Goal: Information Seeking & Learning: Learn about a topic

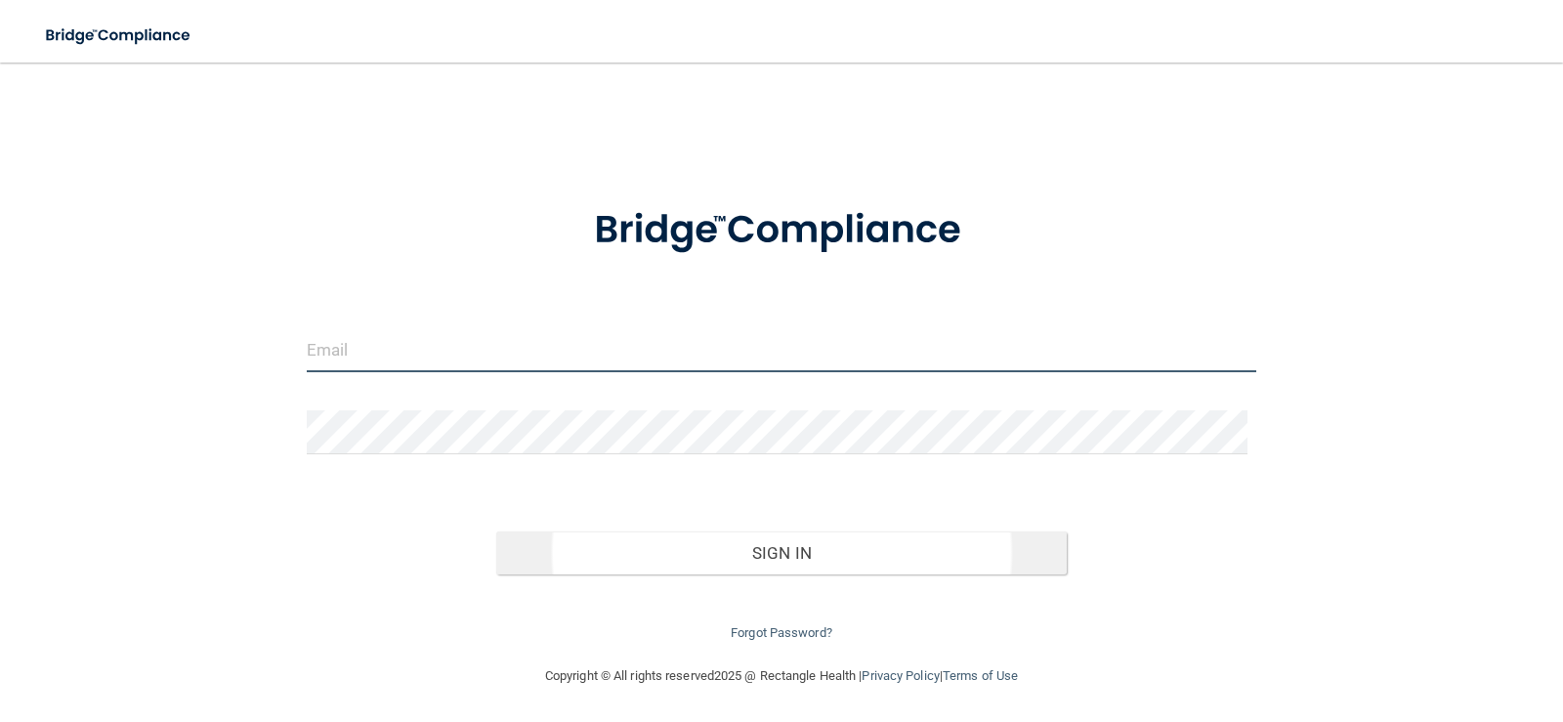
type input "[EMAIL_ADDRESS][DOMAIN_NAME]"
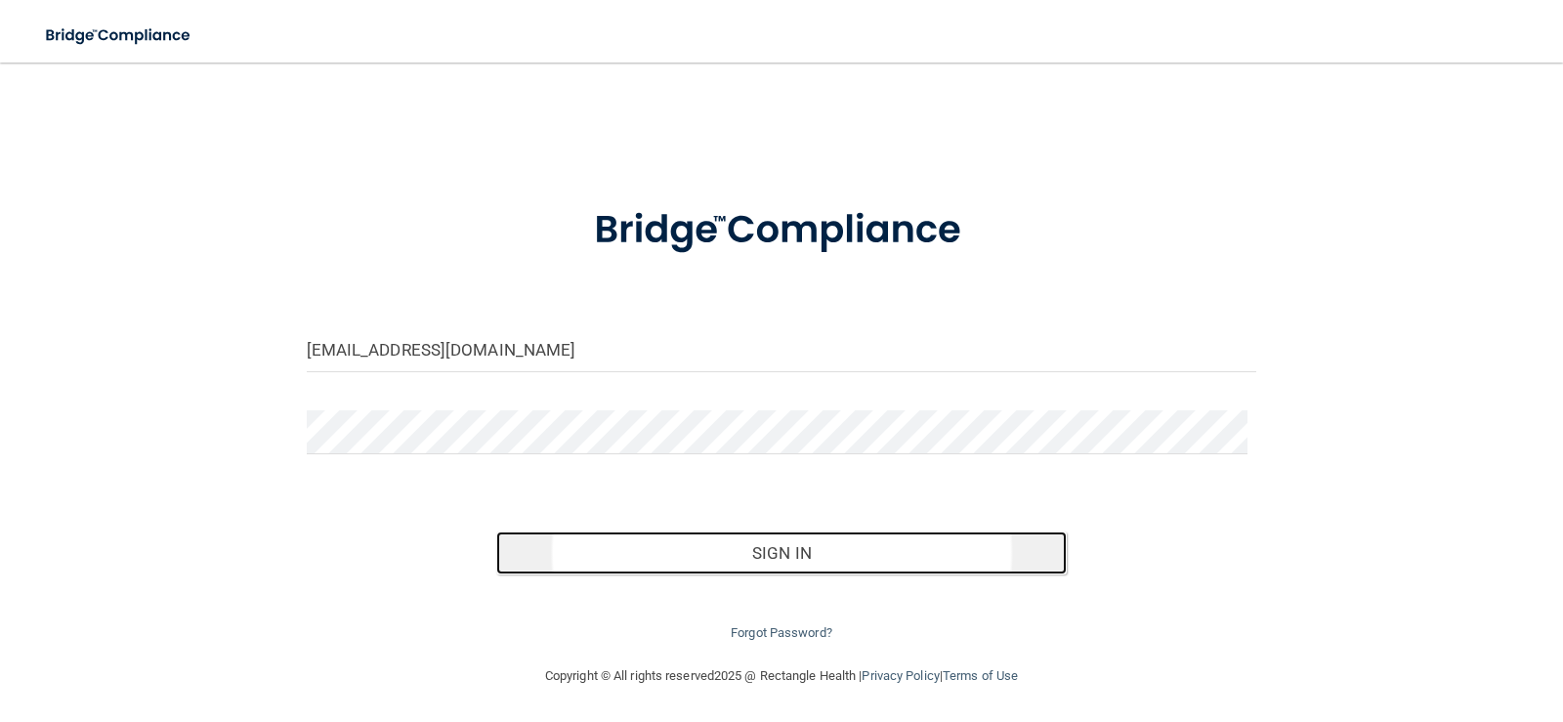
click at [793, 548] on button "Sign In" at bounding box center [781, 553] width 571 height 43
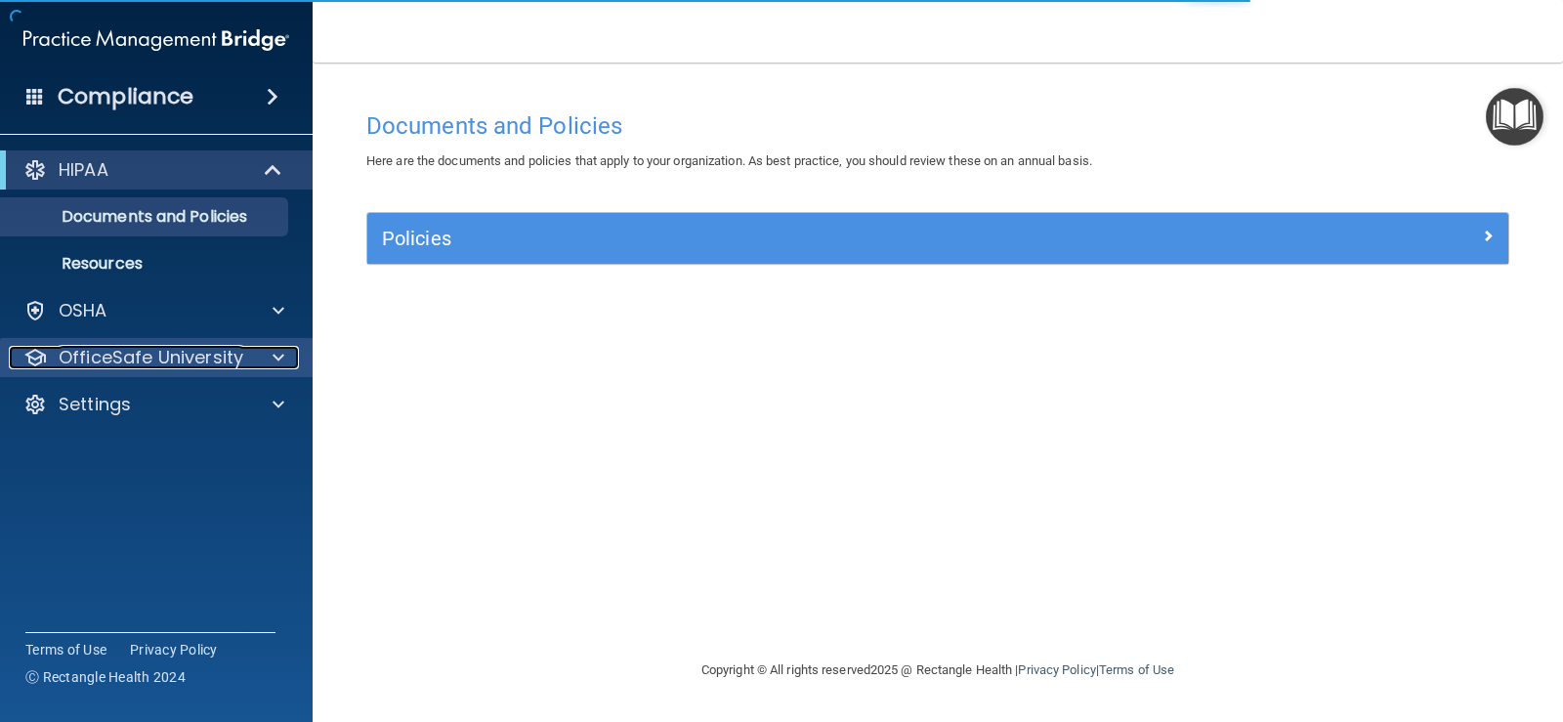
click at [235, 359] on p "OfficeSafe University" at bounding box center [151, 357] width 185 height 23
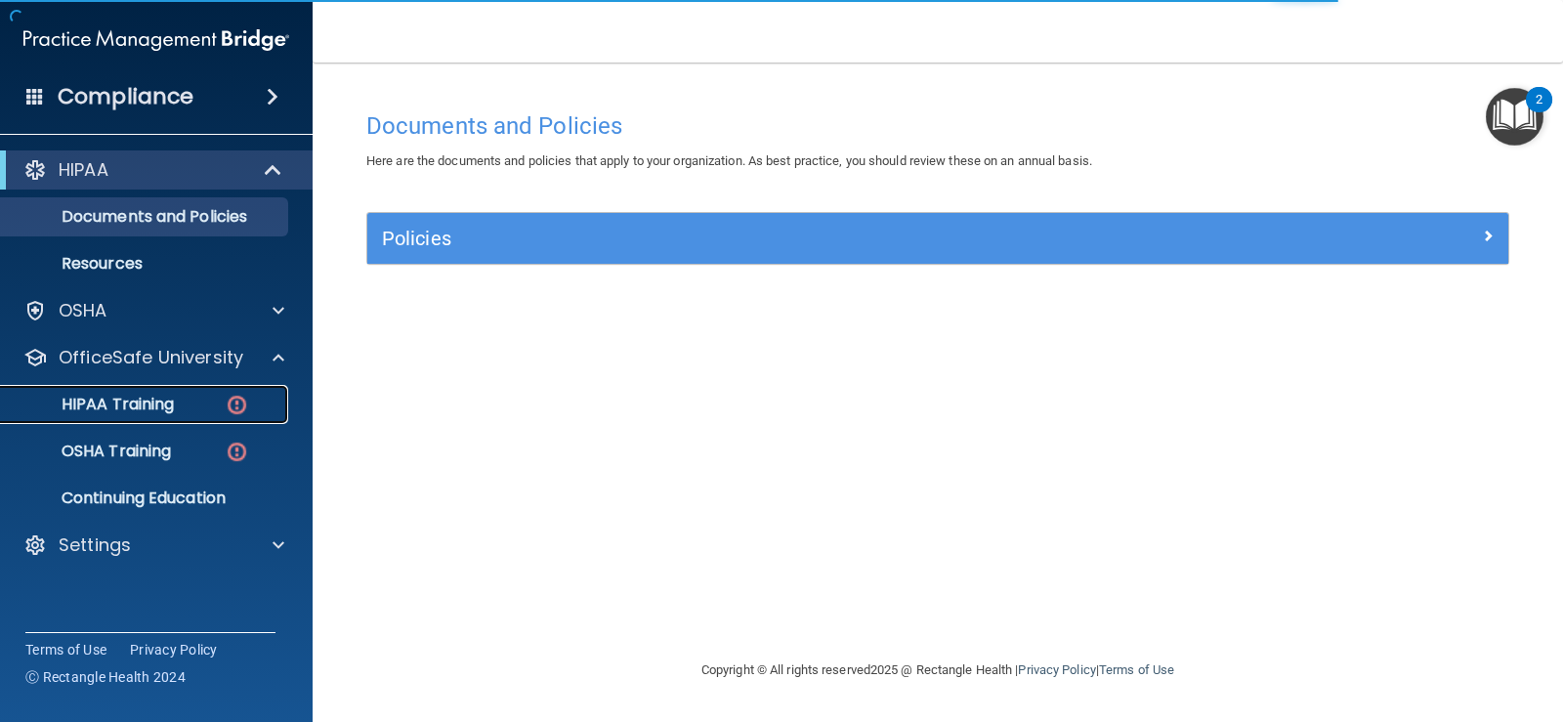
click at [170, 396] on p "HIPAA Training" at bounding box center [93, 405] width 161 height 20
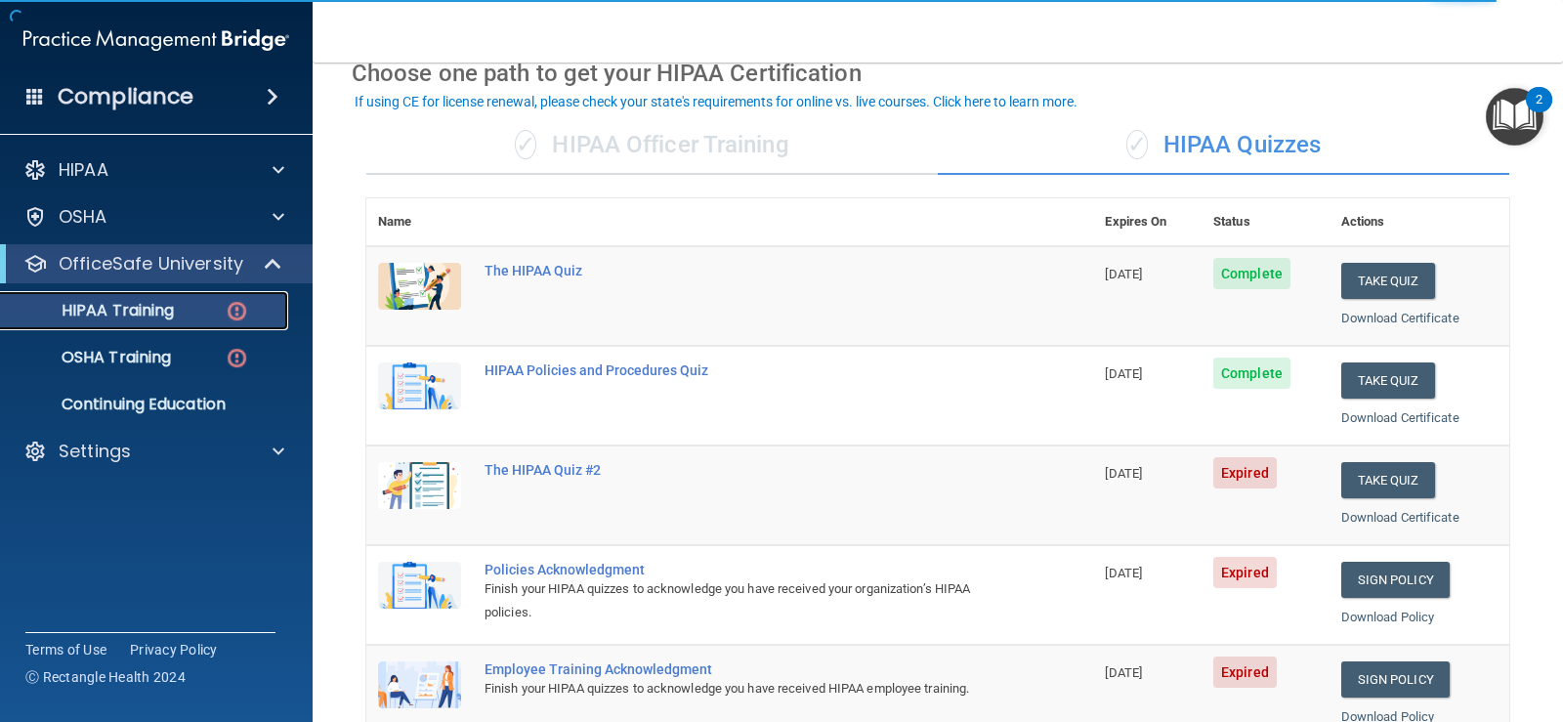
scroll to position [195, 0]
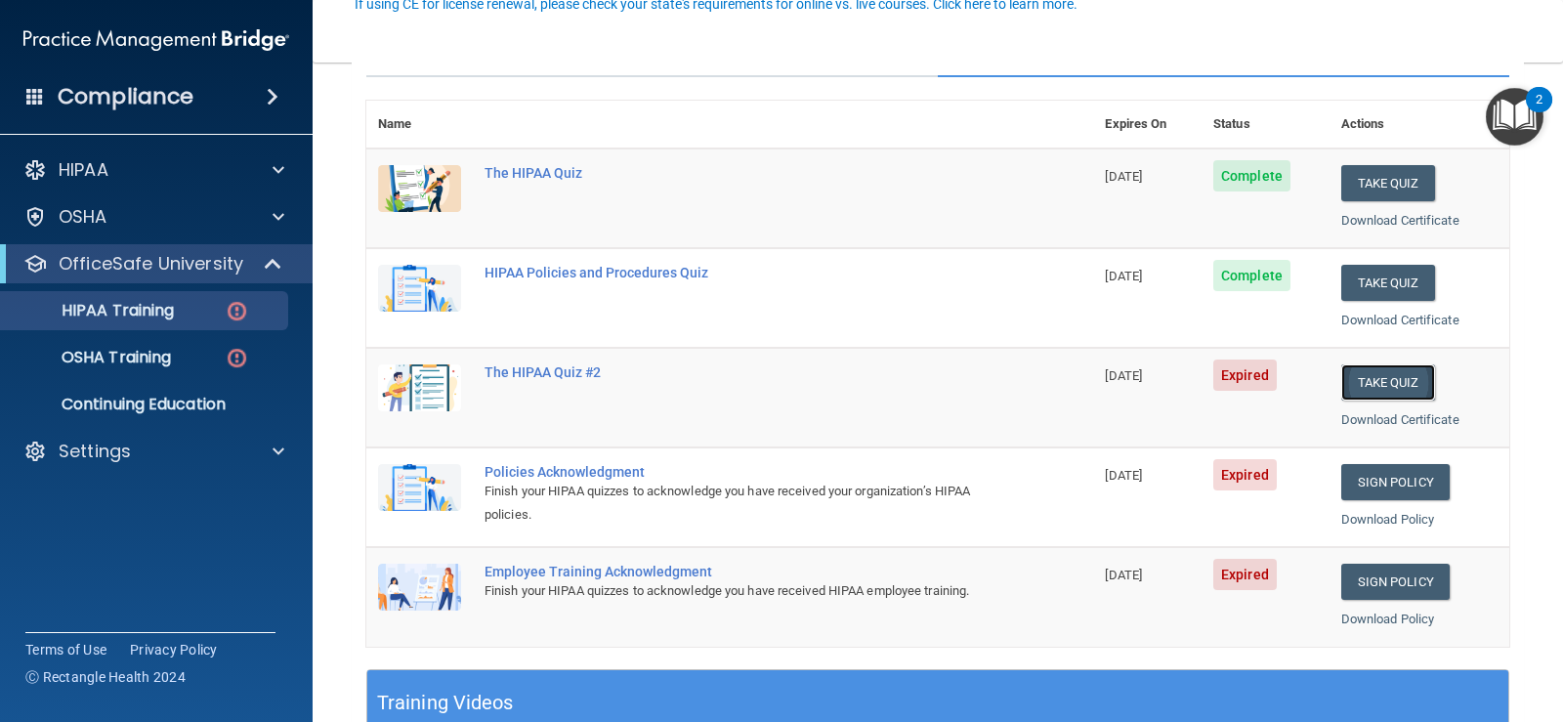
click at [1377, 383] on button "Take Quiz" at bounding box center [1388, 382] width 94 height 36
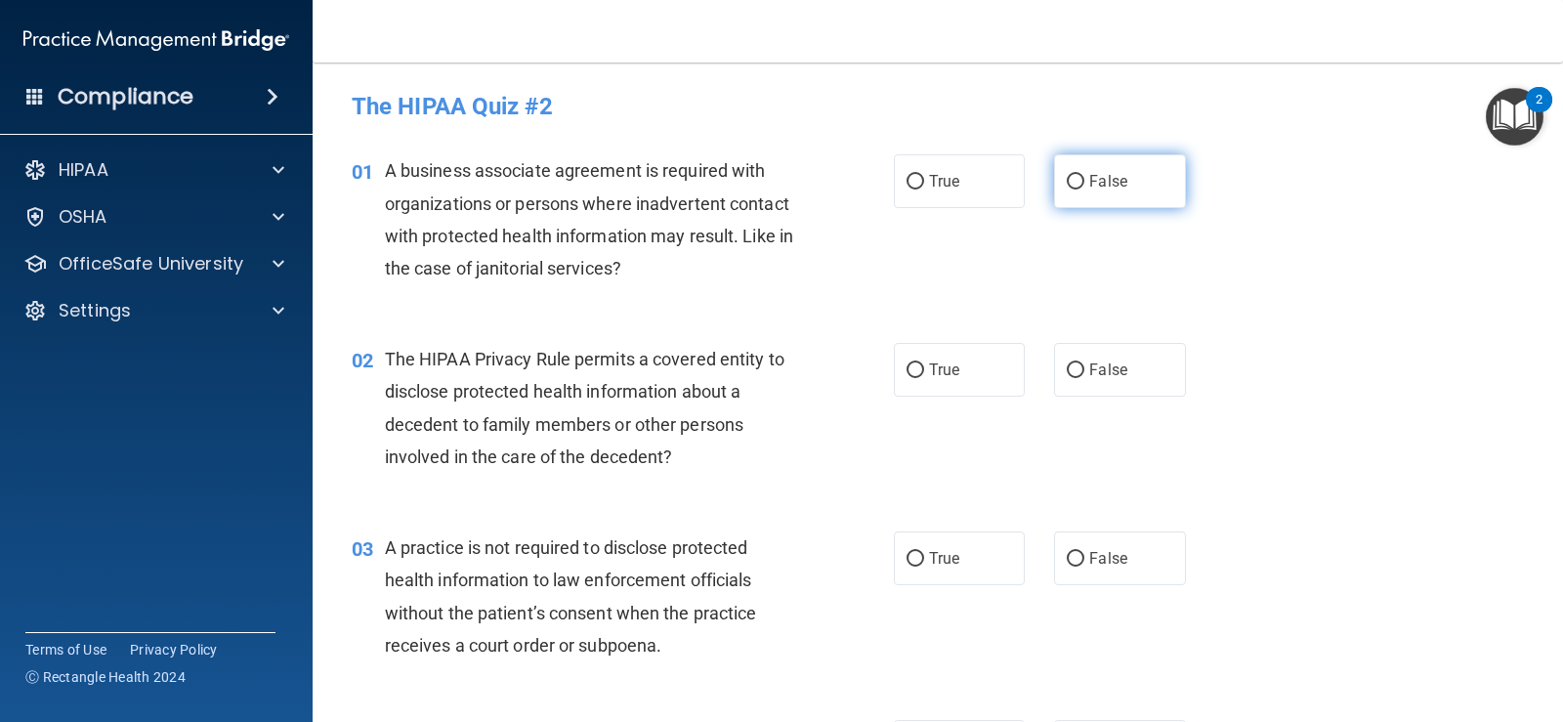
click at [1070, 186] on input "False" at bounding box center [1076, 182] width 18 height 15
radio input "true"
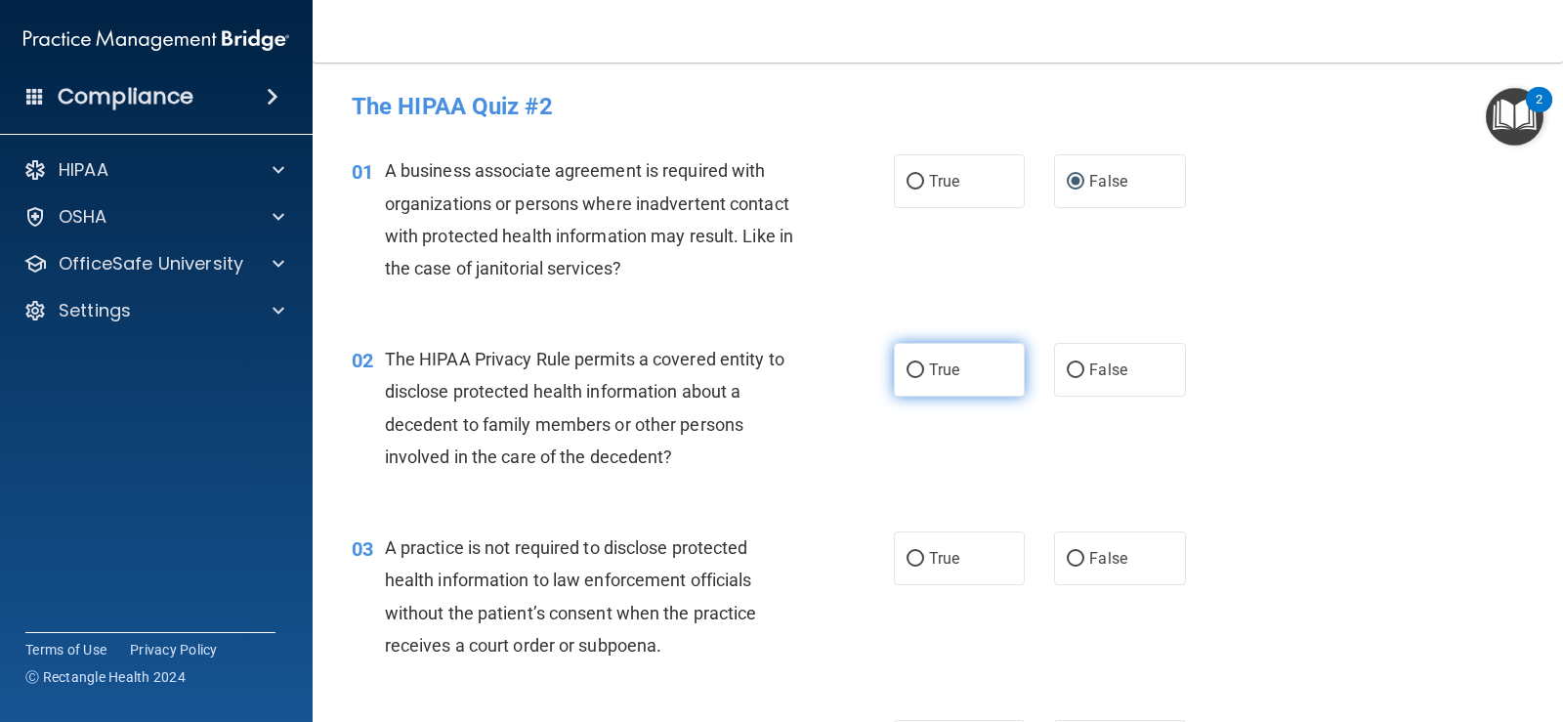
click at [909, 368] on input "True" at bounding box center [916, 370] width 18 height 15
radio input "true"
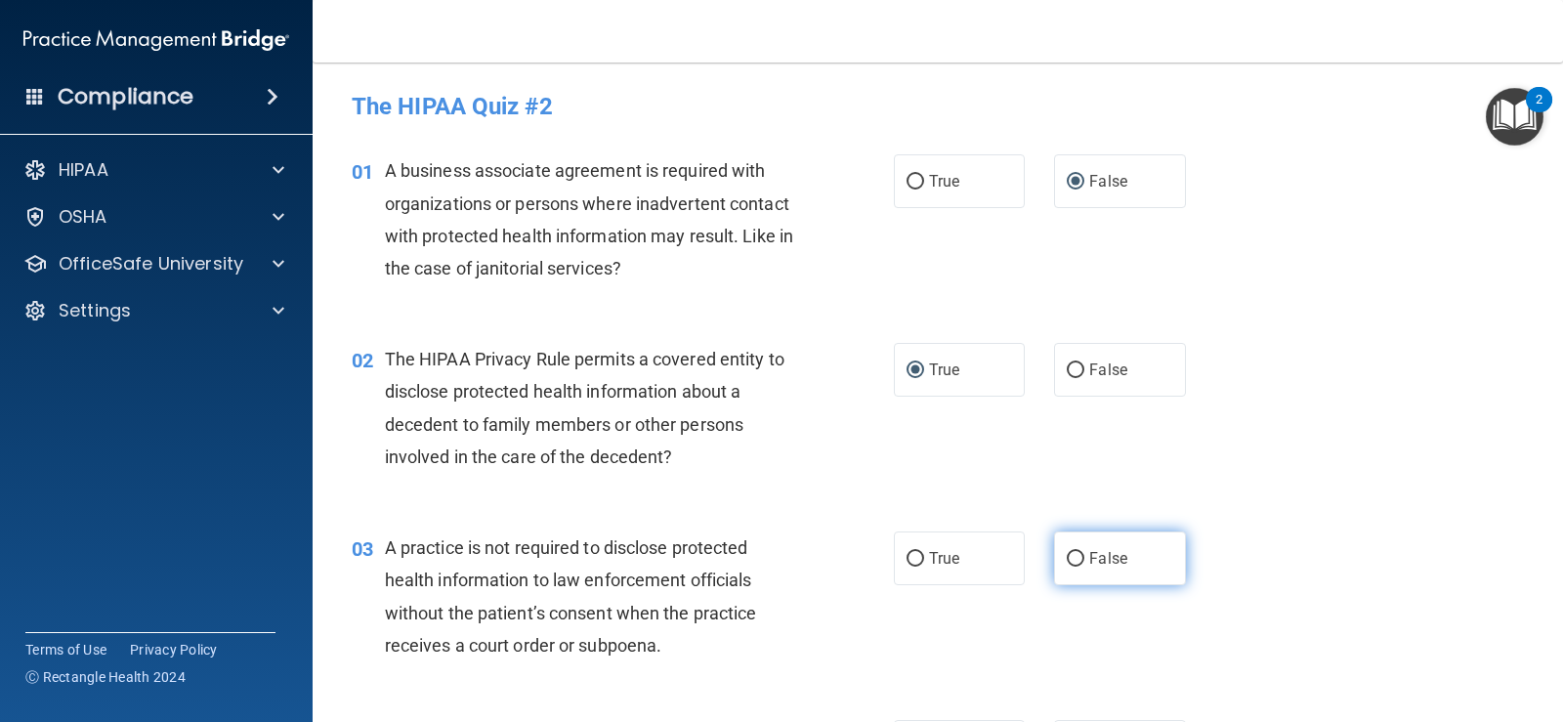
click at [1072, 559] on input "False" at bounding box center [1076, 559] width 18 height 15
radio input "true"
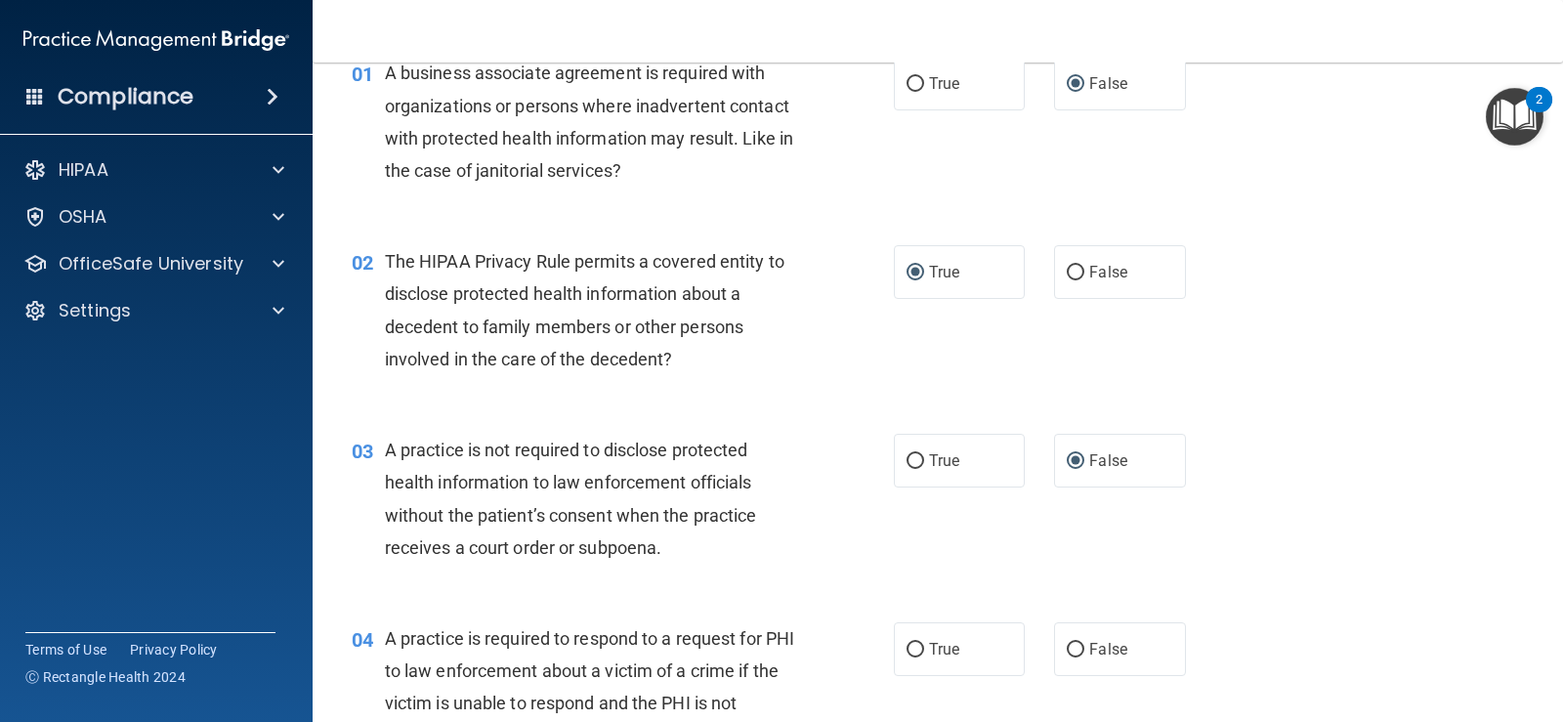
scroll to position [195, 0]
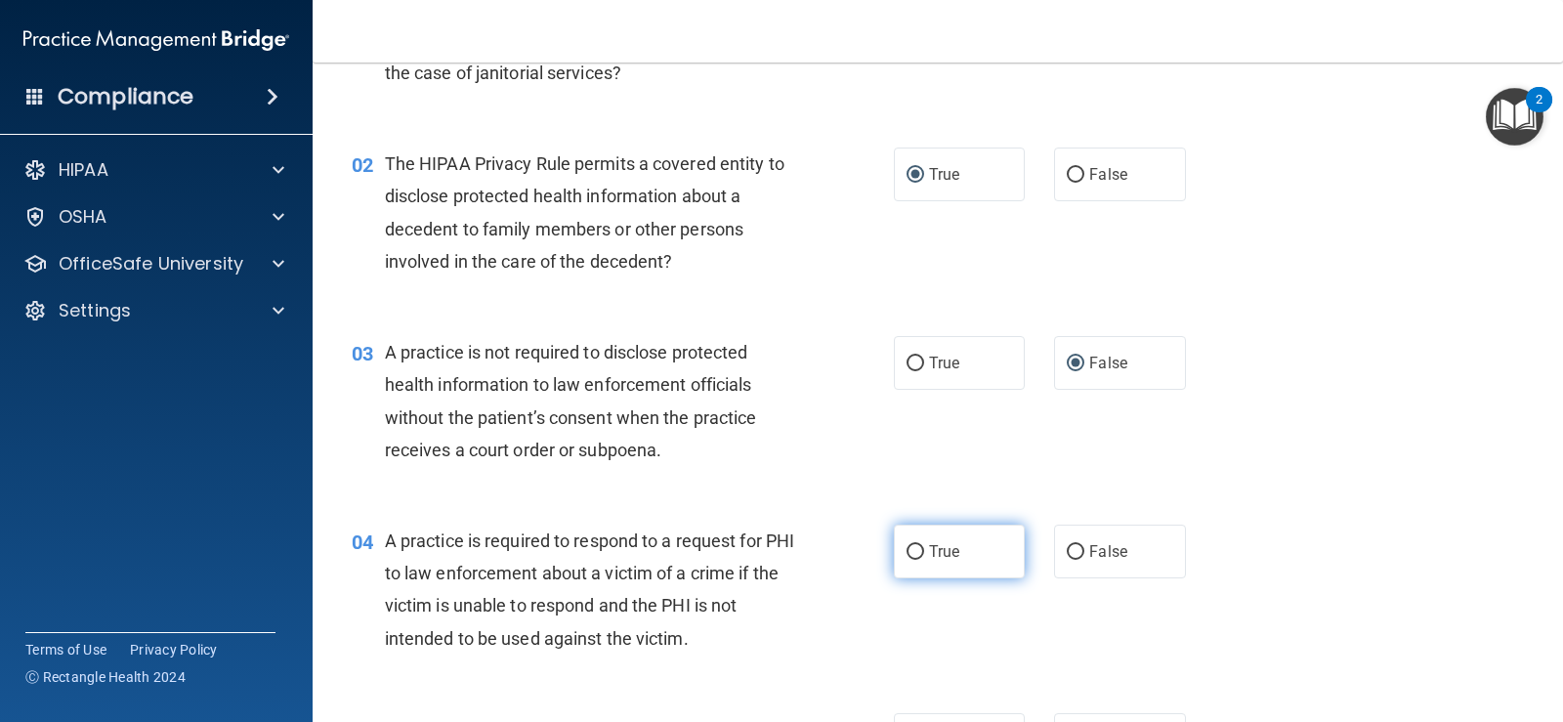
click at [910, 550] on input "True" at bounding box center [916, 552] width 18 height 15
radio input "true"
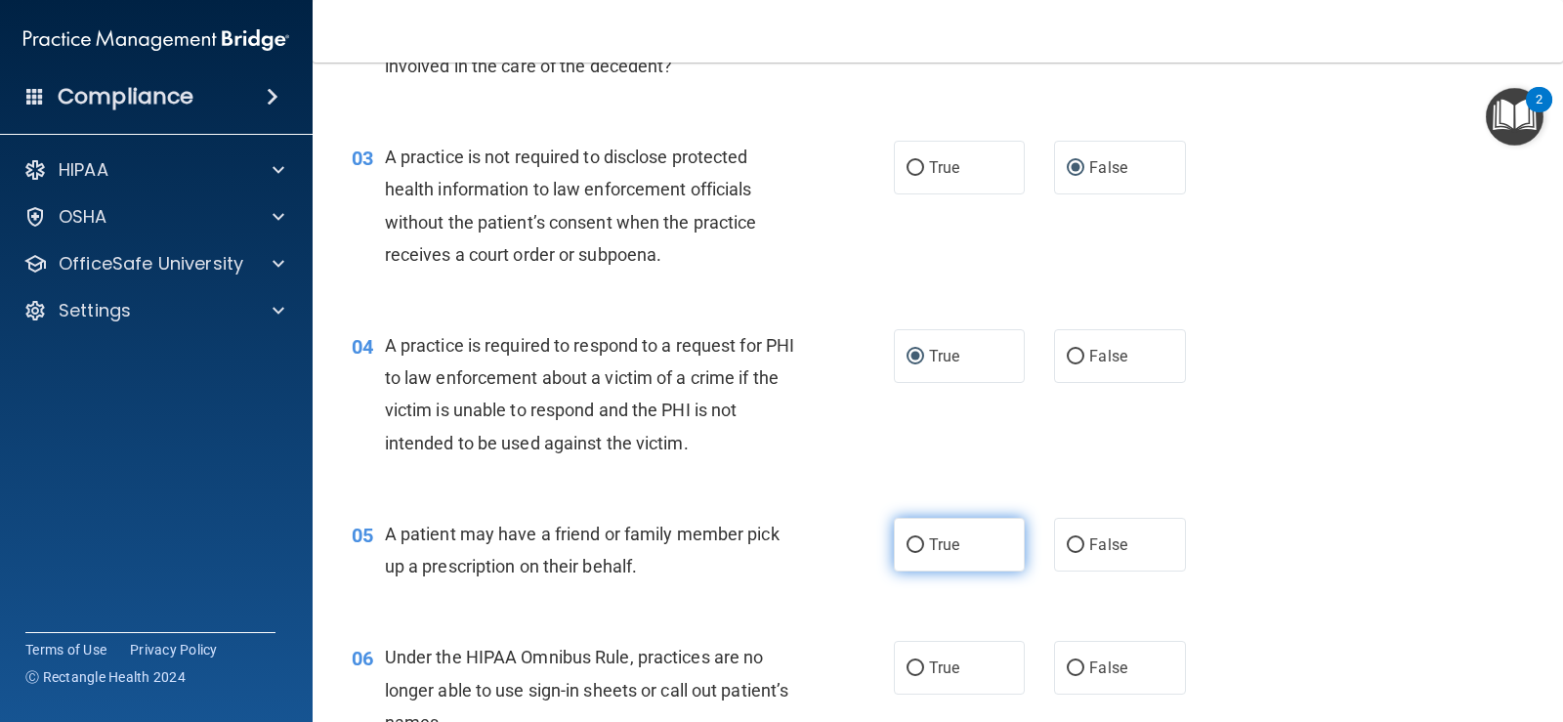
click at [917, 549] on label "True" at bounding box center [959, 545] width 131 height 54
click at [917, 549] on input "True" at bounding box center [916, 545] width 18 height 15
radio input "true"
click at [1072, 667] on input "False" at bounding box center [1076, 668] width 18 height 15
radio input "true"
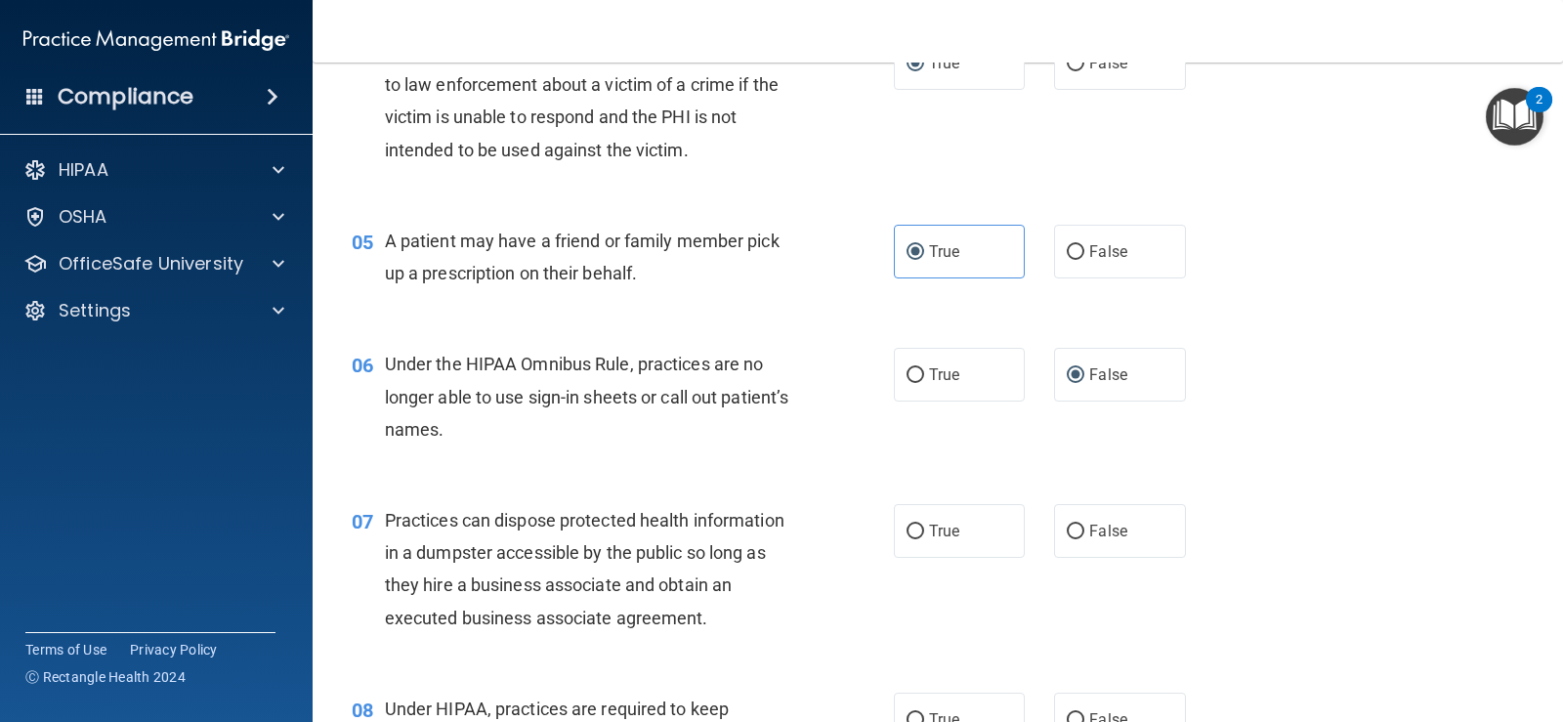
scroll to position [782, 0]
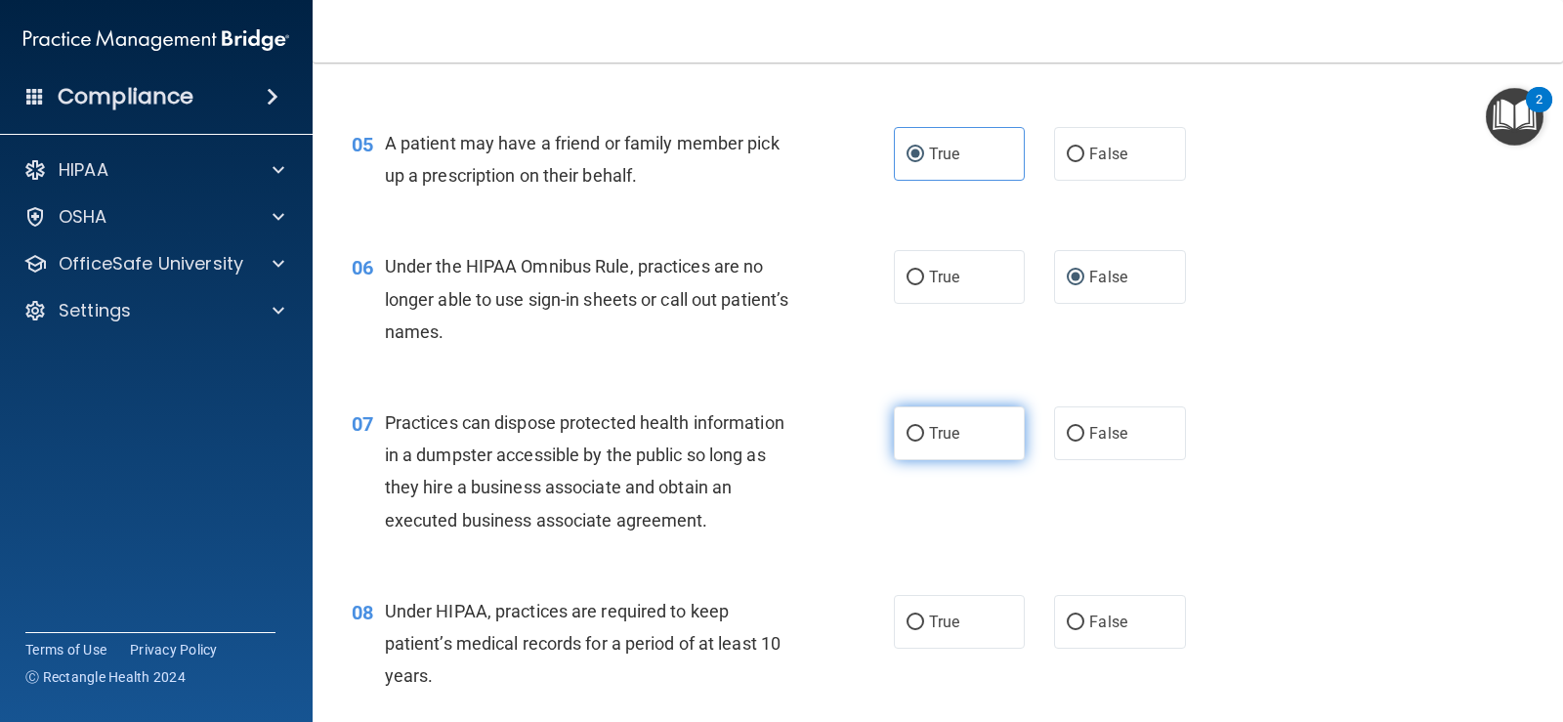
click at [914, 431] on input "True" at bounding box center [916, 434] width 18 height 15
radio input "true"
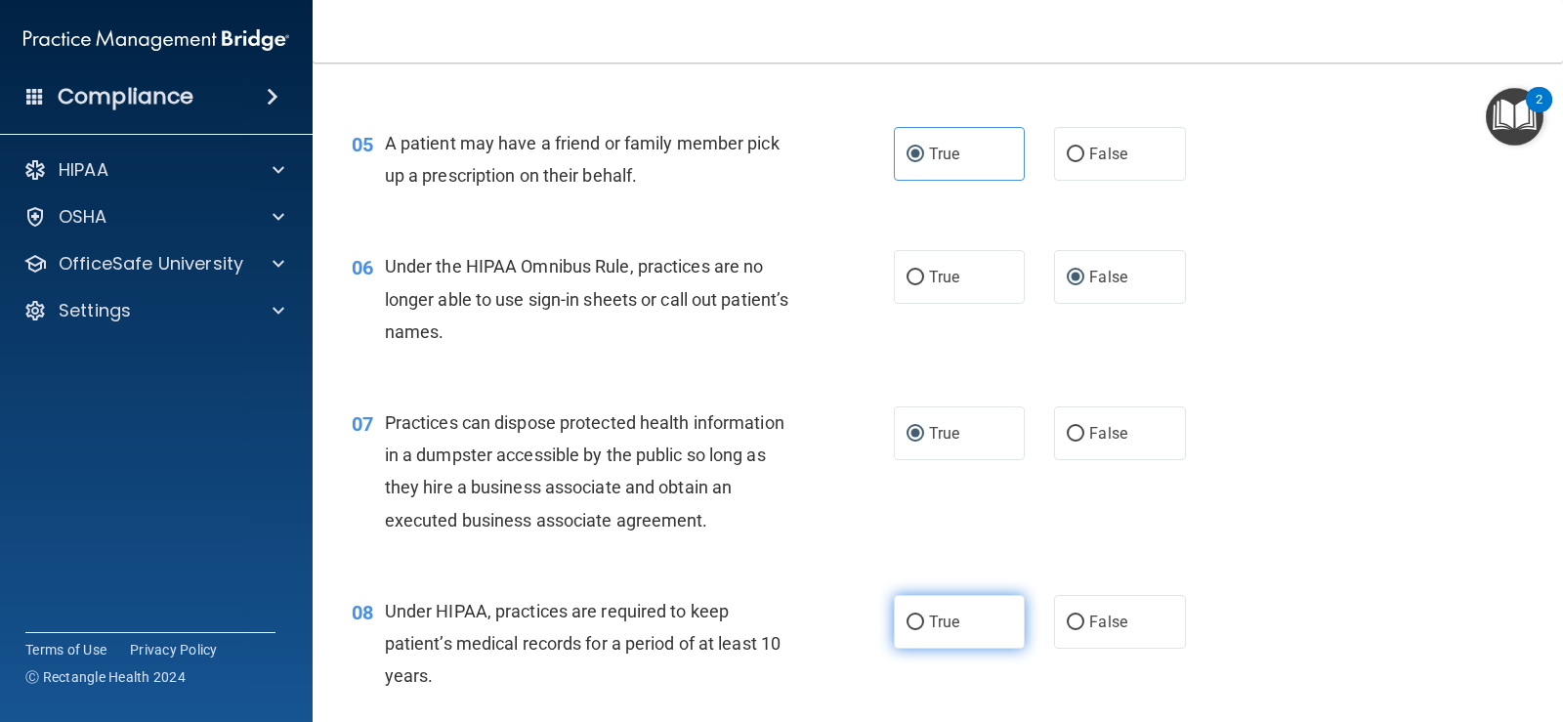
click at [914, 621] on input "True" at bounding box center [916, 623] width 18 height 15
radio input "true"
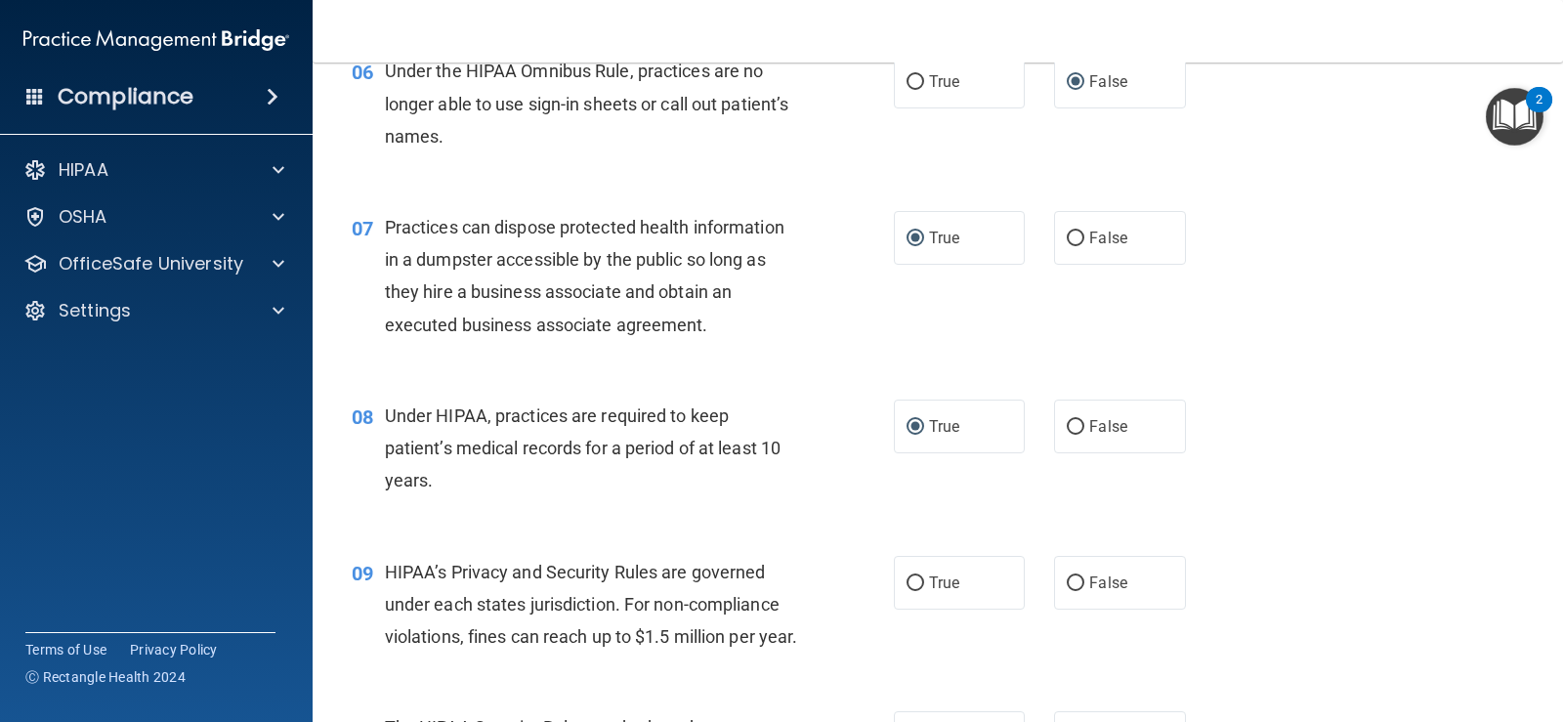
scroll to position [1075, 0]
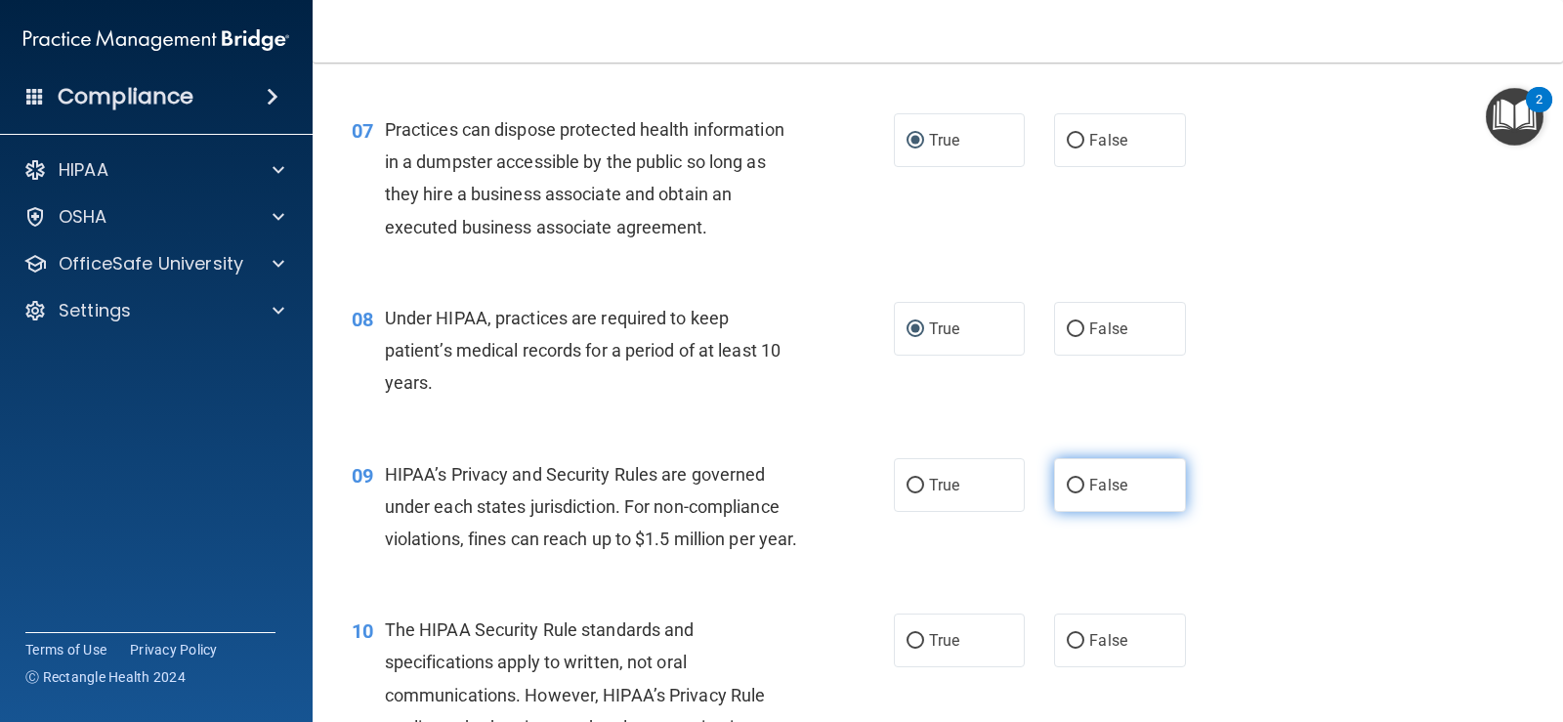
click at [1067, 486] on input "False" at bounding box center [1076, 486] width 18 height 15
radio input "true"
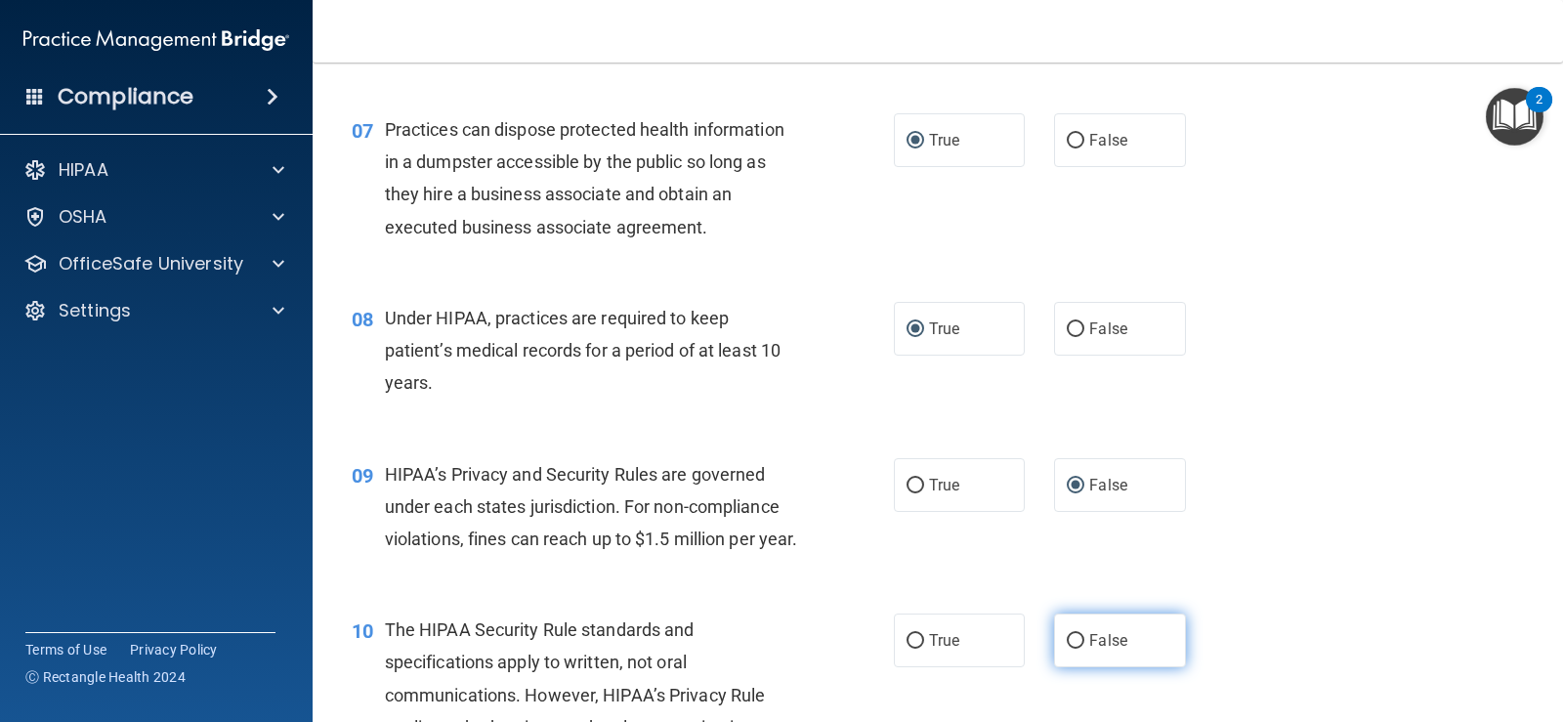
click at [1071, 649] on input "False" at bounding box center [1076, 641] width 18 height 15
radio input "true"
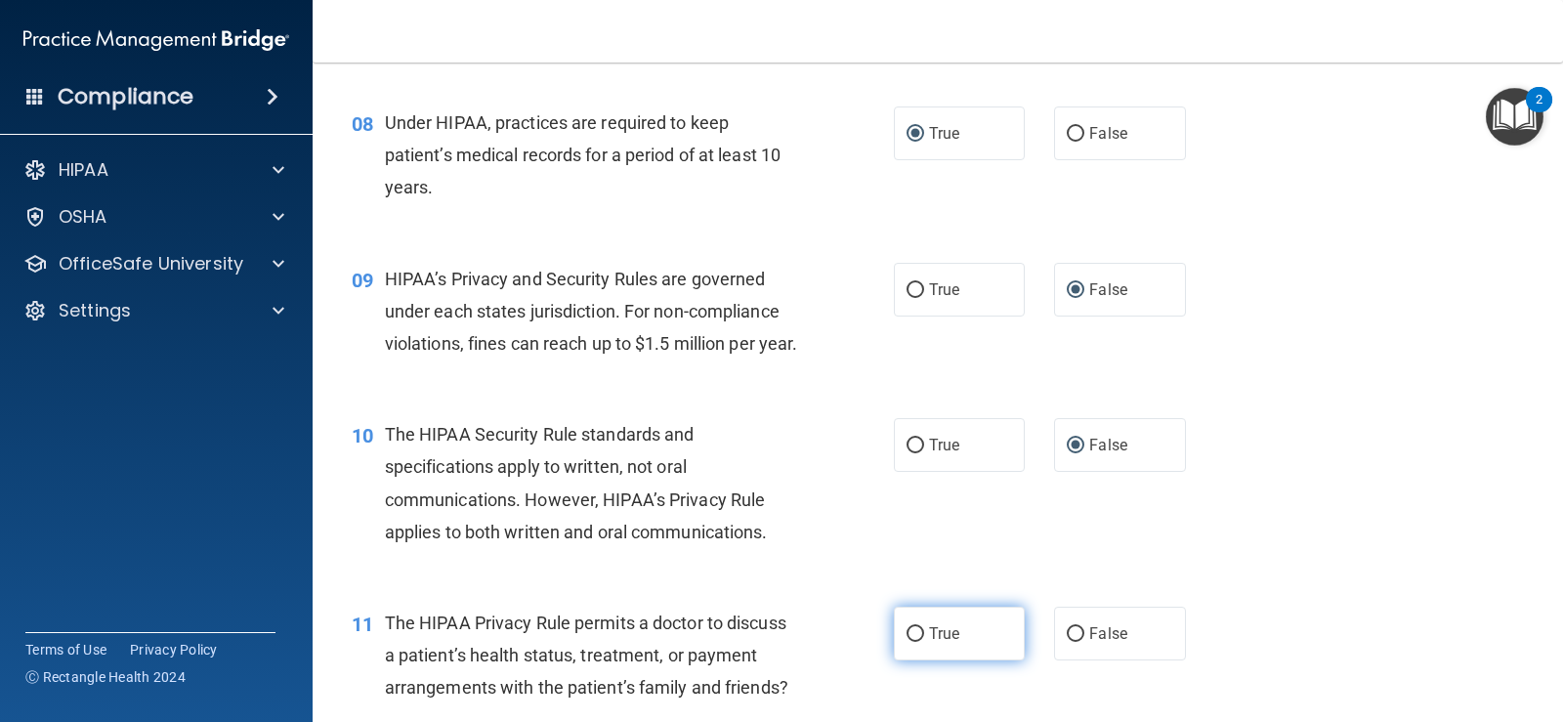
click at [907, 642] on input "True" at bounding box center [916, 634] width 18 height 15
radio input "true"
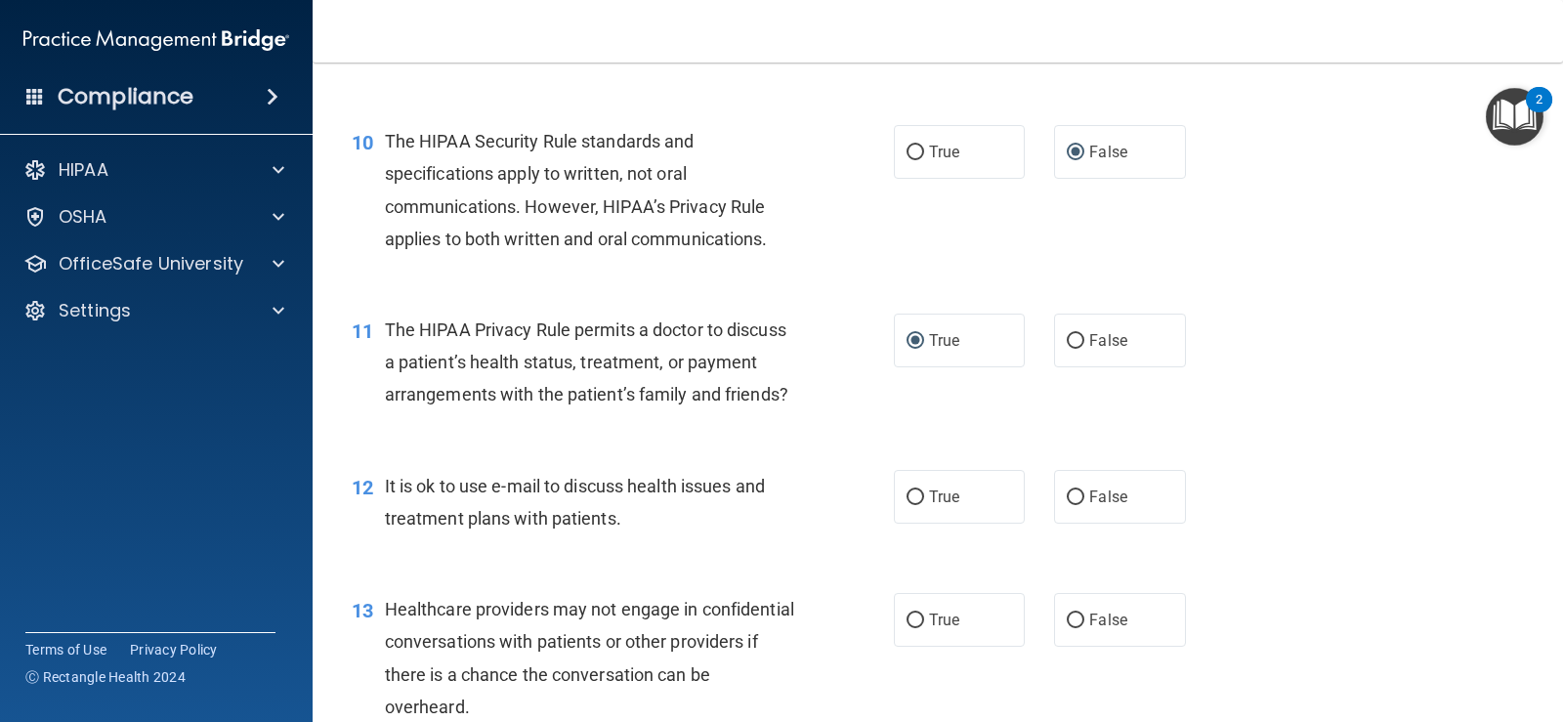
scroll to position [1661, 0]
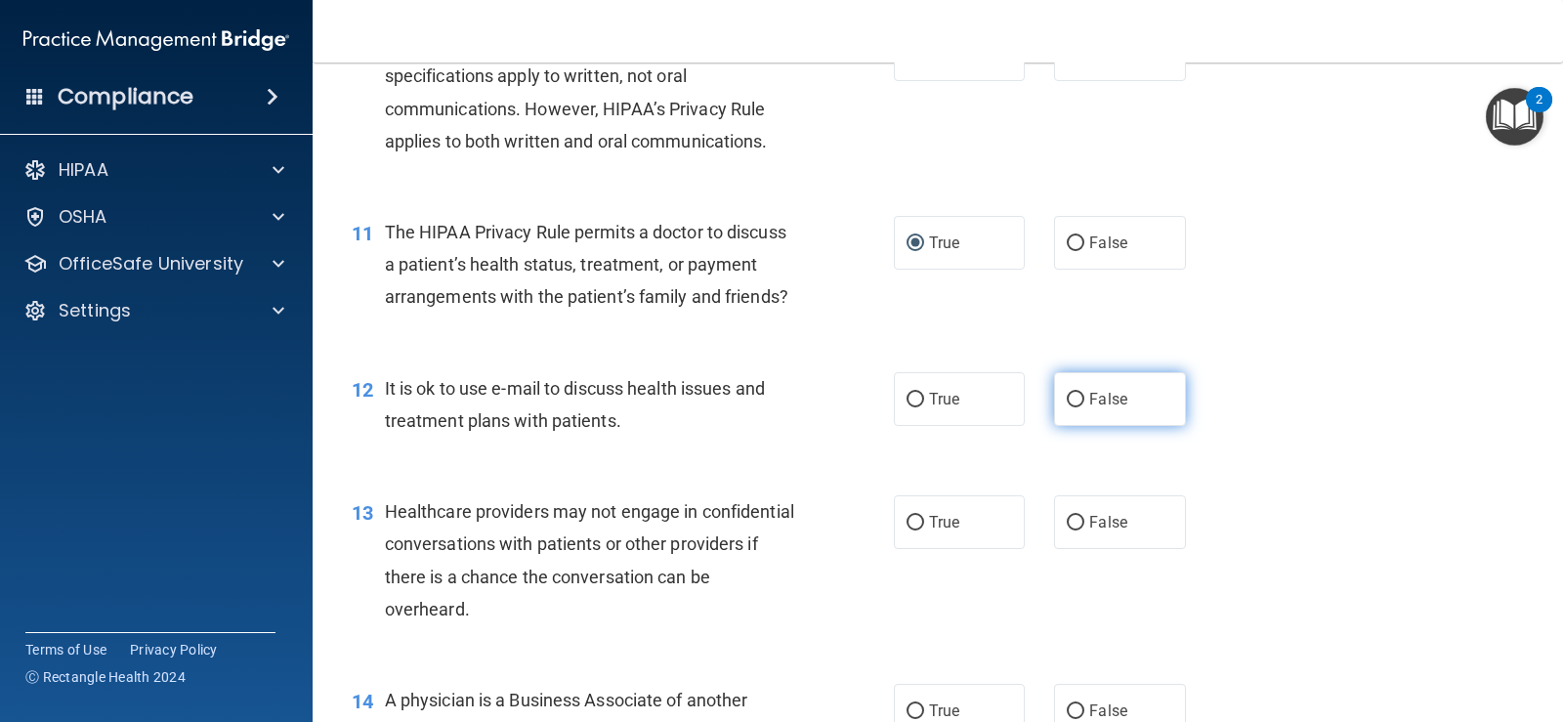
click at [1068, 407] on input "False" at bounding box center [1076, 400] width 18 height 15
radio input "true"
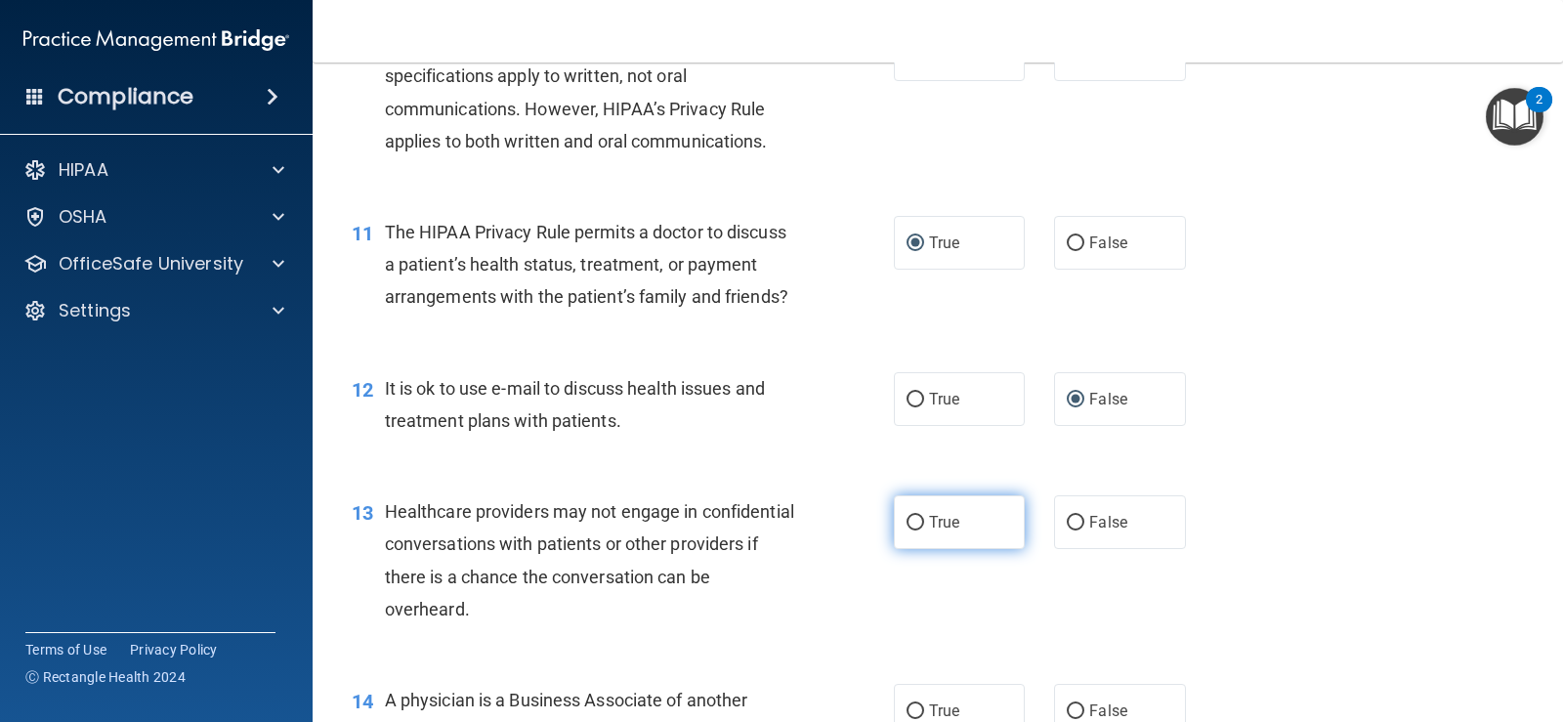
click at [907, 531] on input "True" at bounding box center [916, 523] width 18 height 15
radio input "true"
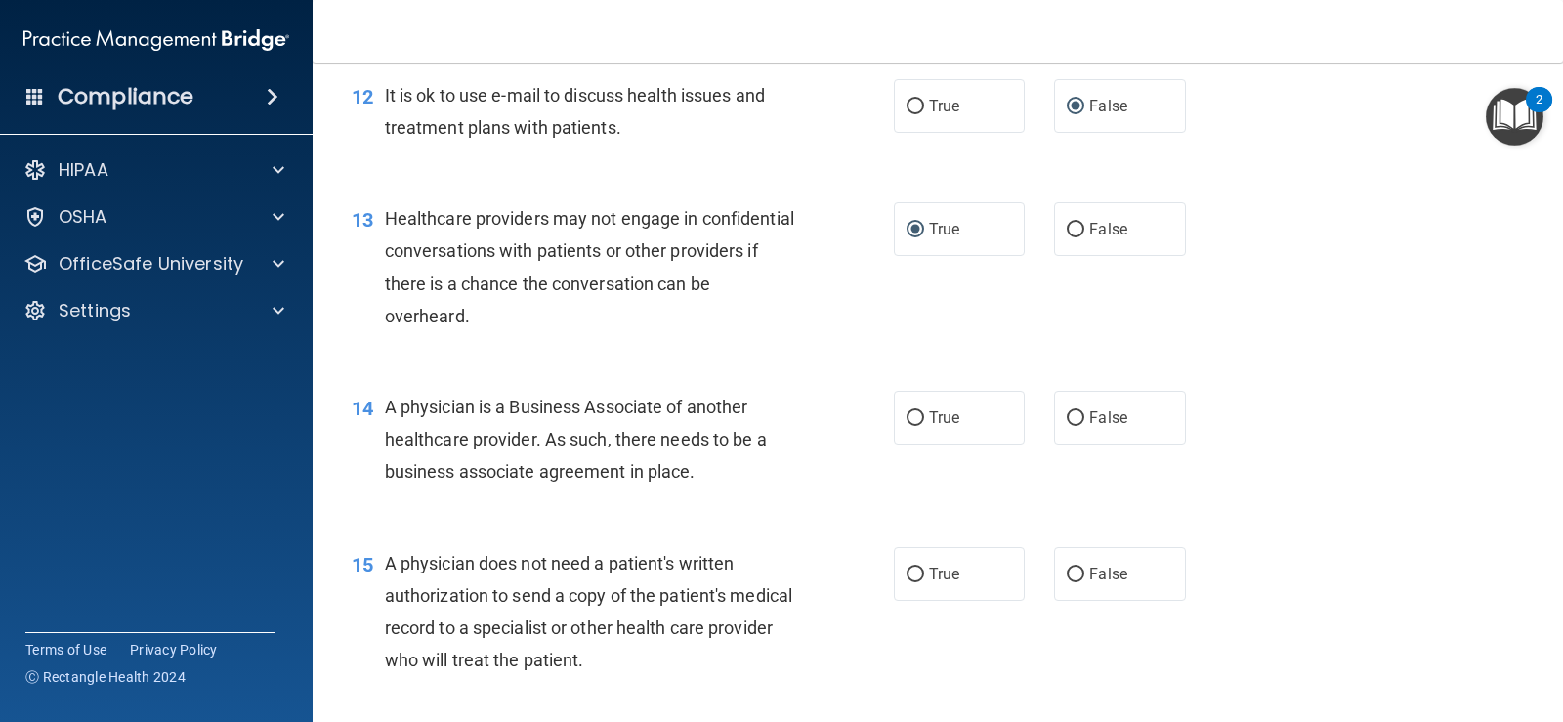
scroll to position [2052, 0]
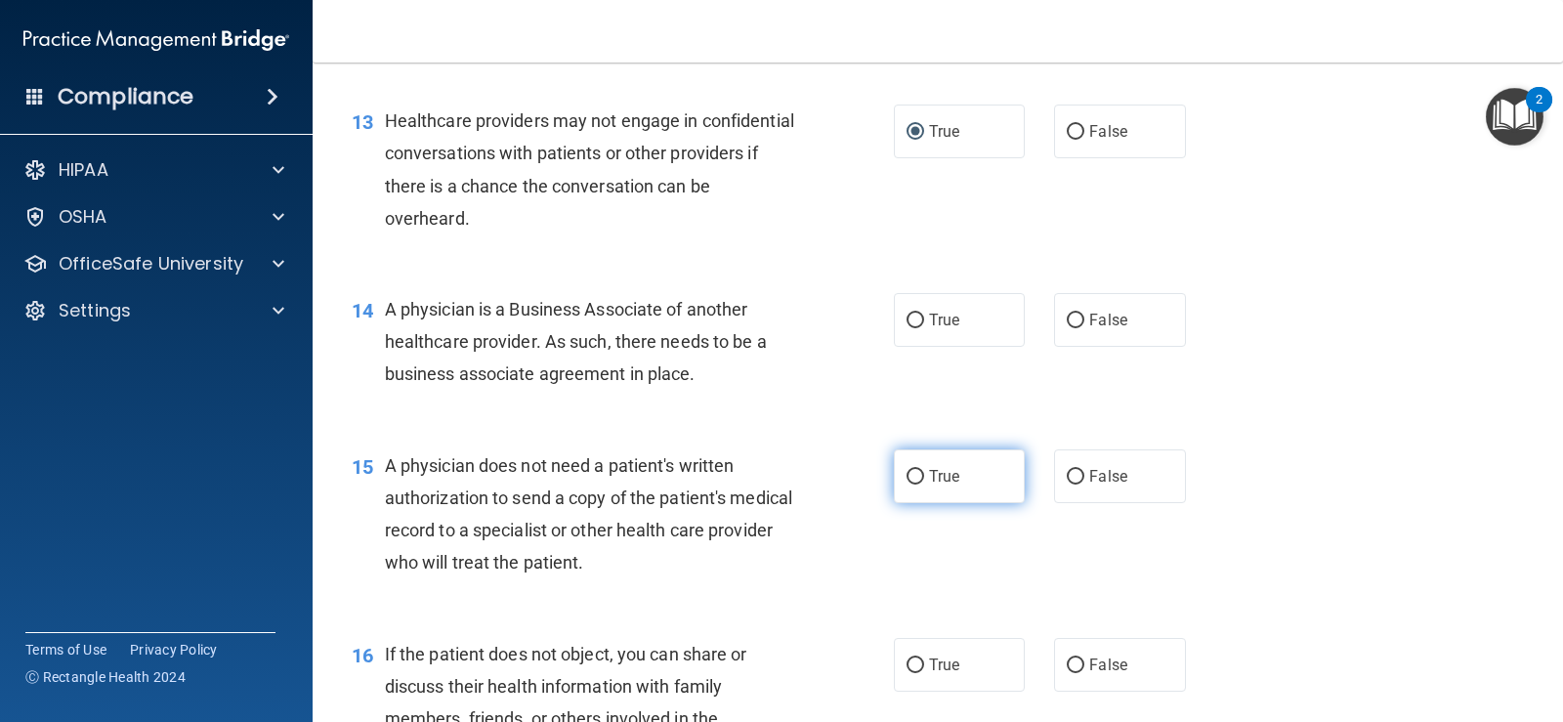
click at [909, 485] on input "True" at bounding box center [916, 477] width 18 height 15
radio input "true"
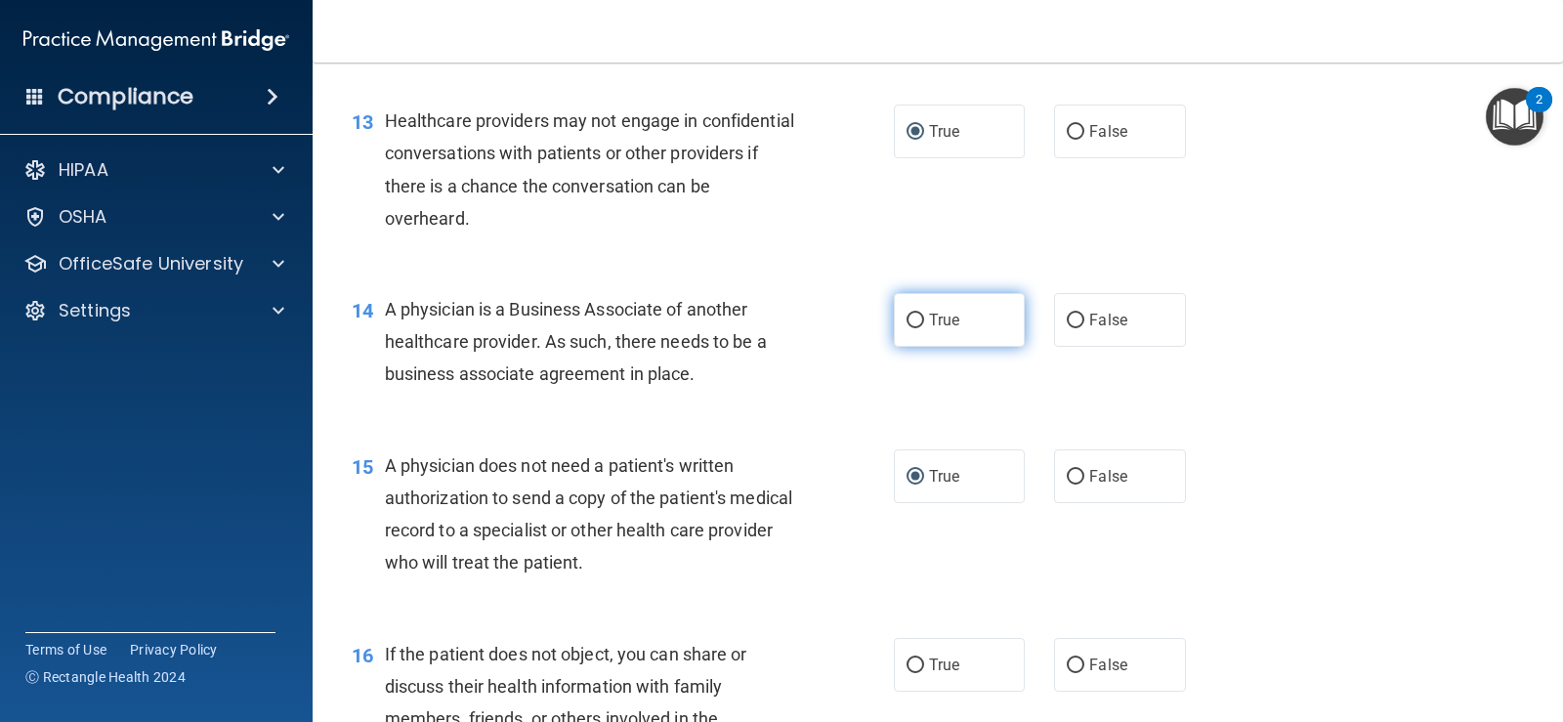
click at [910, 328] on input "True" at bounding box center [916, 321] width 18 height 15
radio input "true"
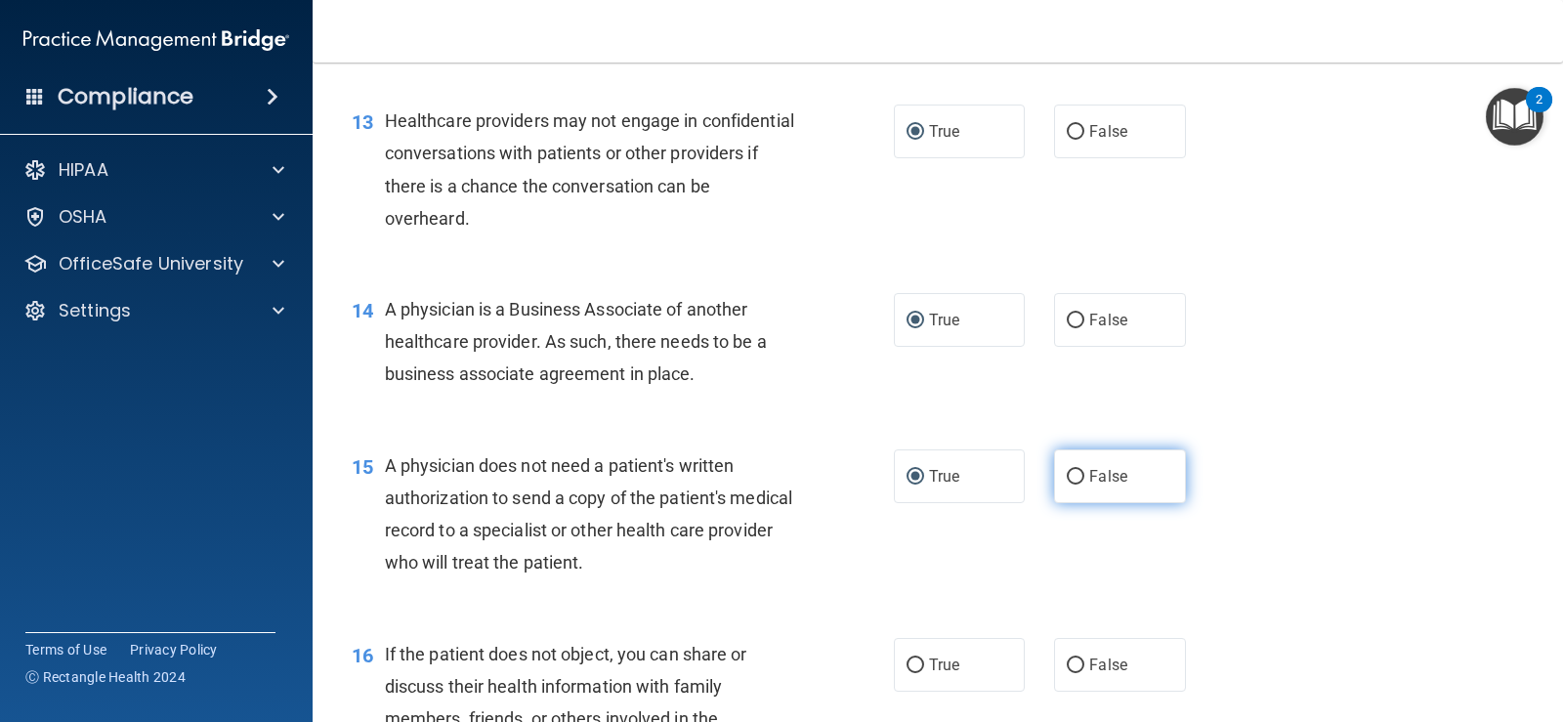
click at [1079, 503] on label "False" at bounding box center [1119, 476] width 131 height 54
click at [1079, 485] on input "False" at bounding box center [1076, 477] width 18 height 15
radio input "true"
radio input "false"
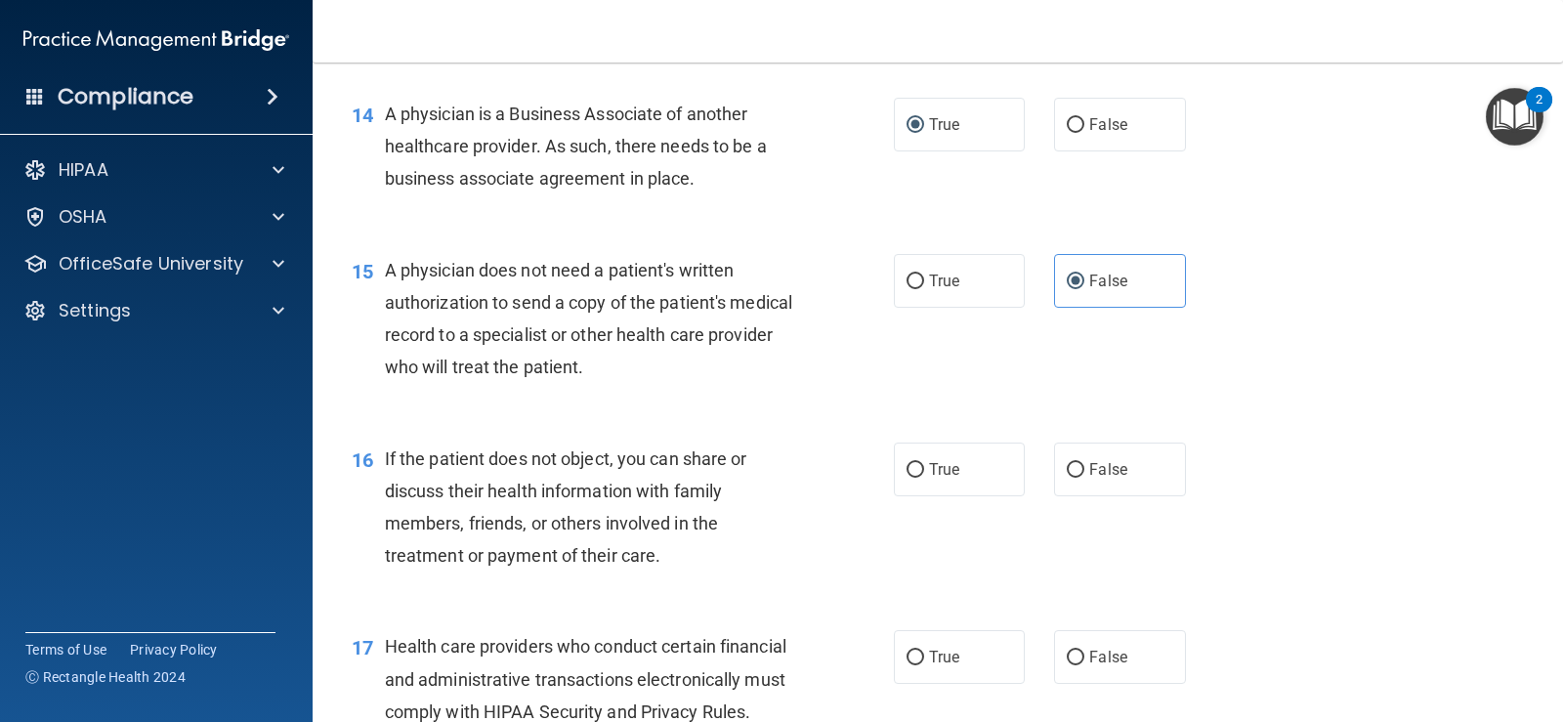
scroll to position [2345, 0]
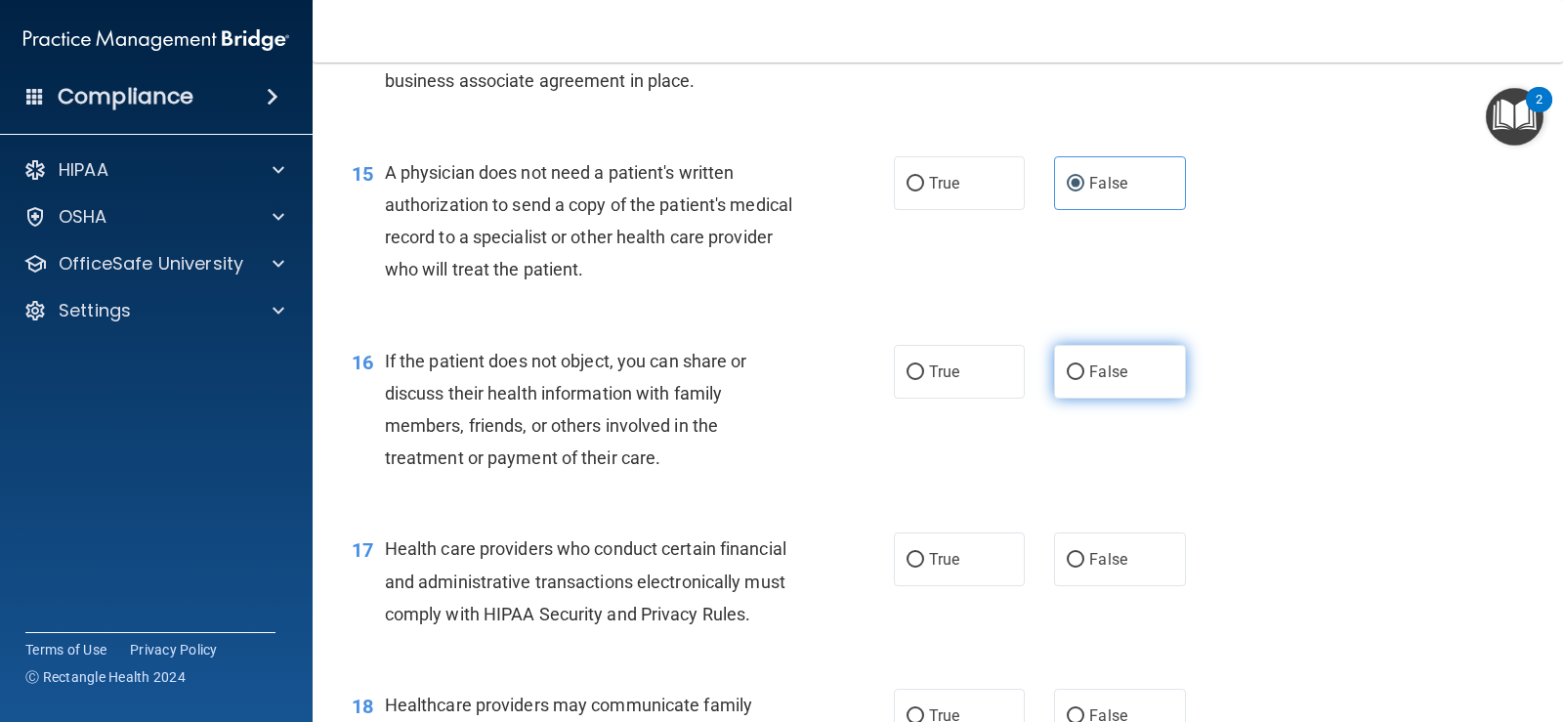
click at [1075, 380] on input "False" at bounding box center [1076, 372] width 18 height 15
radio input "true"
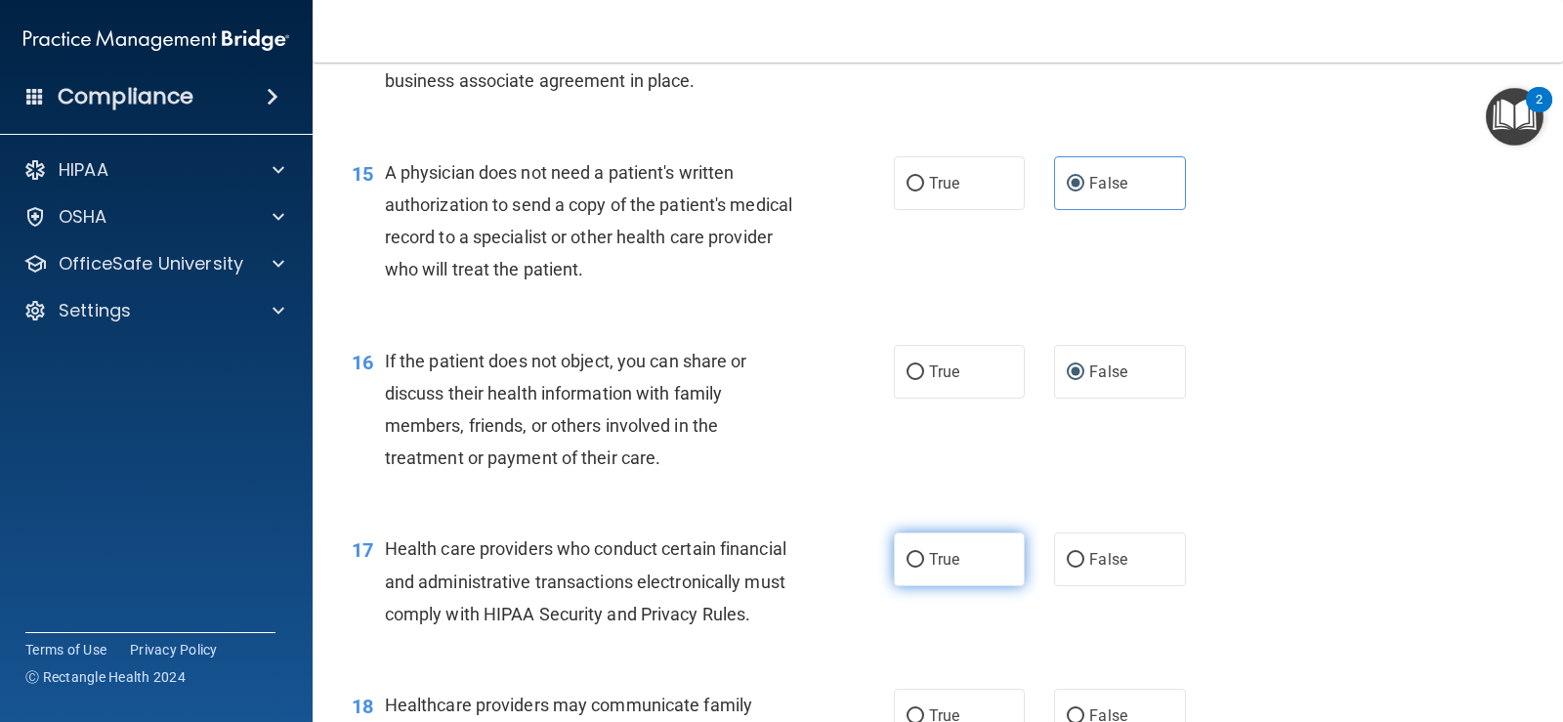
click at [917, 586] on label "True" at bounding box center [959, 559] width 131 height 54
click at [917, 568] on input "True" at bounding box center [916, 560] width 18 height 15
radio input "true"
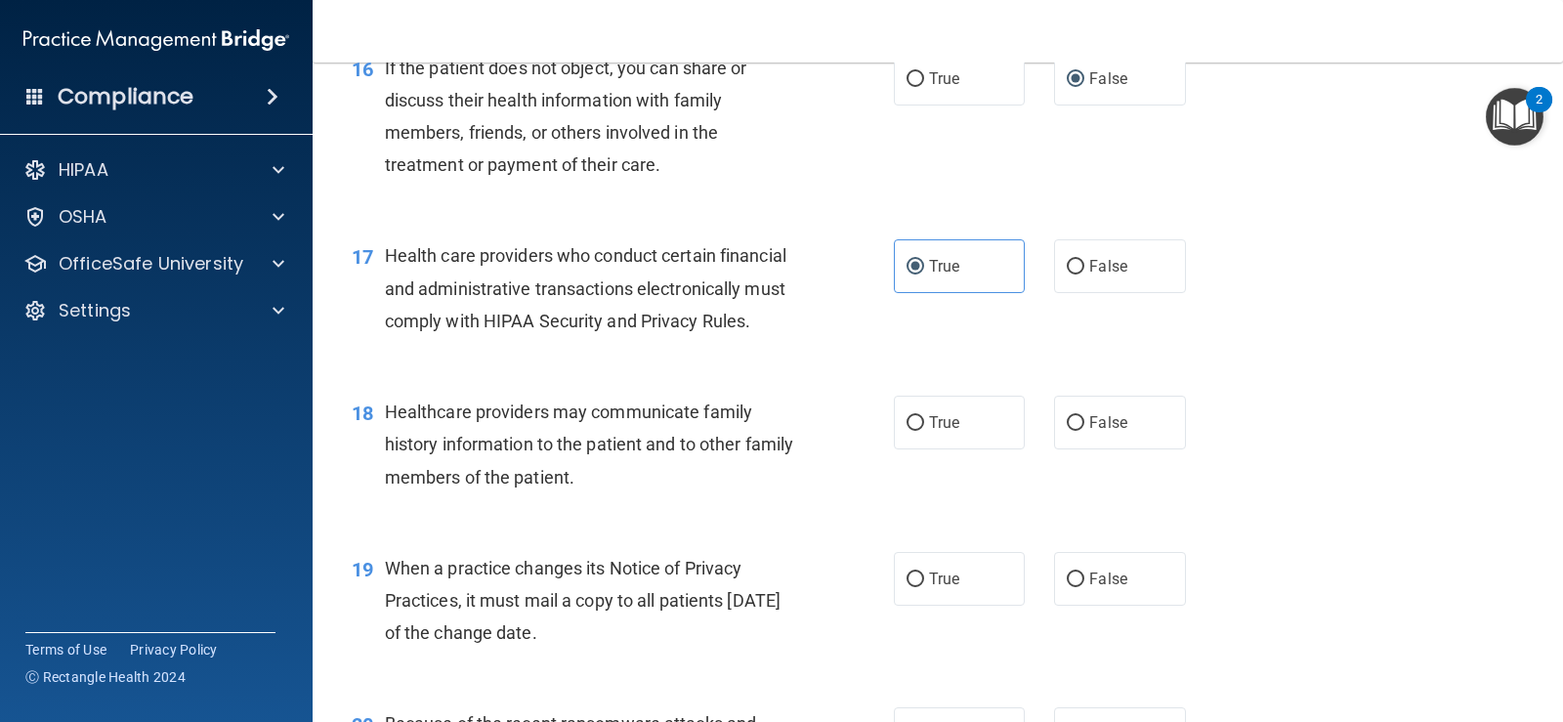
scroll to position [2736, 0]
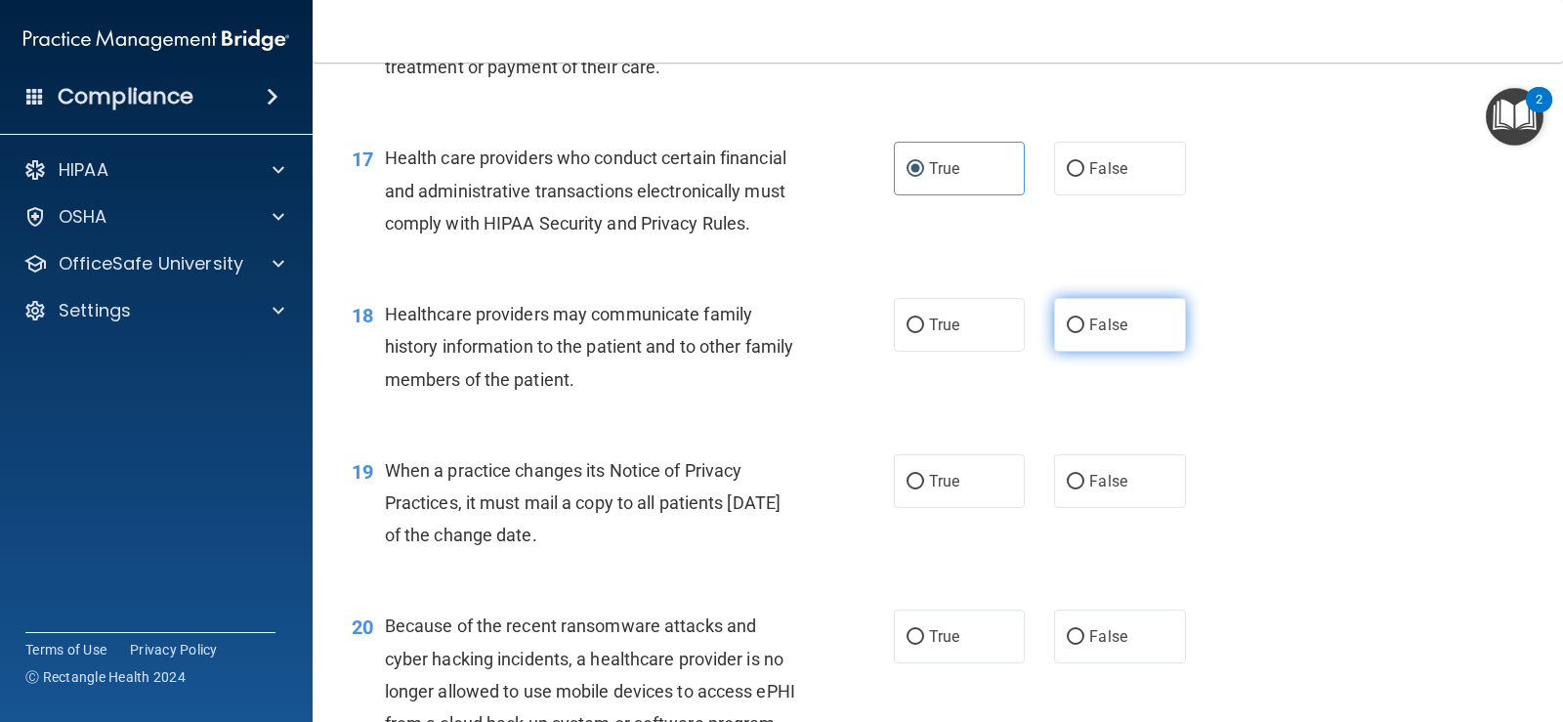
click at [1069, 333] on input "False" at bounding box center [1076, 326] width 18 height 15
radio input "true"
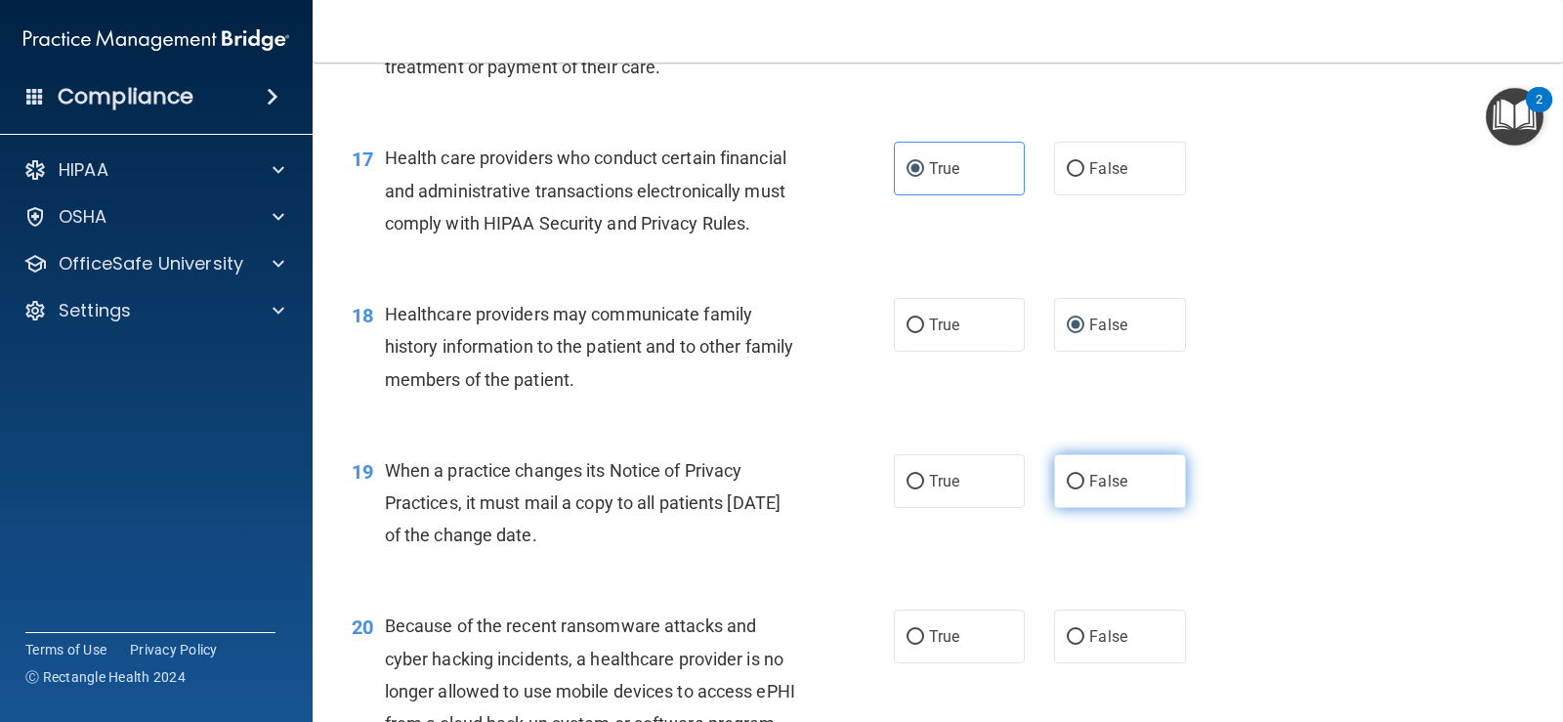
click at [1073, 489] on input "False" at bounding box center [1076, 482] width 18 height 15
radio input "true"
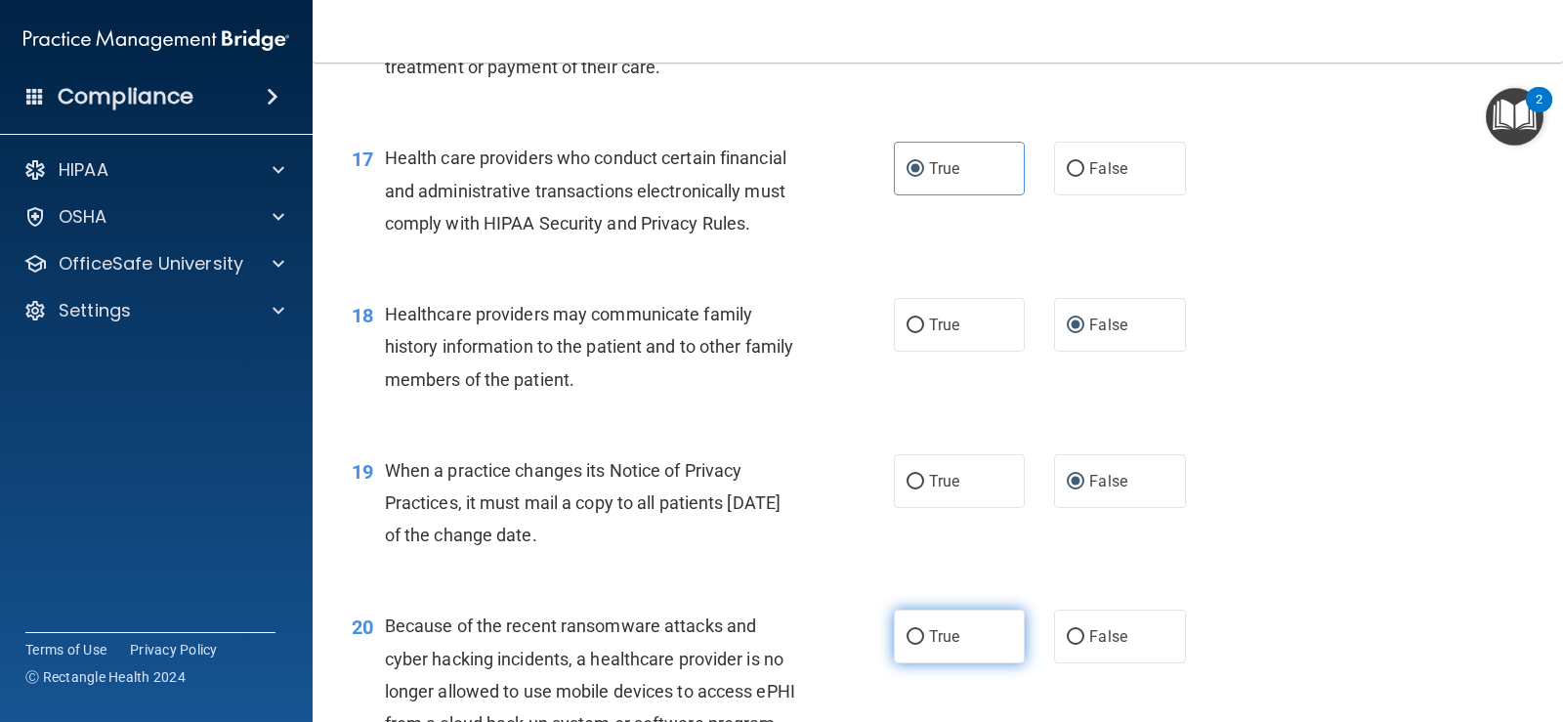
click at [913, 645] on input "True" at bounding box center [916, 637] width 18 height 15
radio input "true"
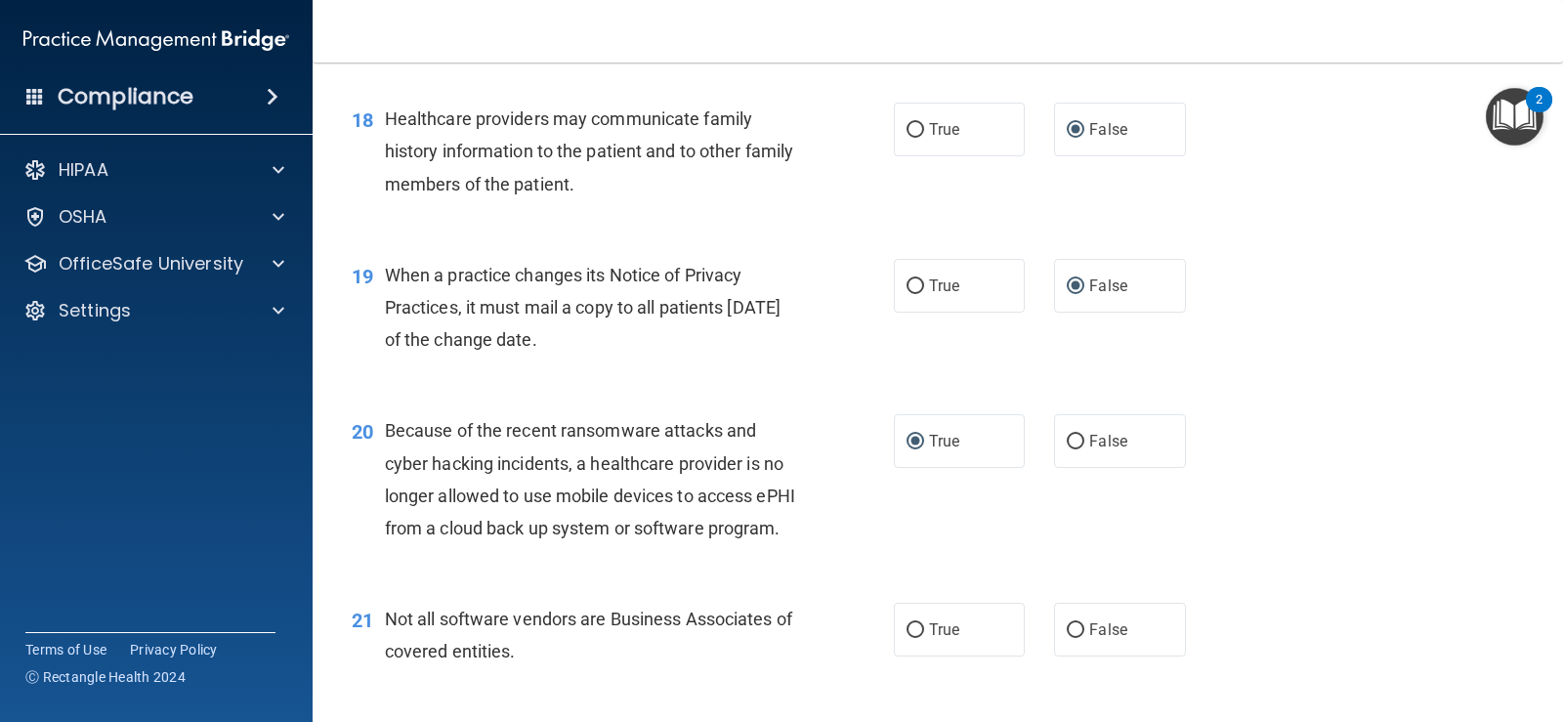
scroll to position [3029, 0]
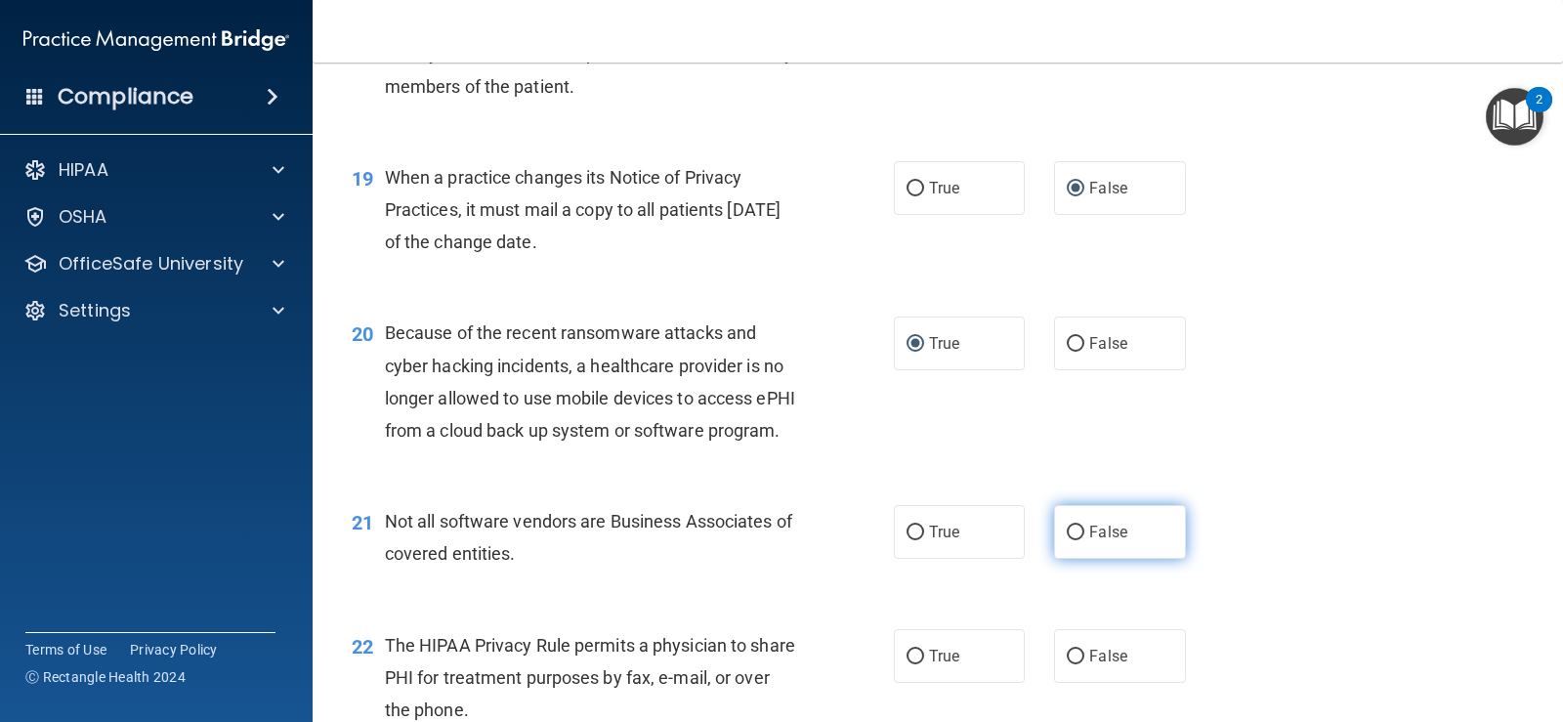
click at [1067, 540] on input "False" at bounding box center [1076, 533] width 18 height 15
radio input "true"
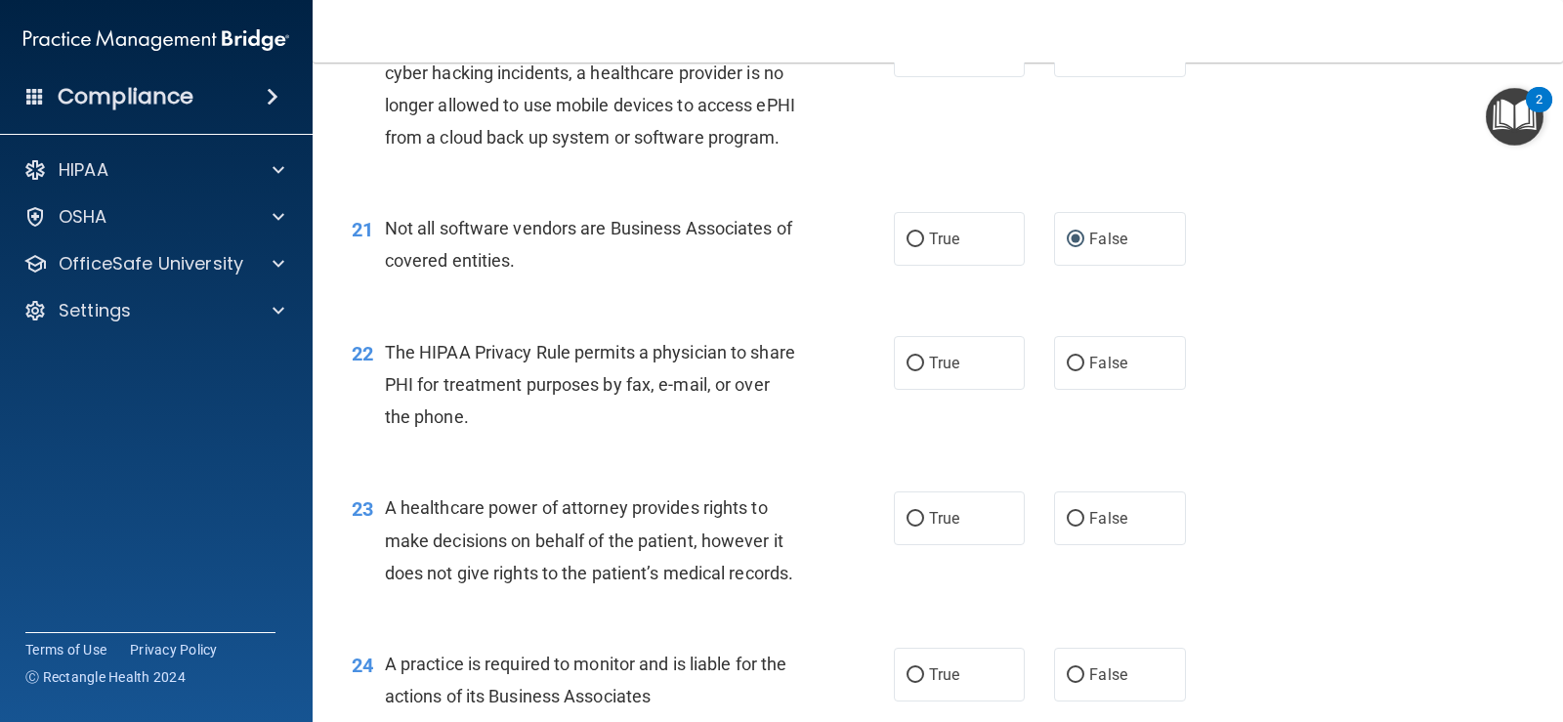
scroll to position [3420, 0]
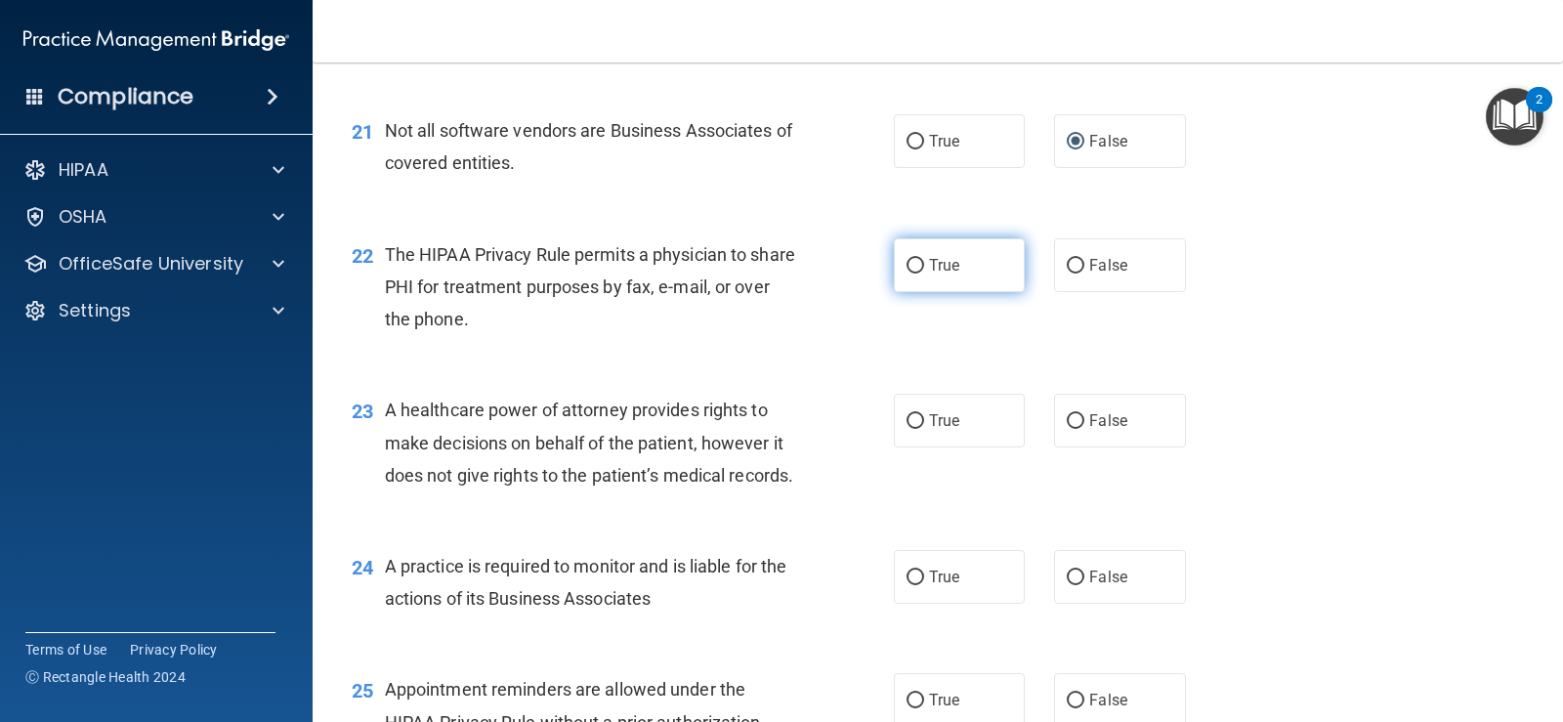
click at [916, 274] on input "True" at bounding box center [916, 266] width 18 height 15
radio input "true"
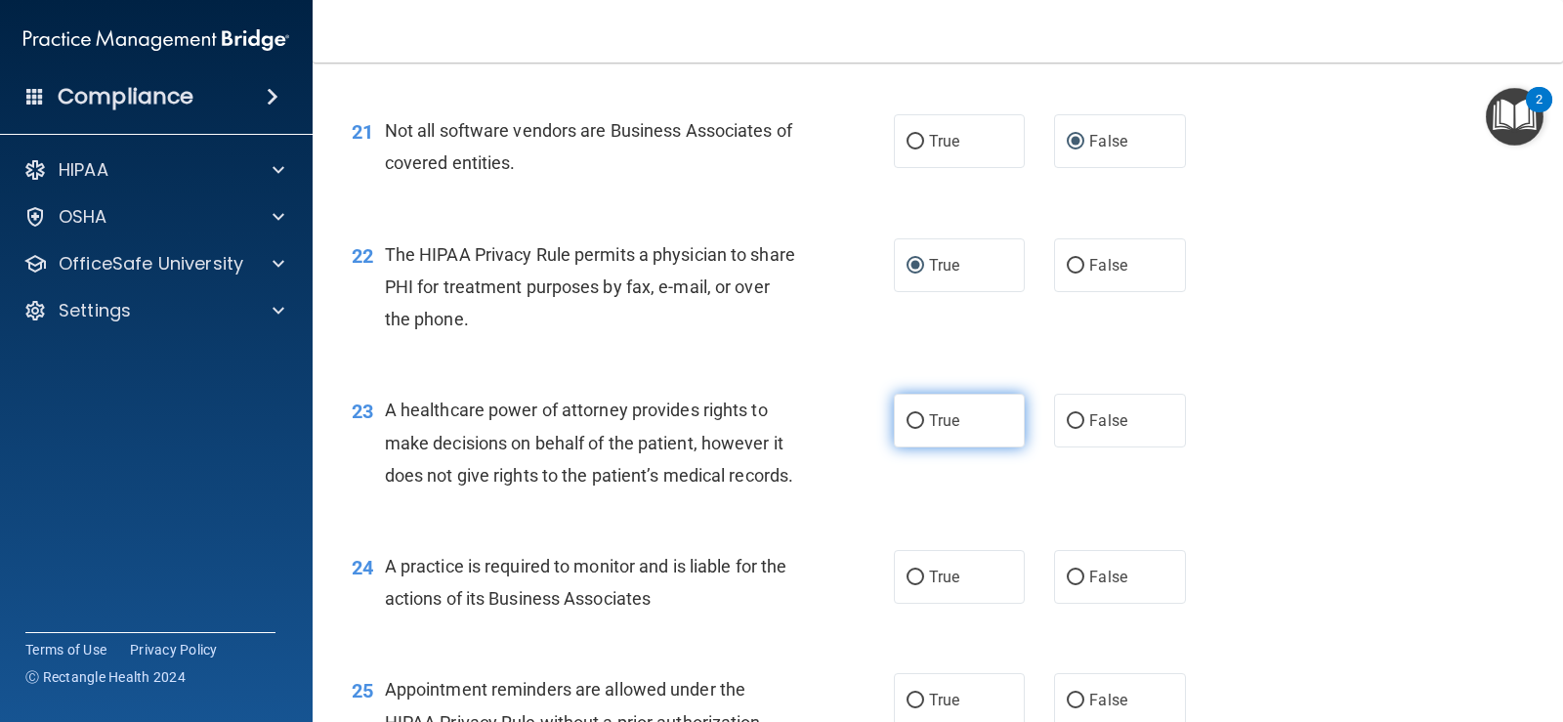
click at [909, 429] on input "True" at bounding box center [916, 421] width 18 height 15
radio input "true"
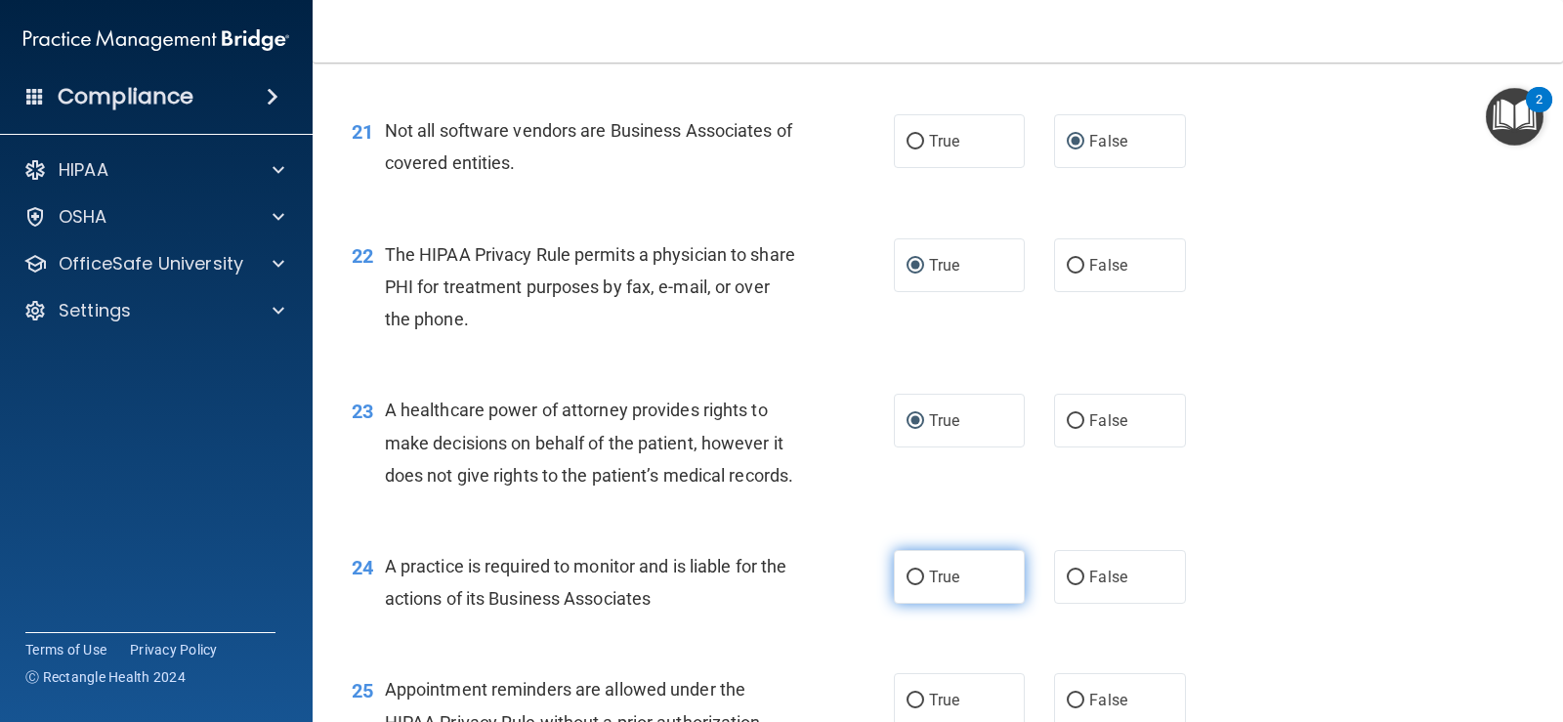
scroll to position [3615, 0]
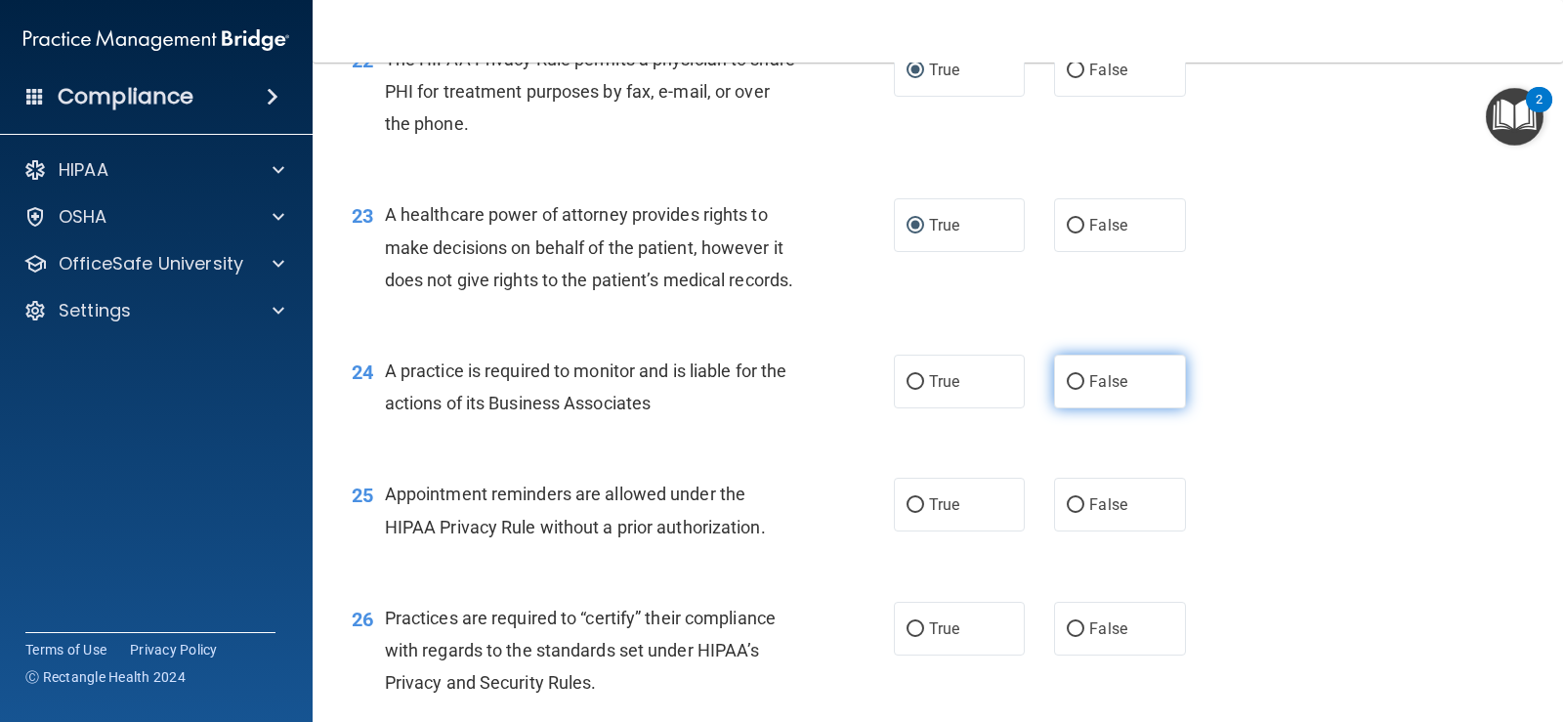
click at [1067, 390] on input "False" at bounding box center [1076, 382] width 18 height 15
radio input "true"
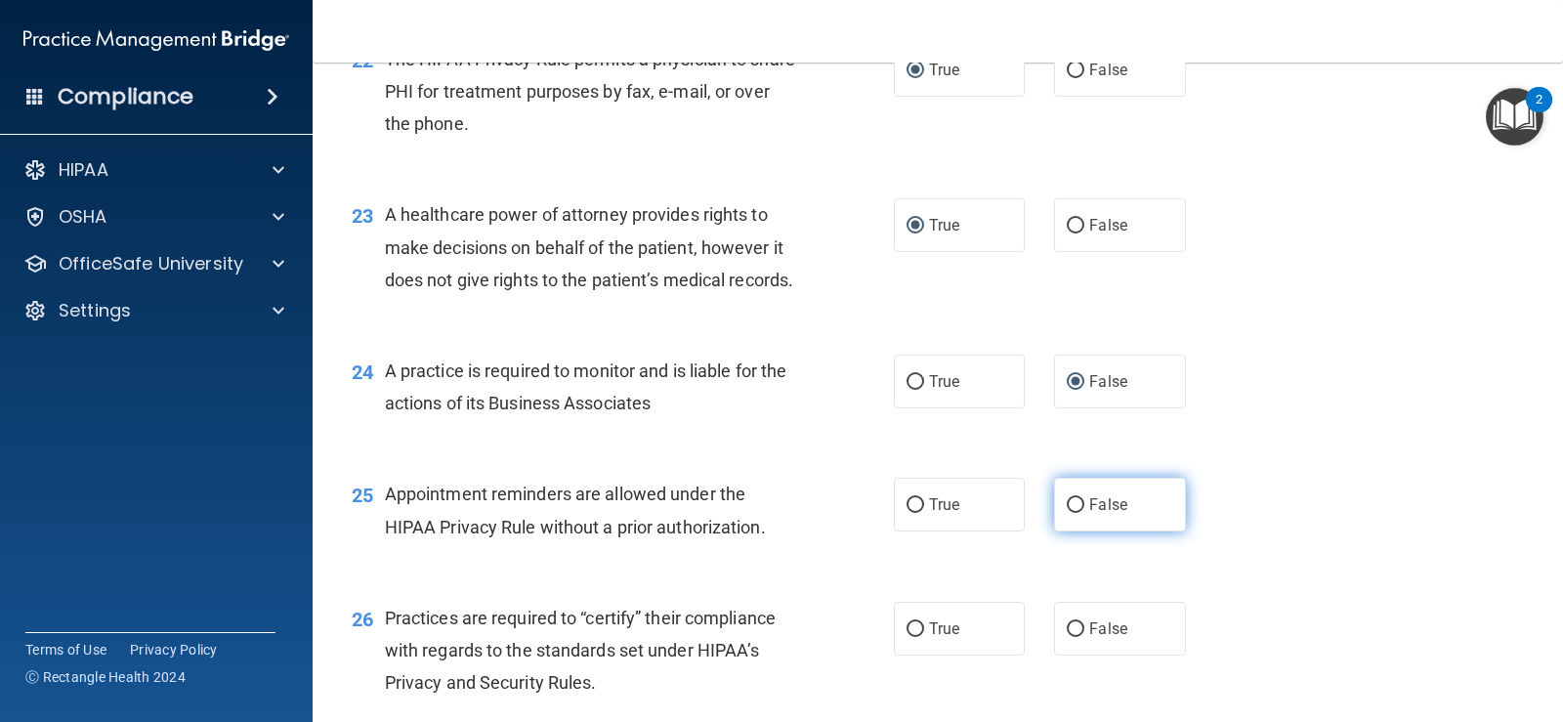
click at [1076, 532] on label "False" at bounding box center [1119, 505] width 131 height 54
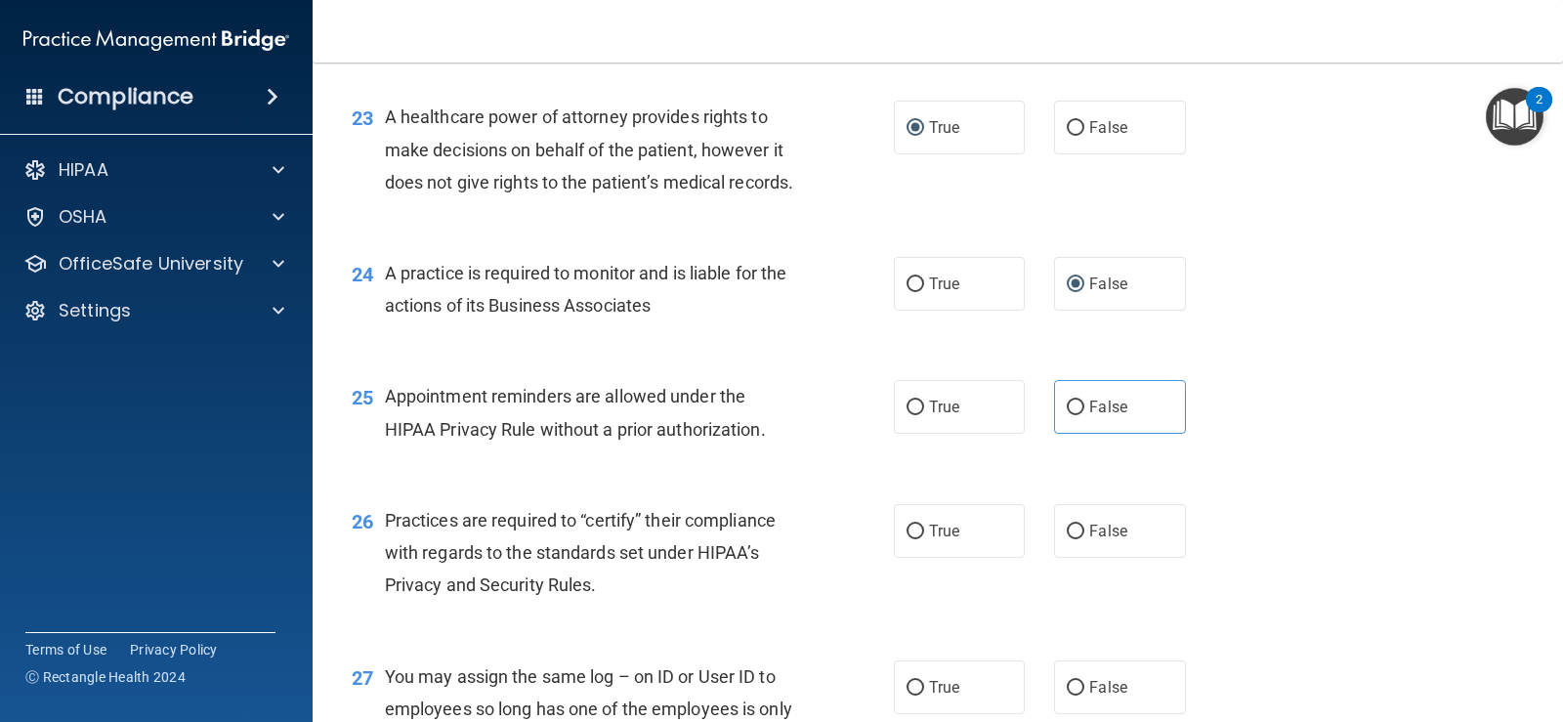
scroll to position [3810, 0]
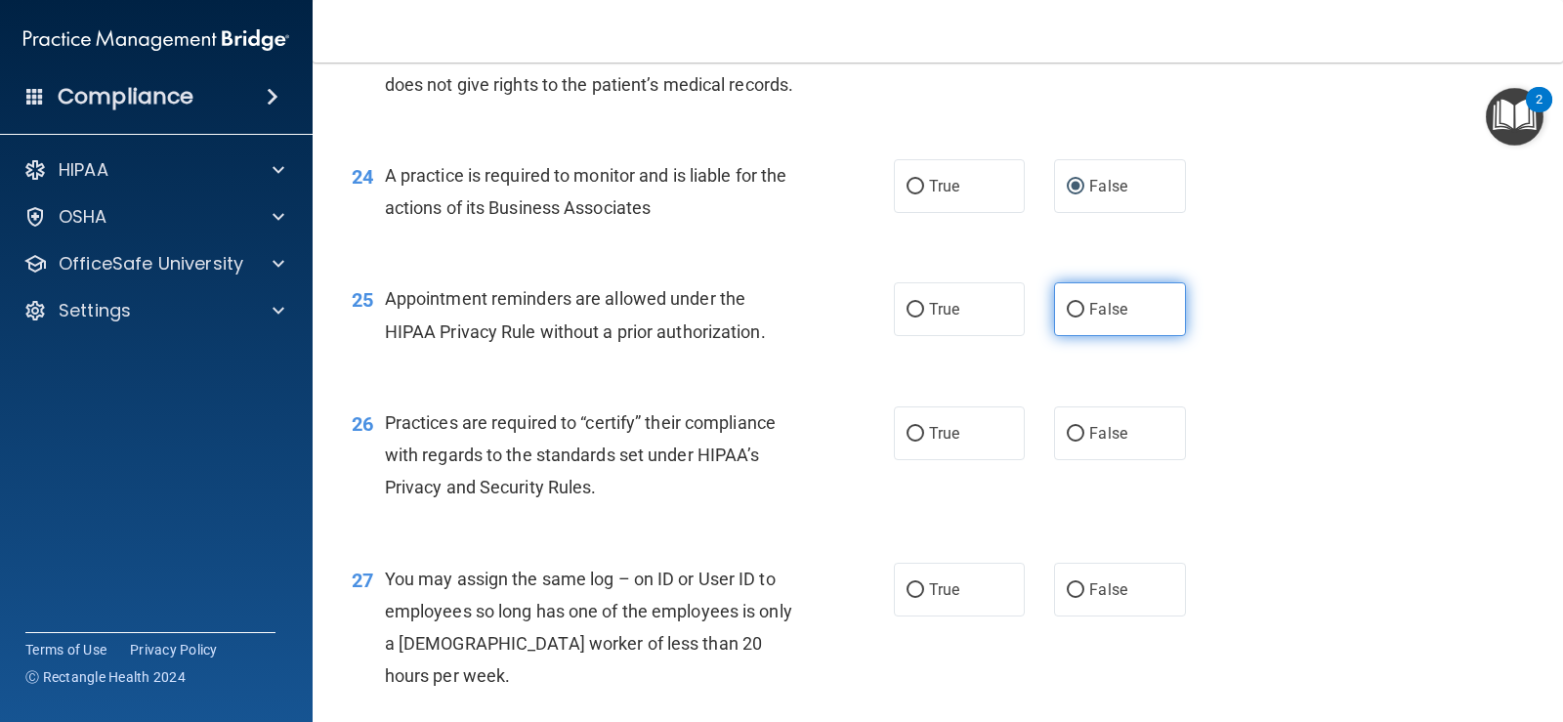
click at [1069, 318] on input "False" at bounding box center [1076, 310] width 18 height 15
radio input "true"
click at [1072, 318] on input "False" at bounding box center [1076, 310] width 18 height 15
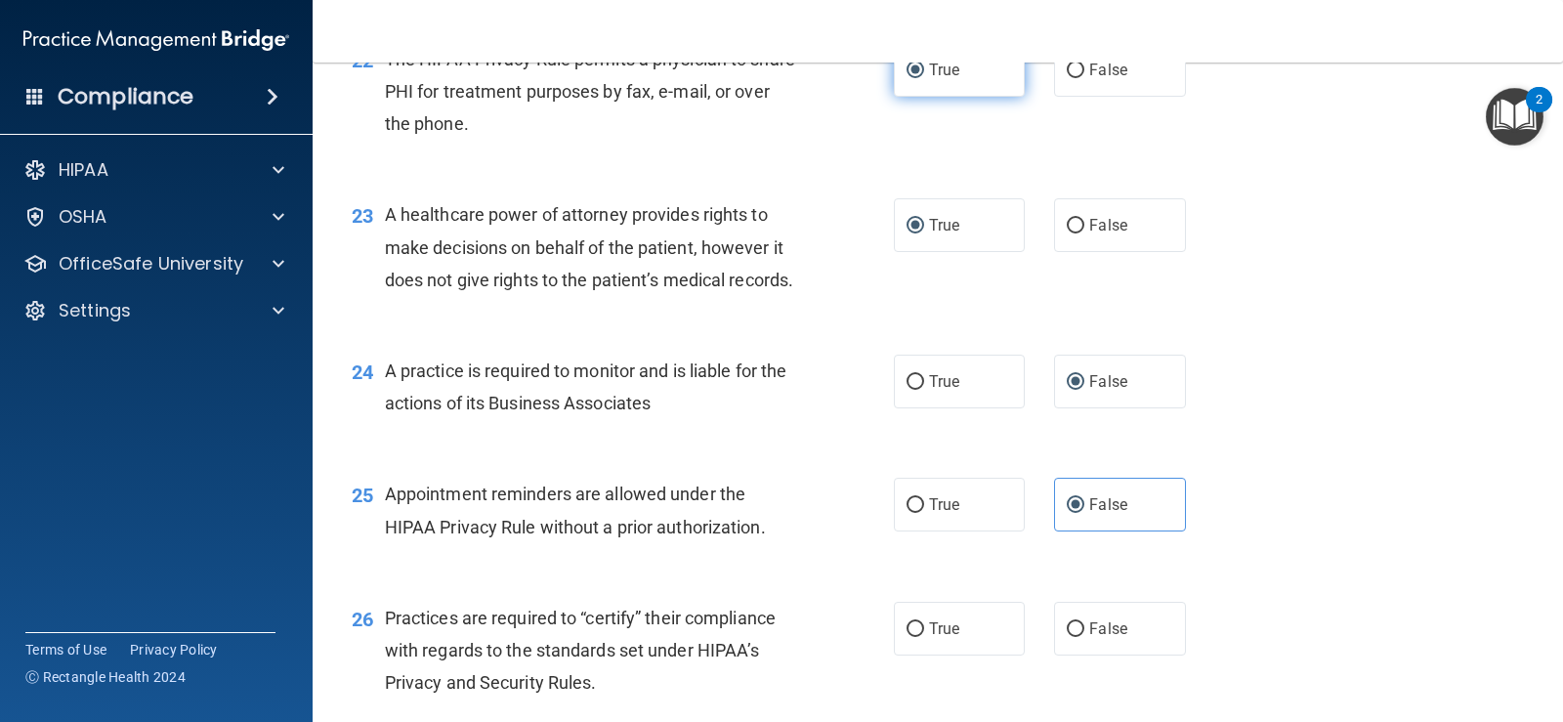
scroll to position [3517, 0]
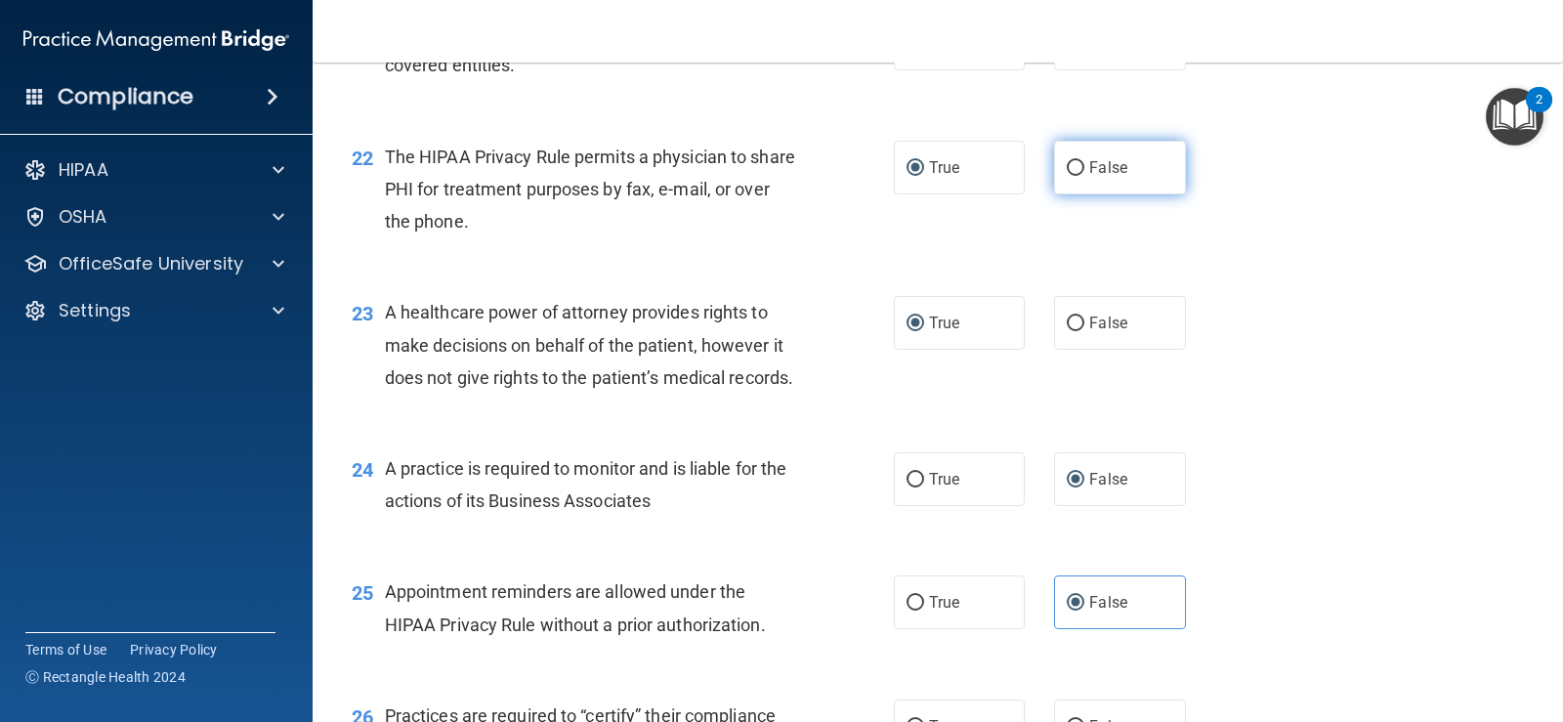
click at [1067, 176] on input "False" at bounding box center [1076, 168] width 18 height 15
radio input "true"
radio input "false"
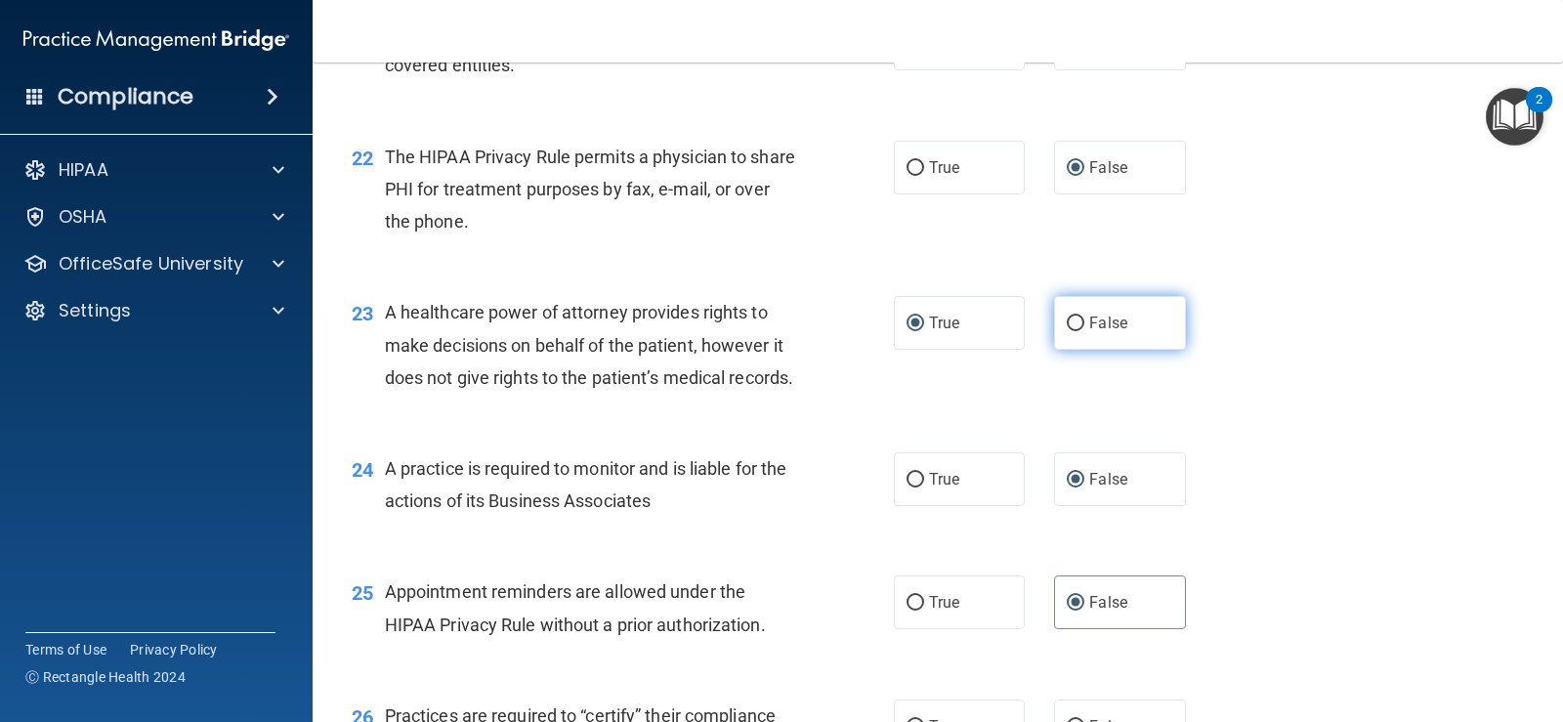
click at [1071, 331] on input "False" at bounding box center [1076, 324] width 18 height 15
radio input "true"
radio input "false"
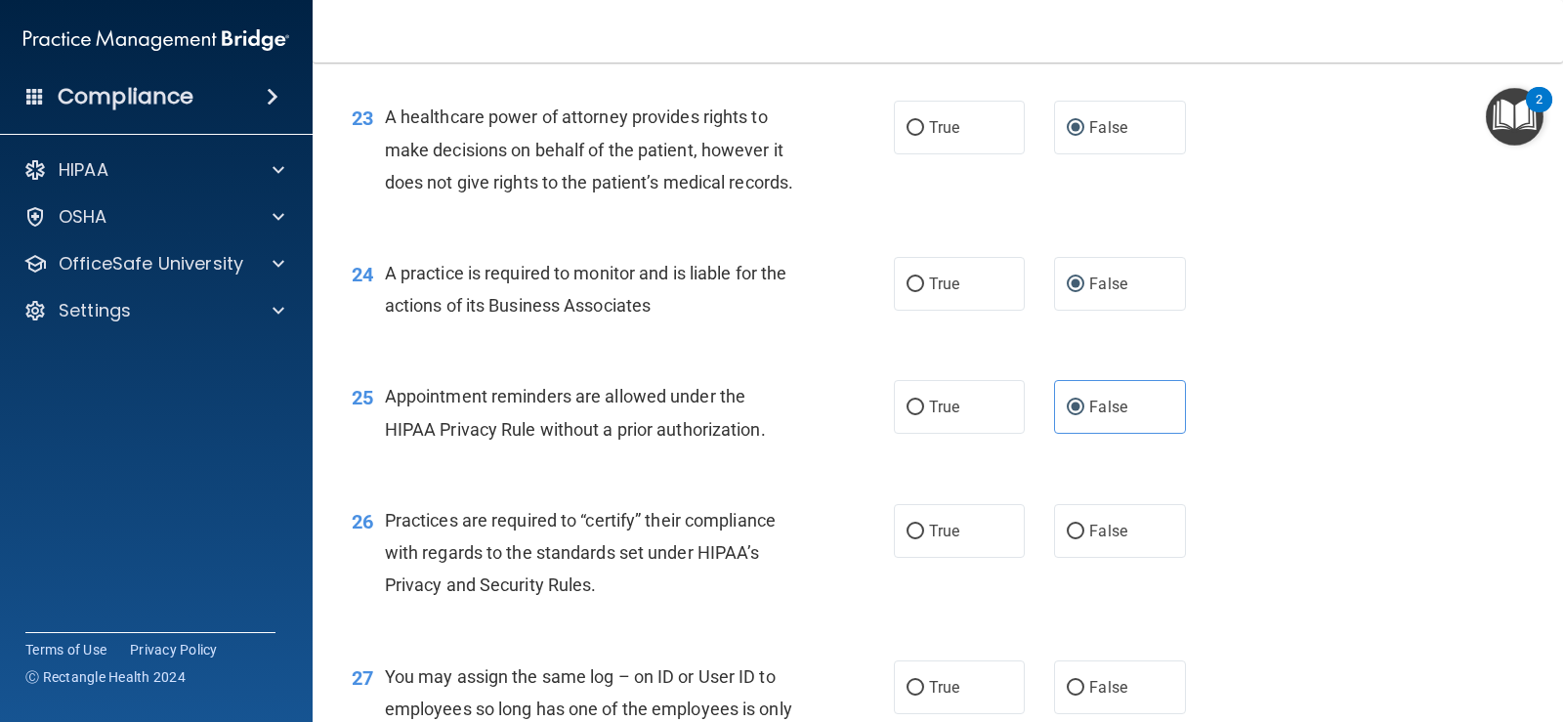
drag, startPoint x: 917, startPoint y: 373, endPoint x: 914, endPoint y: 408, distance: 35.4
click at [917, 311] on label "True" at bounding box center [959, 284] width 131 height 54
click at [917, 292] on input "True" at bounding box center [916, 284] width 18 height 15
radio input "true"
radio input "false"
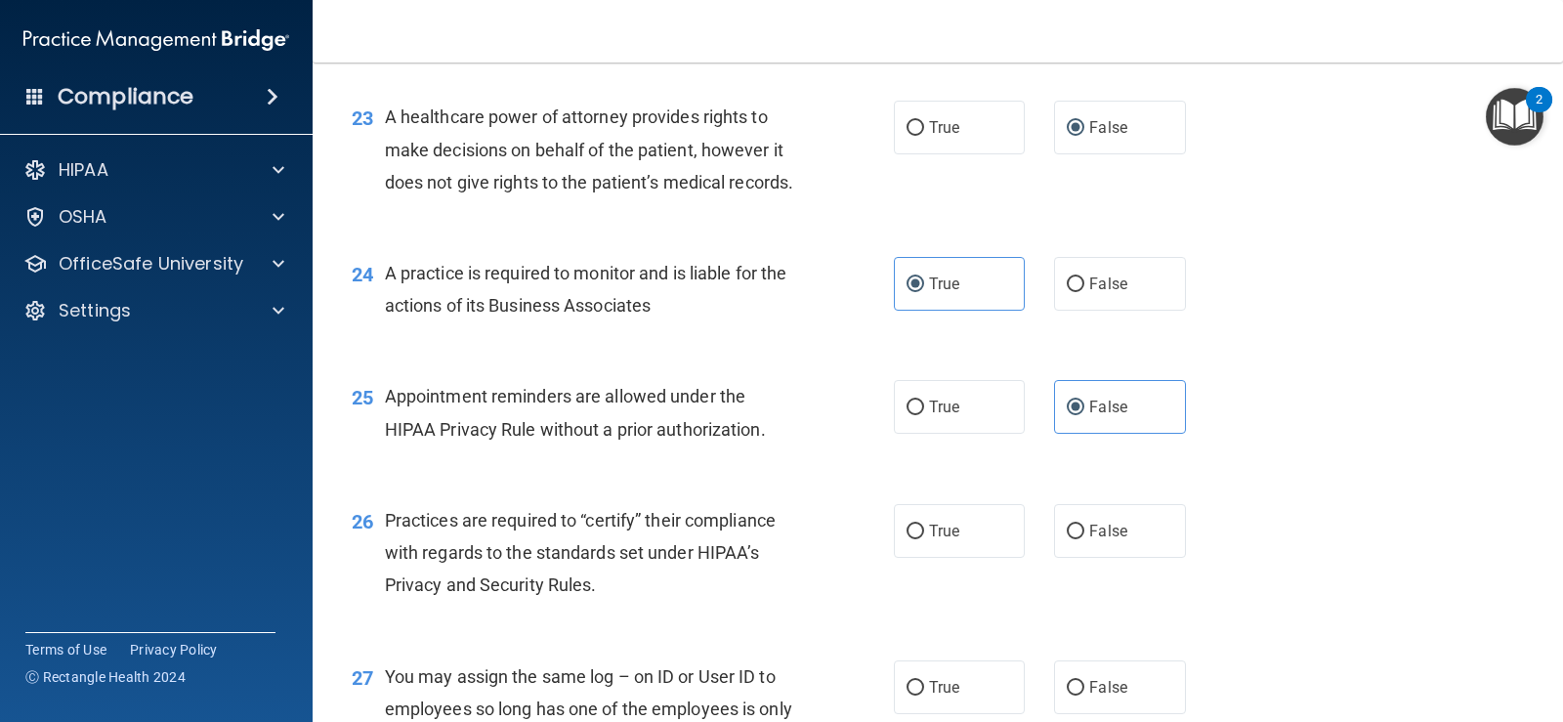
drag, startPoint x: 914, startPoint y: 498, endPoint x: 910, endPoint y: 569, distance: 70.5
click at [914, 415] on input "True" at bounding box center [916, 408] width 18 height 15
radio input "true"
radio input "false"
click at [910, 539] on input "True" at bounding box center [916, 532] width 18 height 15
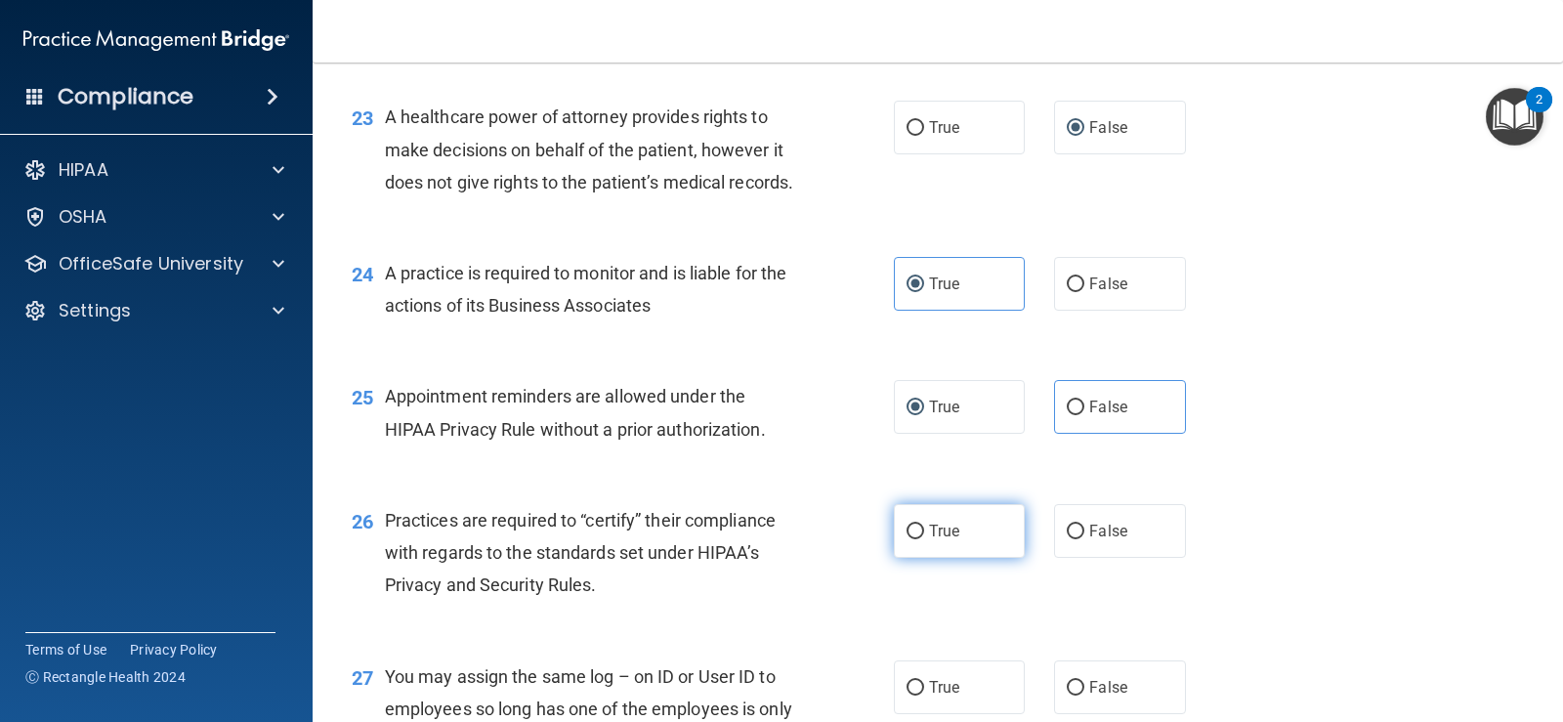
radio input "true"
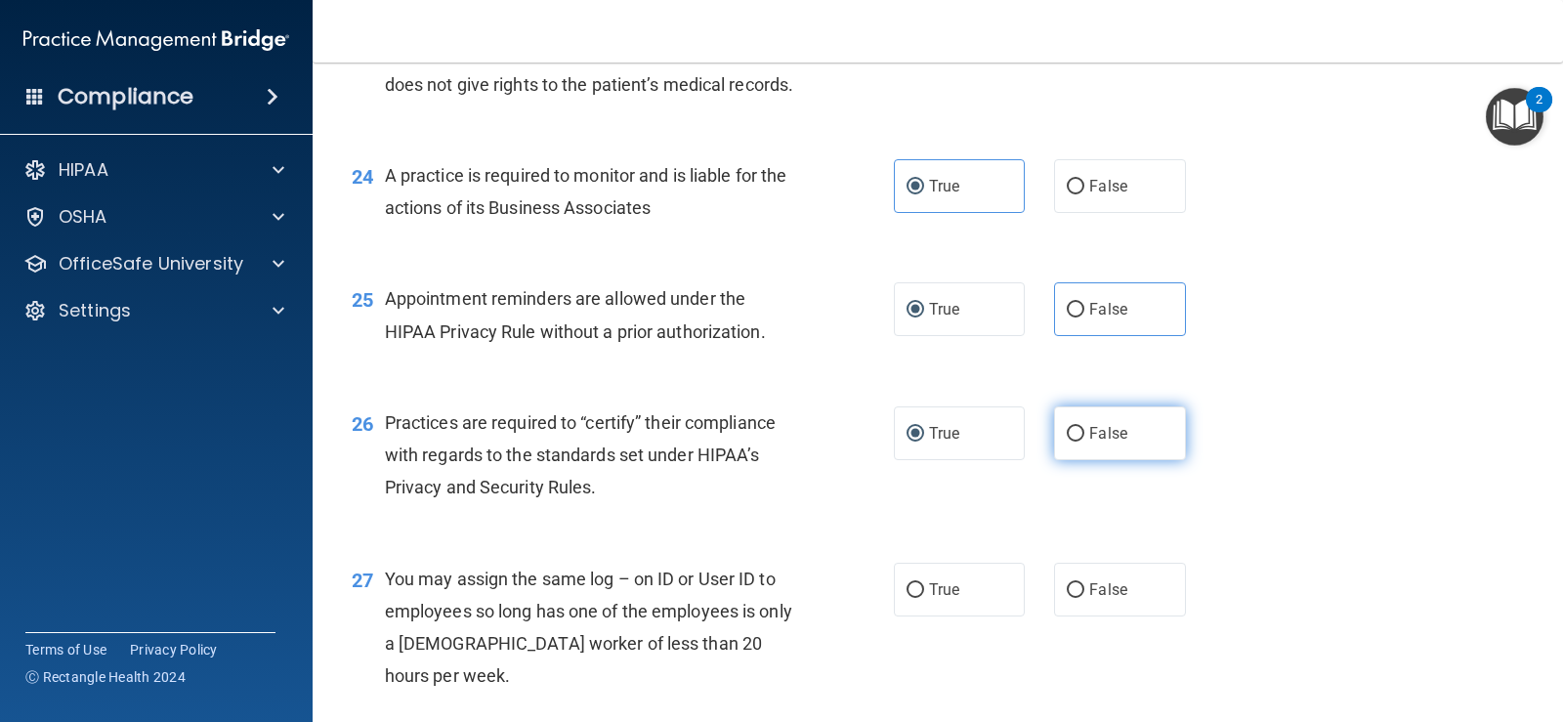
scroll to position [3908, 0]
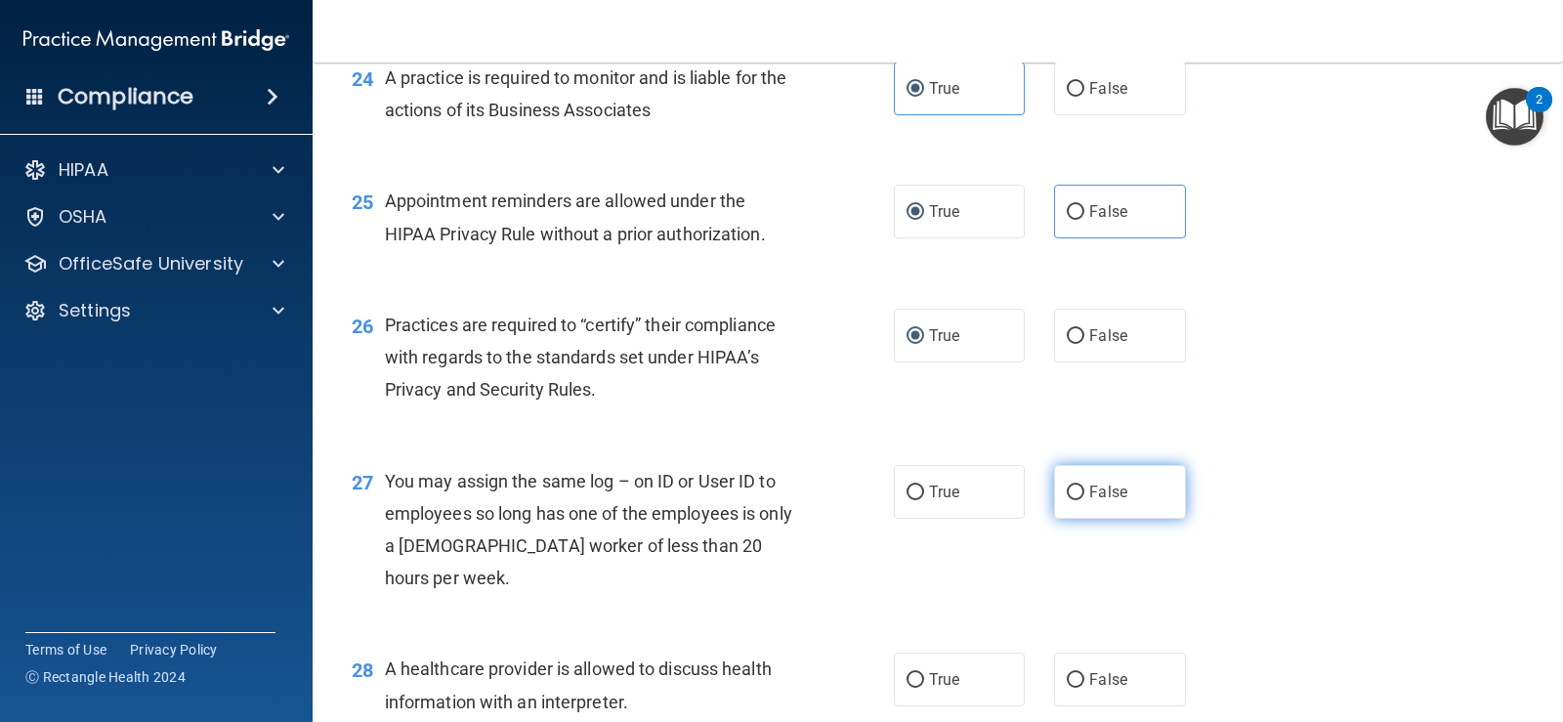
click at [1069, 500] on input "False" at bounding box center [1076, 493] width 18 height 15
radio input "true"
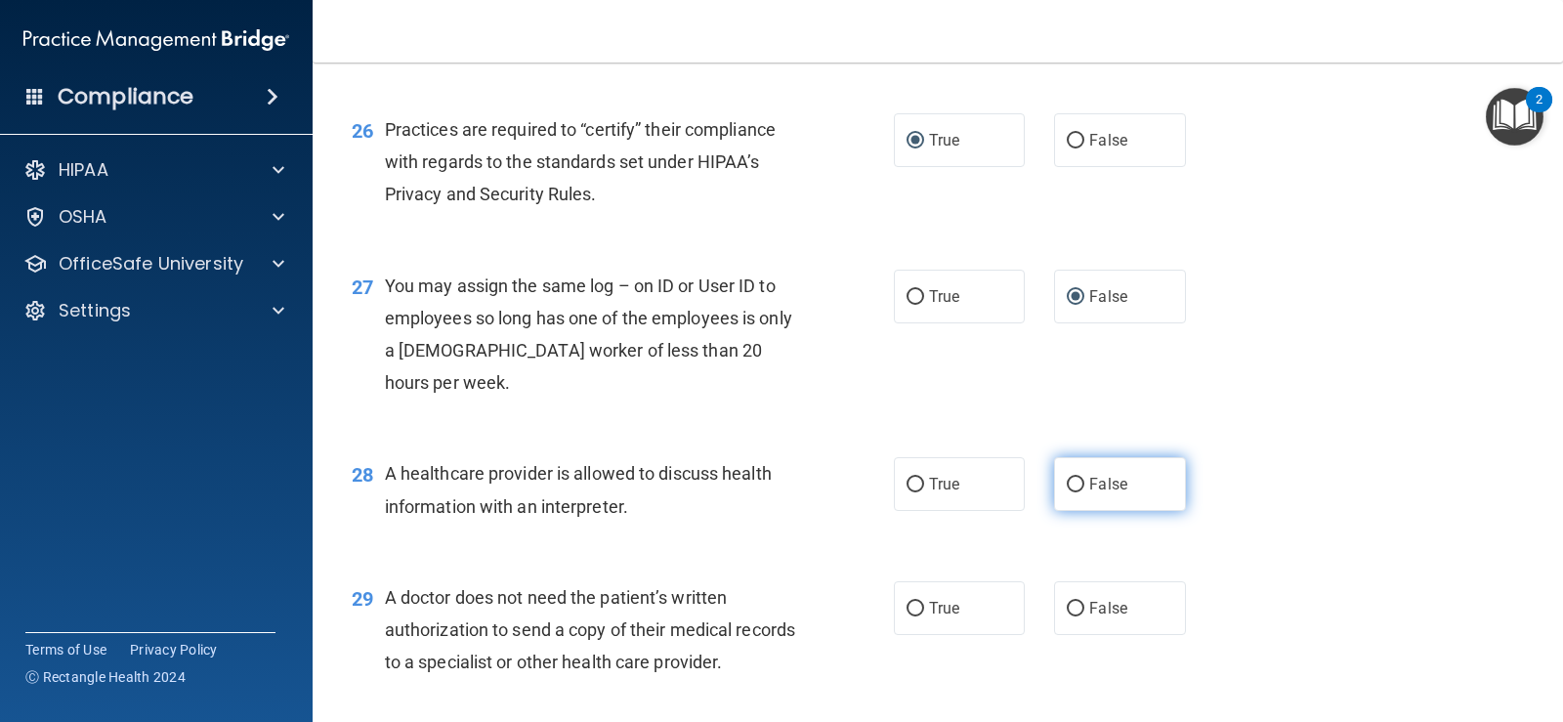
click at [1072, 492] on input "False" at bounding box center [1076, 485] width 18 height 15
radio input "true"
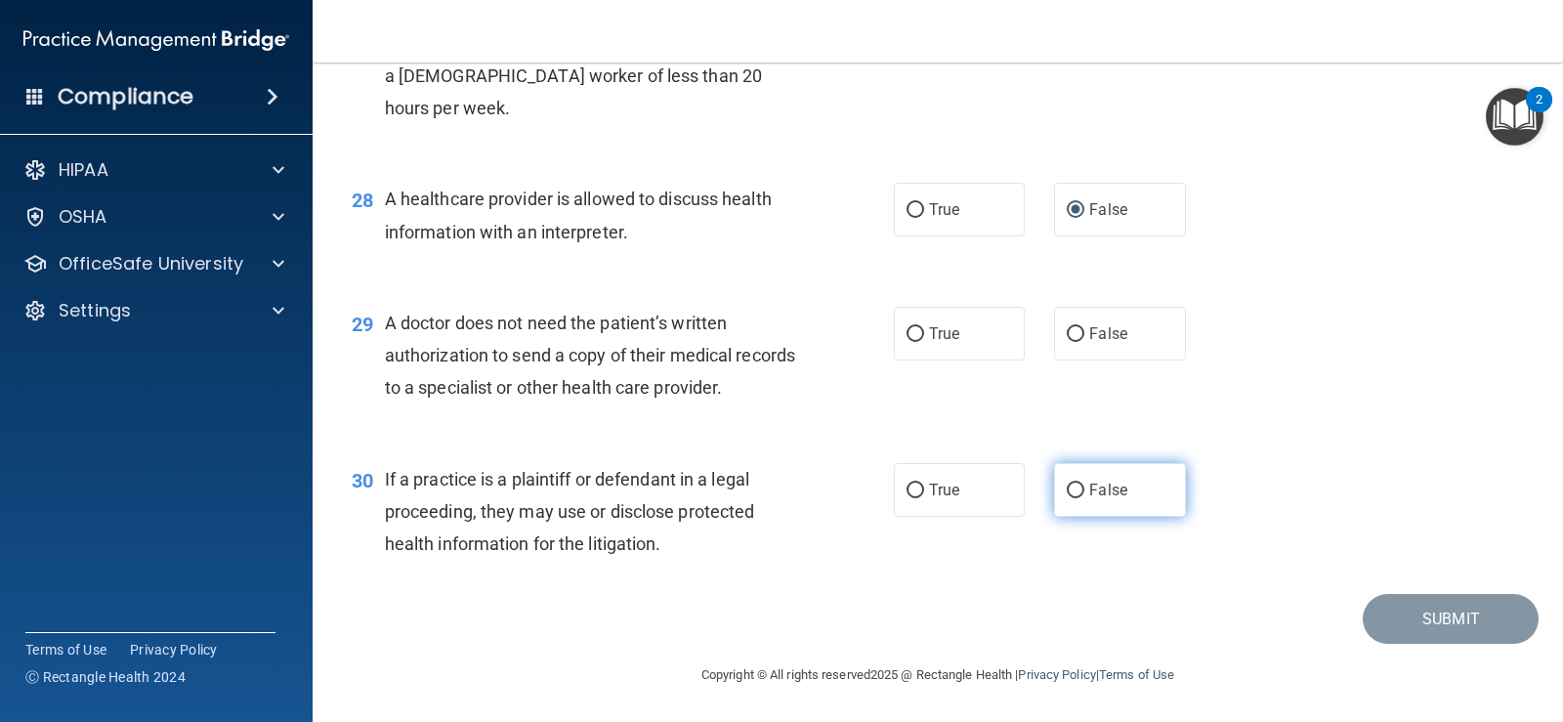
scroll to position [4443, 0]
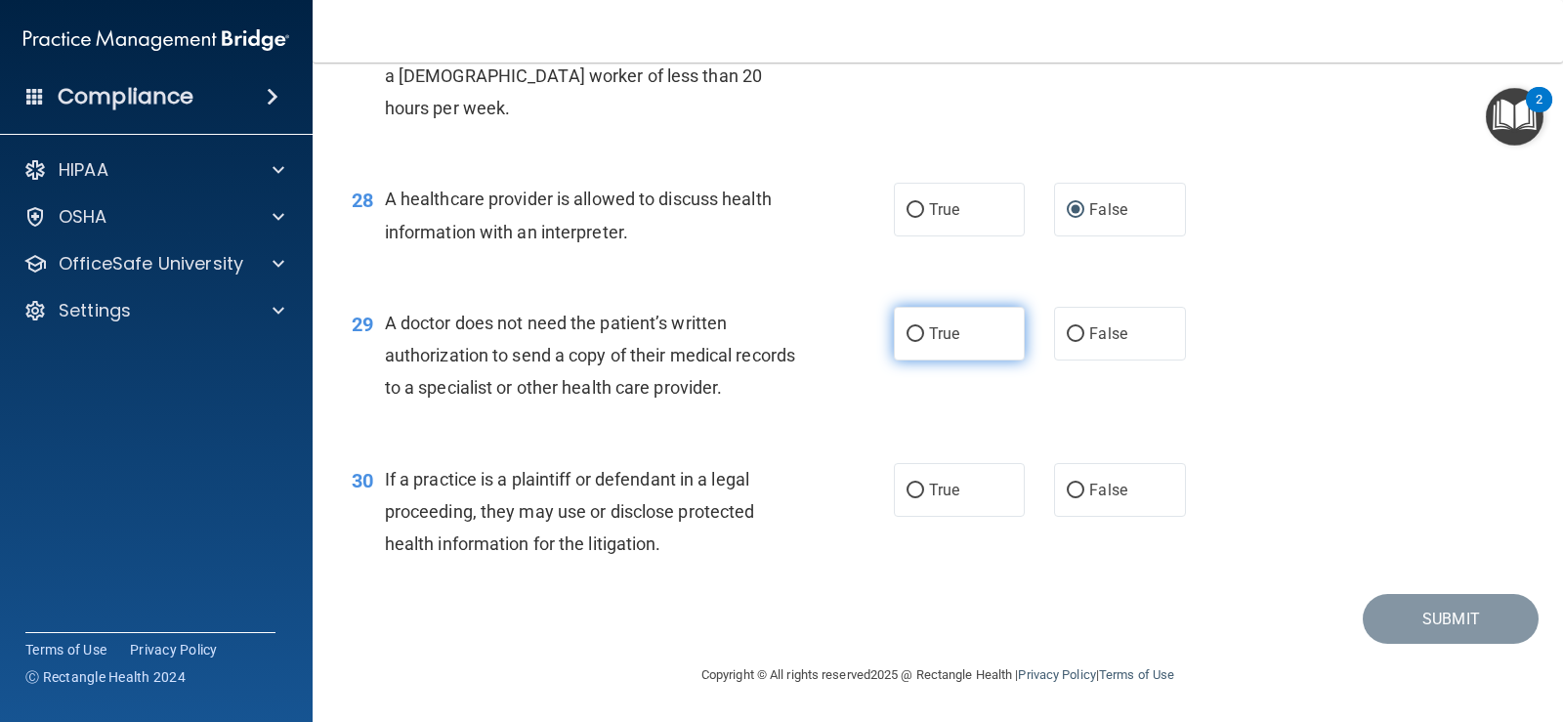
click at [911, 332] on input "True" at bounding box center [916, 334] width 18 height 15
radio input "true"
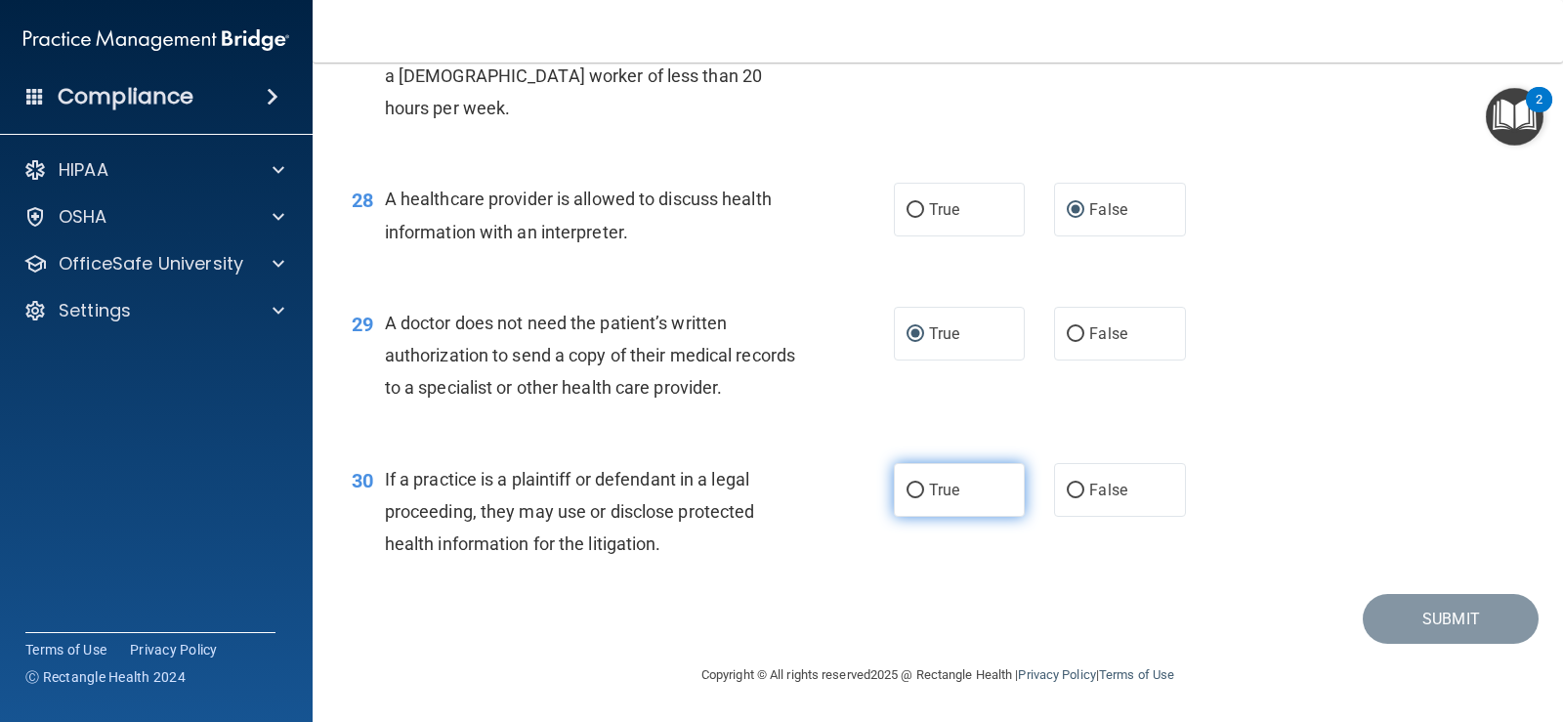
click at [907, 495] on input "True" at bounding box center [916, 491] width 18 height 15
radio input "true"
click at [907, 495] on input "True" at bounding box center [916, 491] width 18 height 15
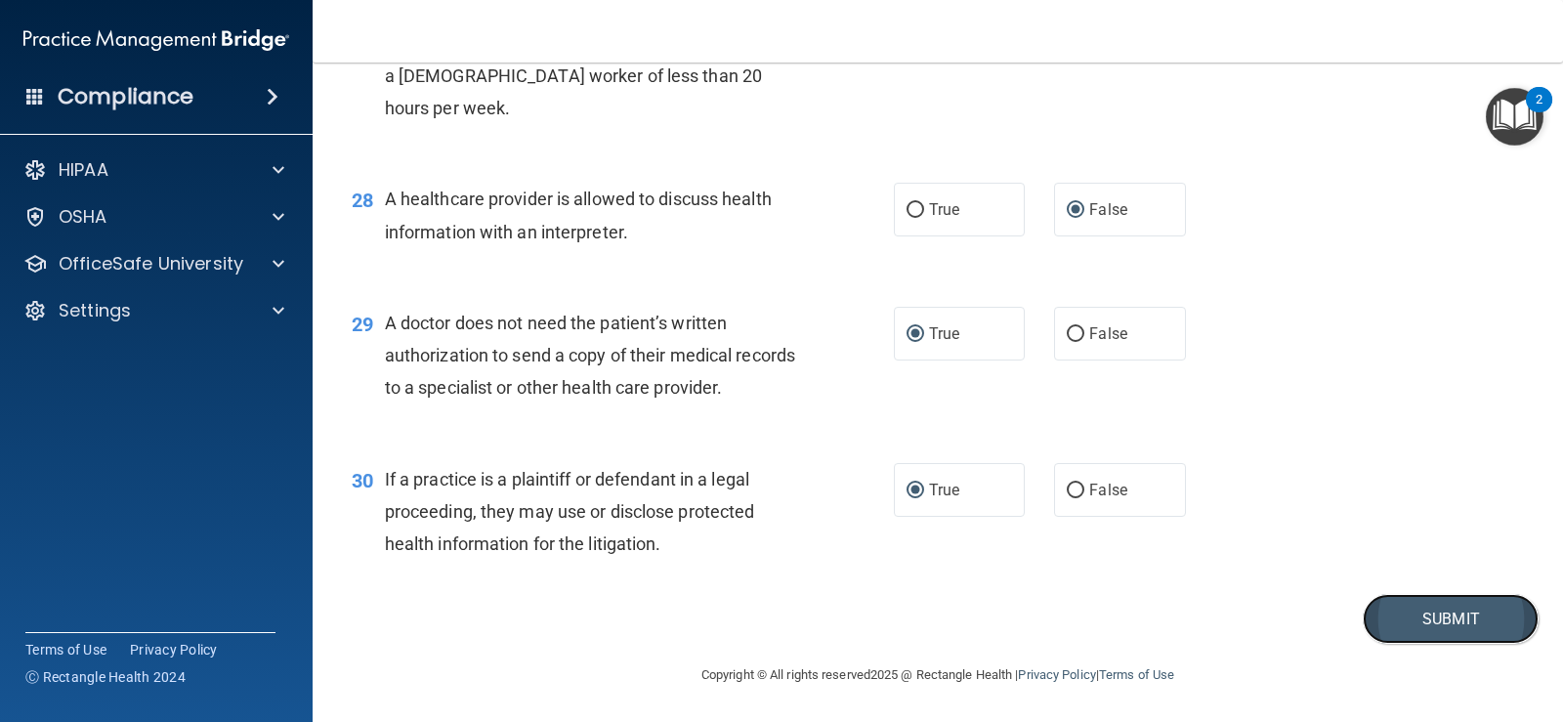
click at [1396, 617] on button "Submit" at bounding box center [1451, 619] width 176 height 50
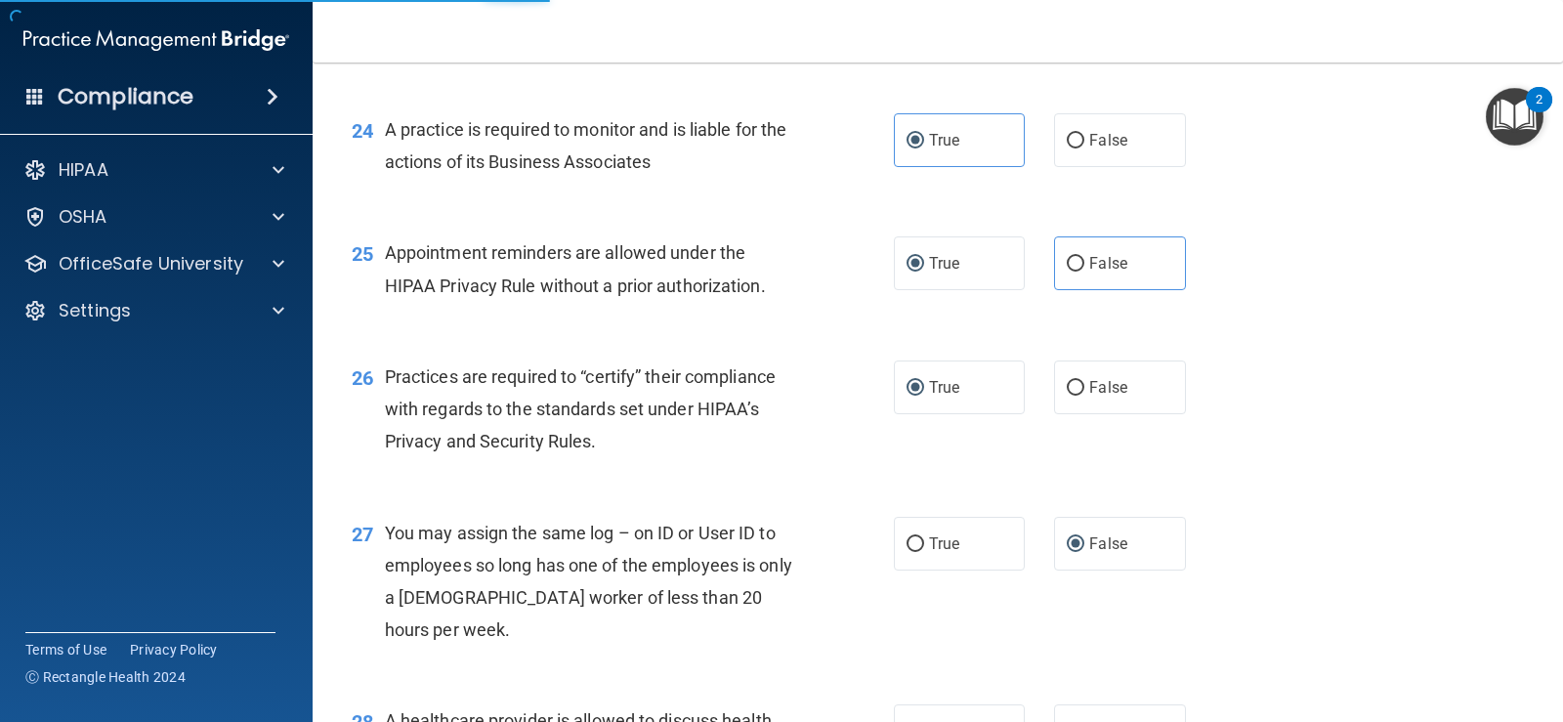
scroll to position [3172, 0]
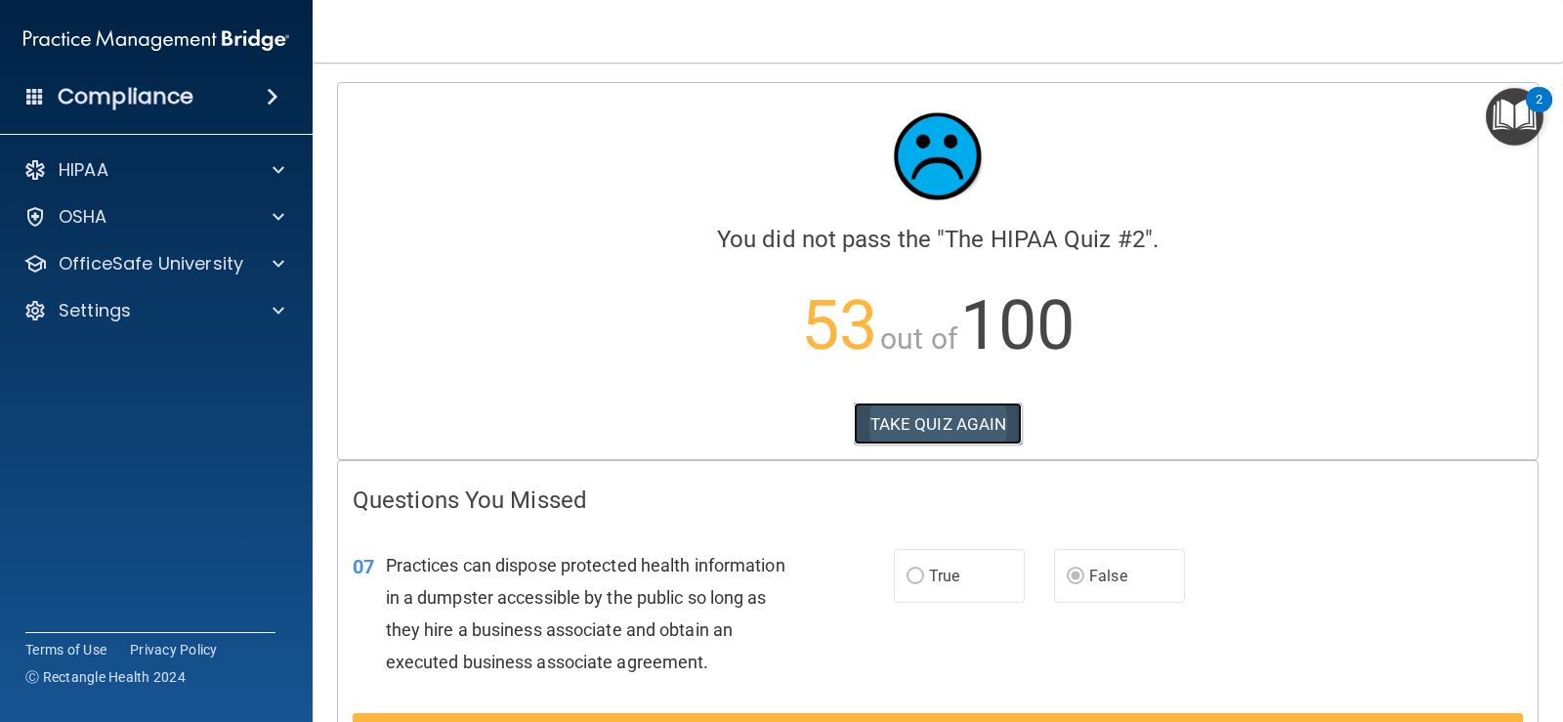
click at [908, 419] on button "TAKE QUIZ AGAIN" at bounding box center [938, 424] width 169 height 43
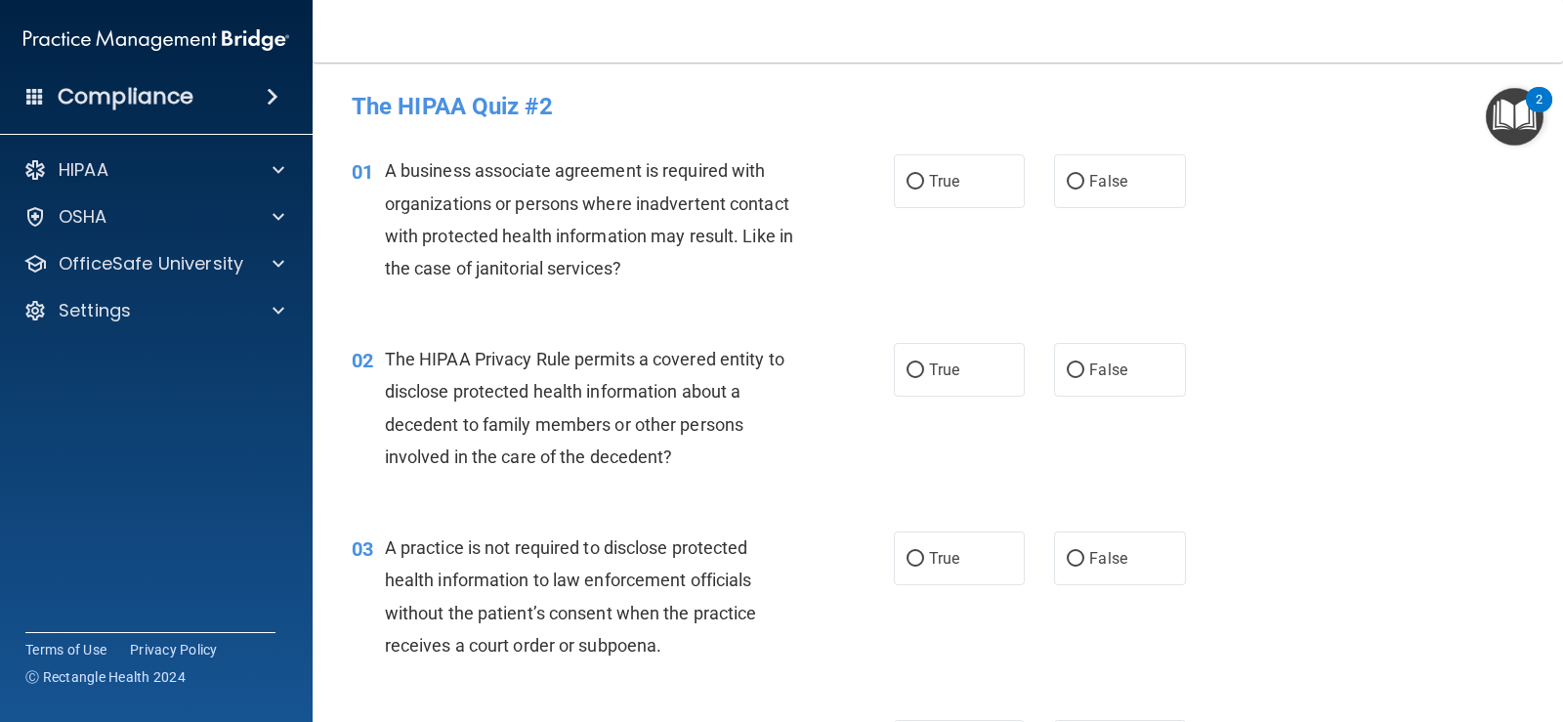
drag, startPoint x: 1062, startPoint y: 181, endPoint x: 1078, endPoint y: 236, distance: 57.8
click at [1067, 181] on input "False" at bounding box center [1076, 182] width 18 height 15
radio input "true"
click at [1067, 367] on input "False" at bounding box center [1076, 370] width 18 height 15
radio input "true"
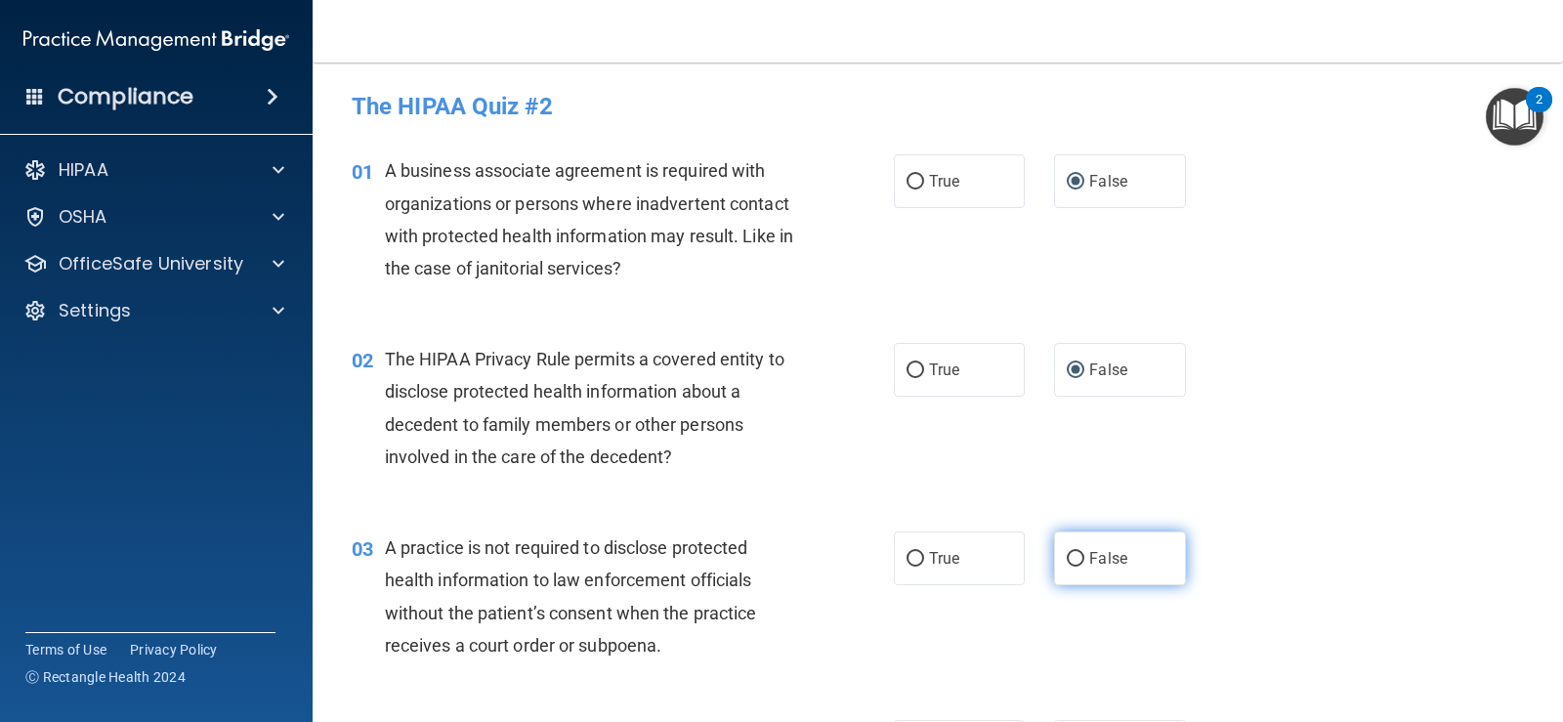
drag, startPoint x: 1065, startPoint y: 564, endPoint x: 1081, endPoint y: 551, distance: 20.1
click at [1069, 560] on input "False" at bounding box center [1076, 559] width 18 height 15
radio input "true"
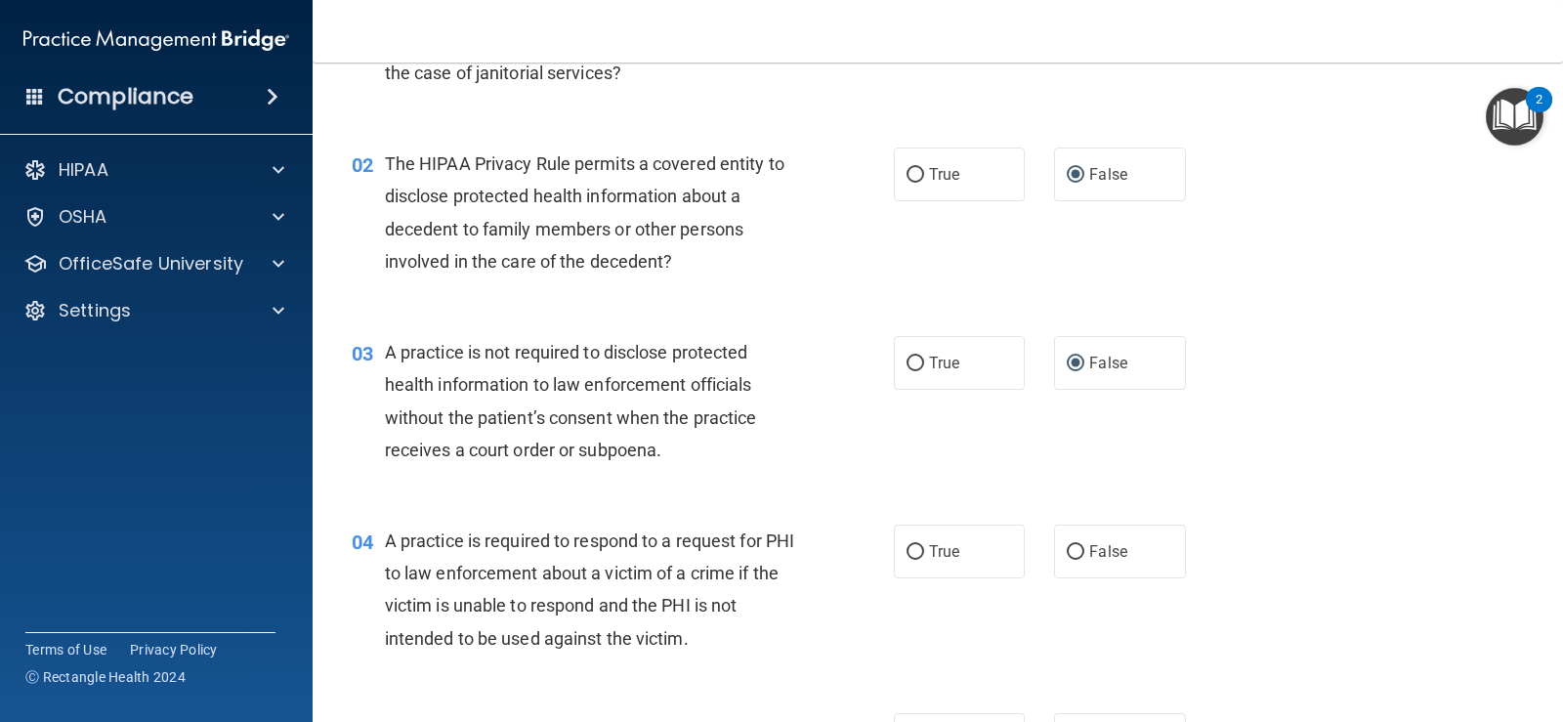
scroll to position [293, 0]
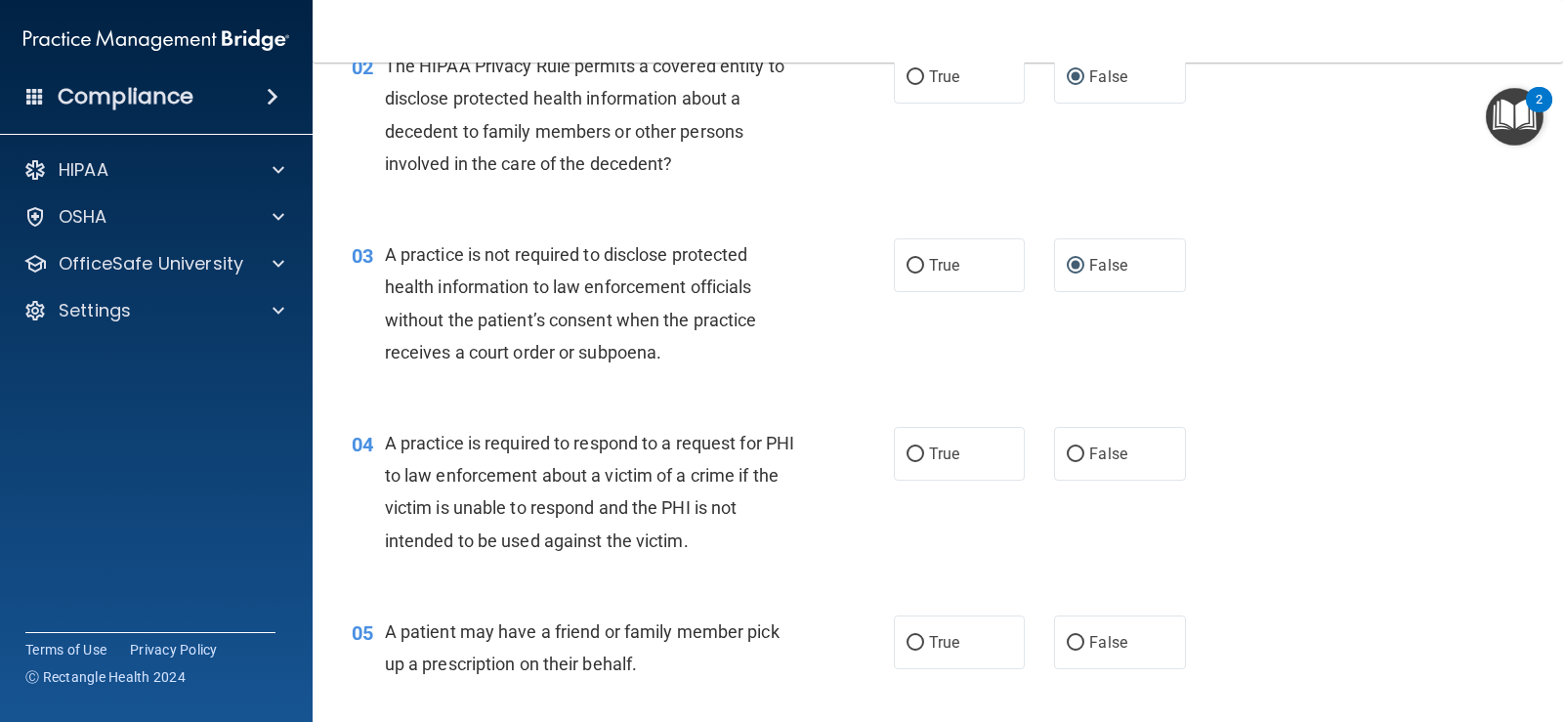
drag, startPoint x: 903, startPoint y: 454, endPoint x: 911, endPoint y: 487, distance: 33.2
click at [907, 456] on input "True" at bounding box center [916, 454] width 18 height 15
radio input "true"
click at [907, 644] on input "True" at bounding box center [916, 643] width 18 height 15
radio input "true"
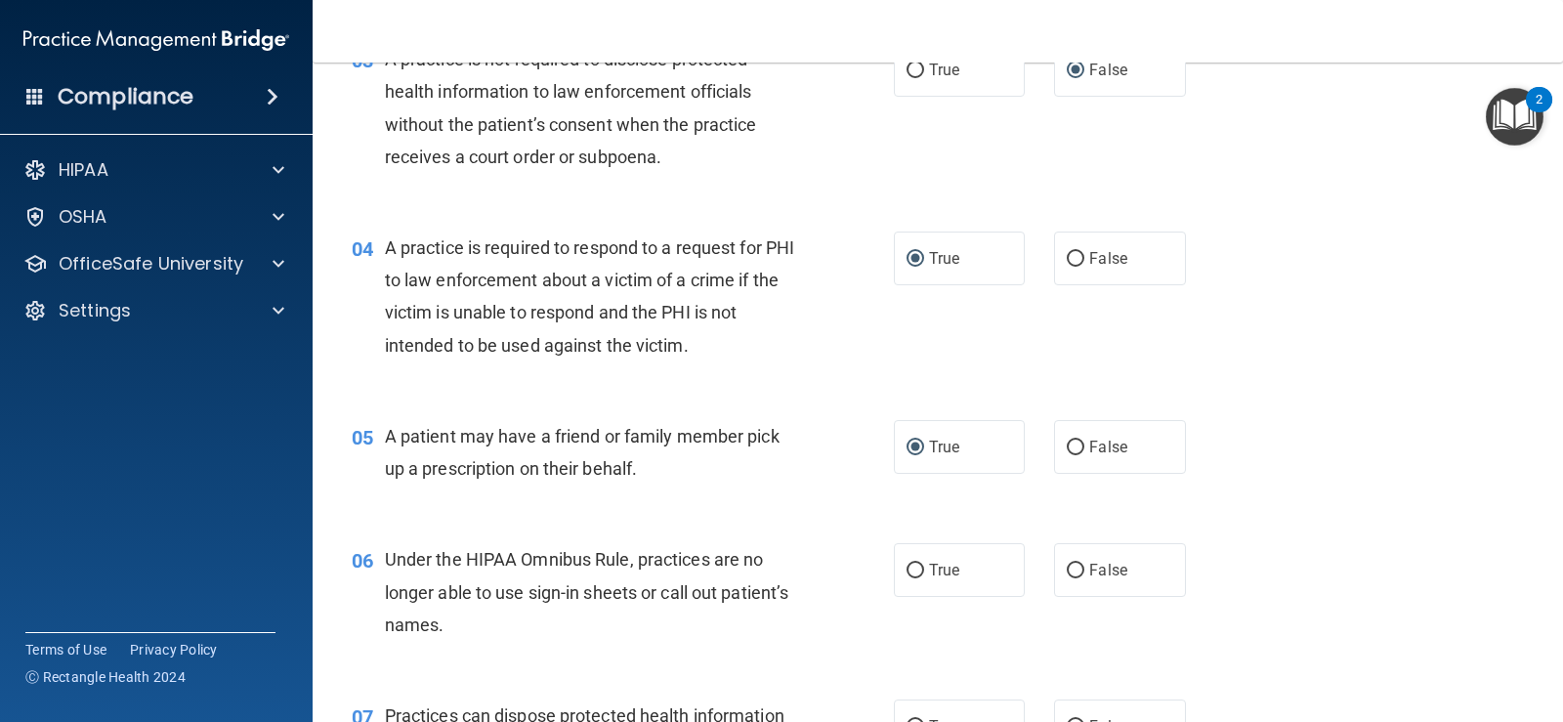
scroll to position [586, 0]
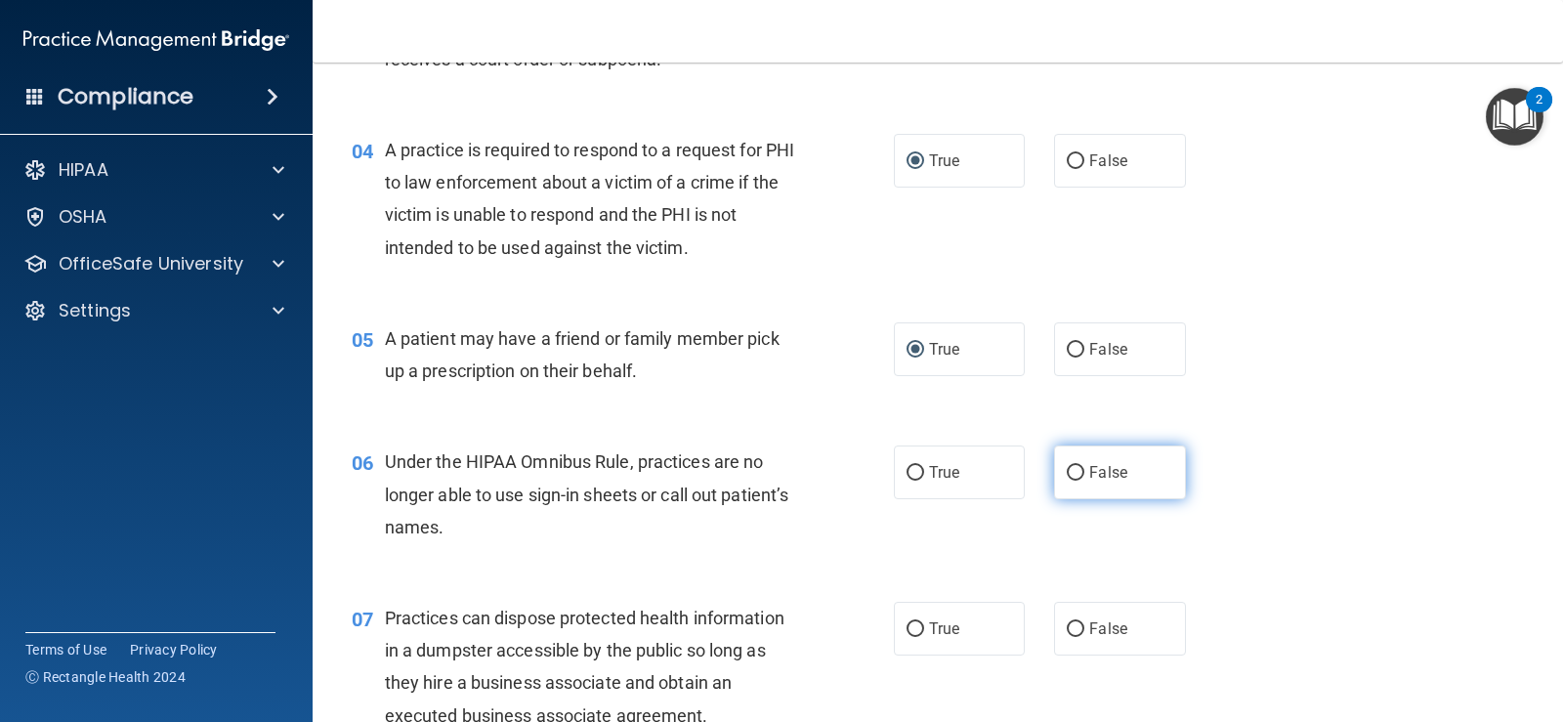
click at [1068, 475] on input "False" at bounding box center [1076, 473] width 18 height 15
radio input "true"
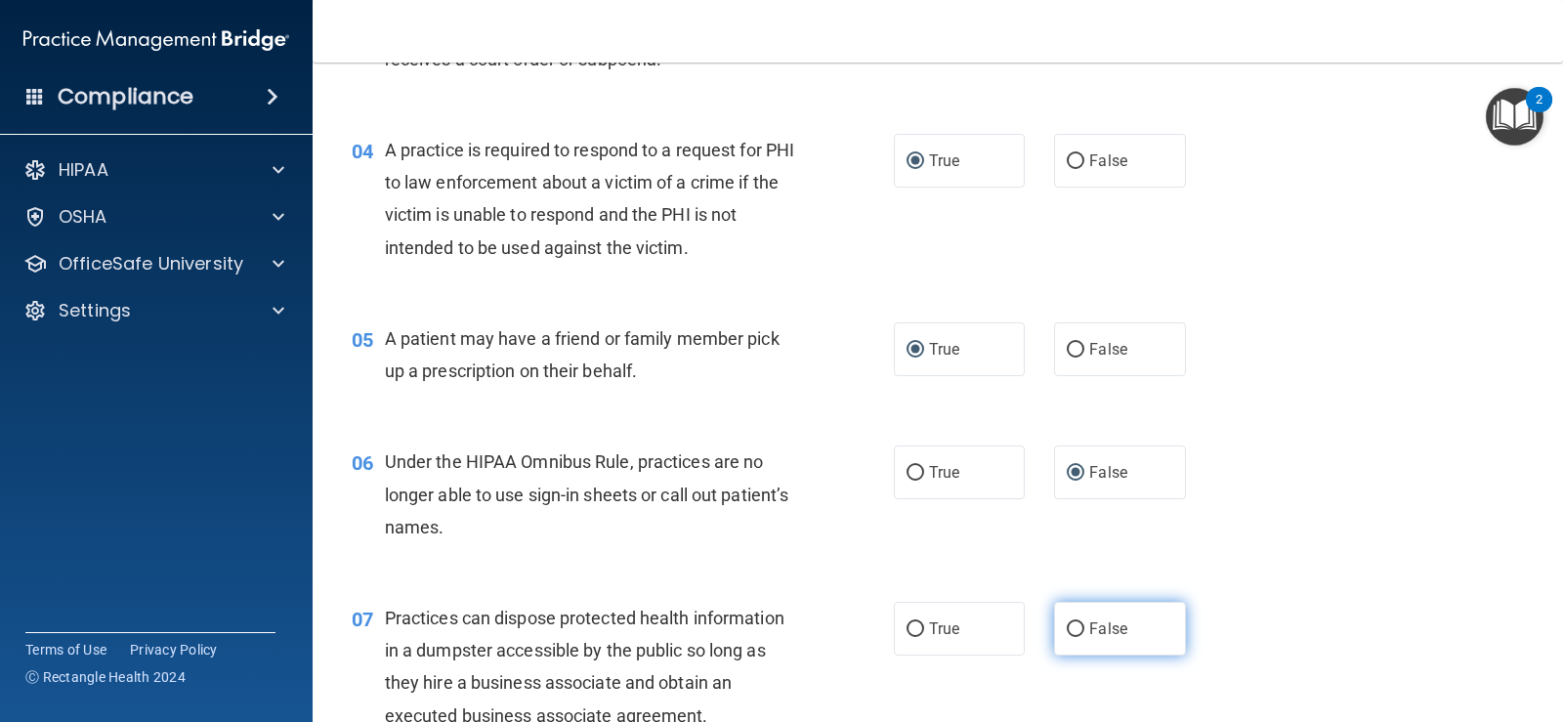
click at [1069, 630] on input "False" at bounding box center [1076, 629] width 18 height 15
radio input "true"
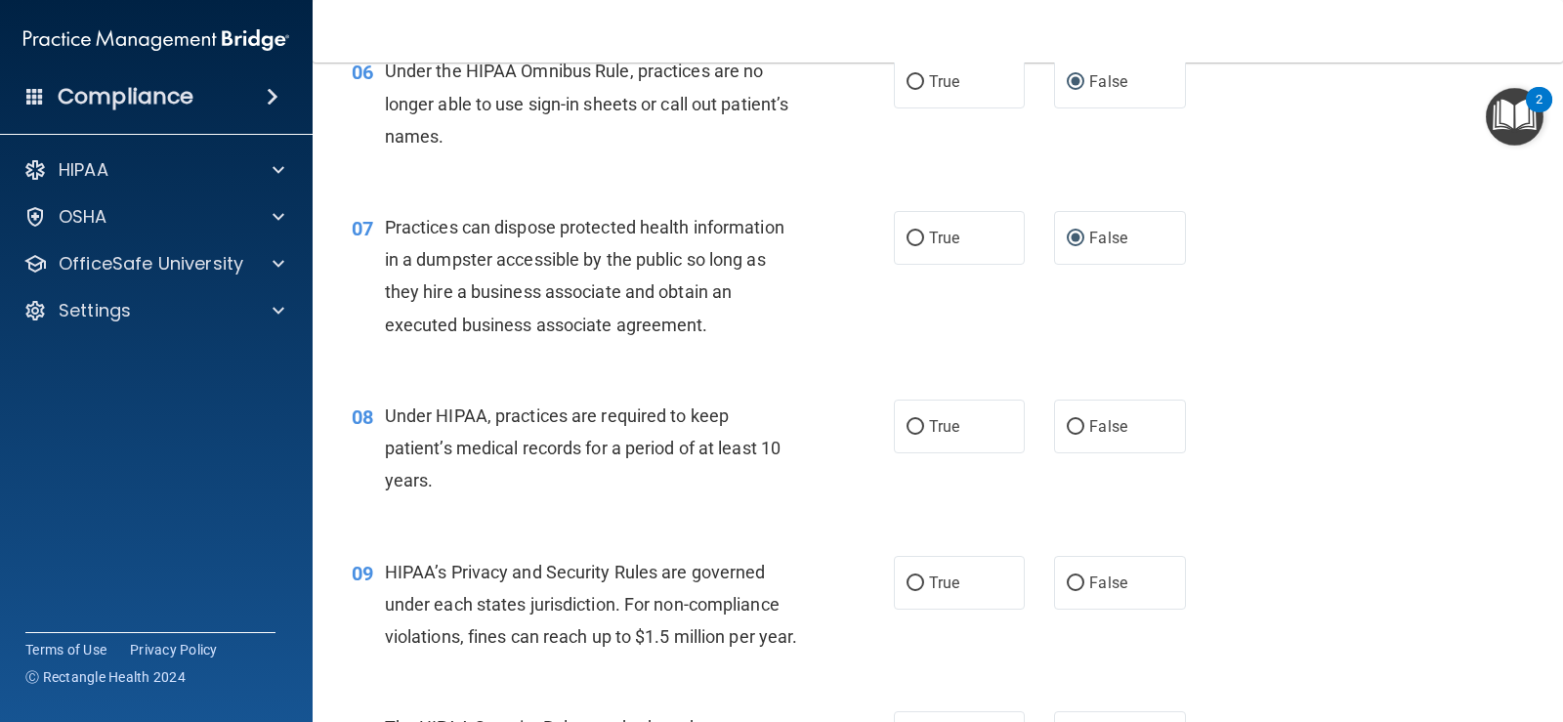
scroll to position [1075, 0]
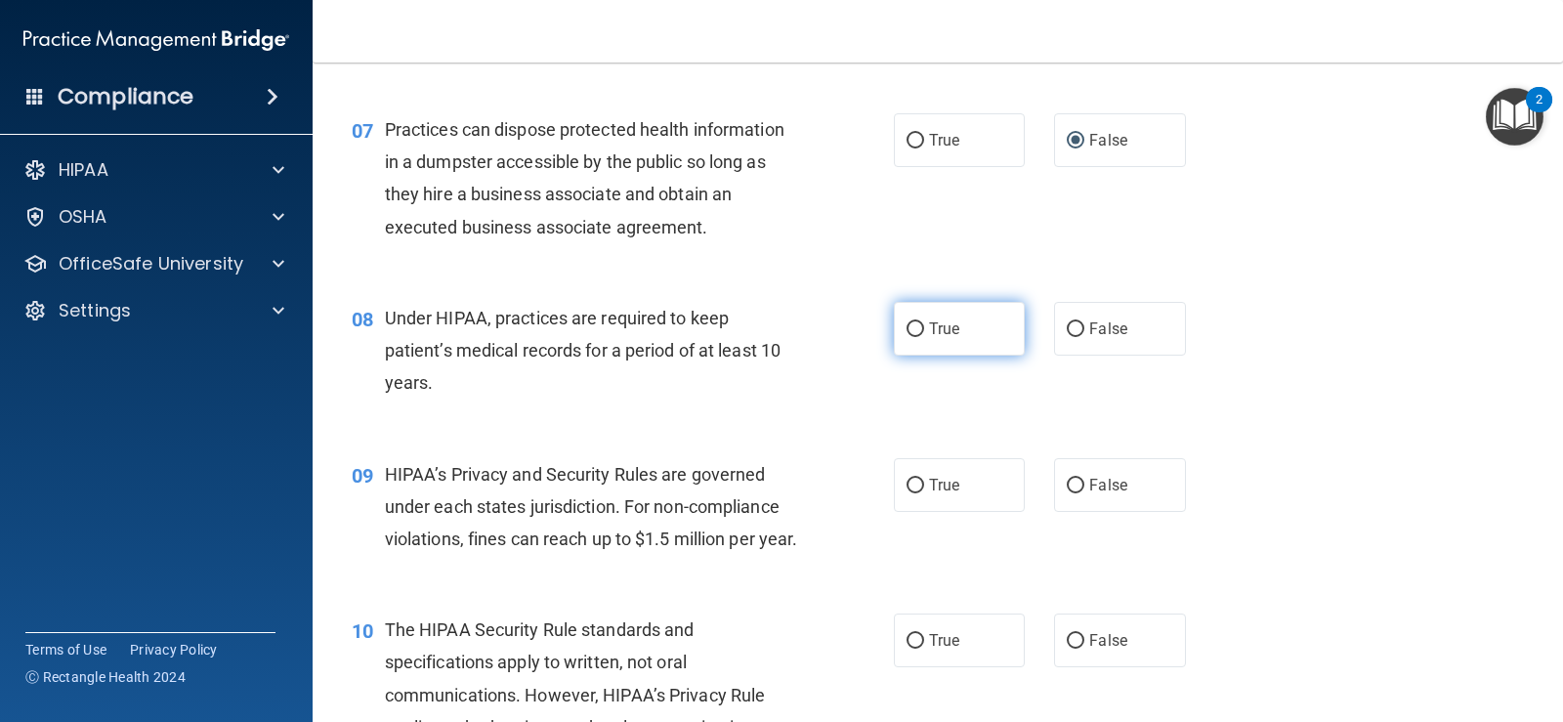
click at [909, 326] on input "True" at bounding box center [916, 329] width 18 height 15
radio input "true"
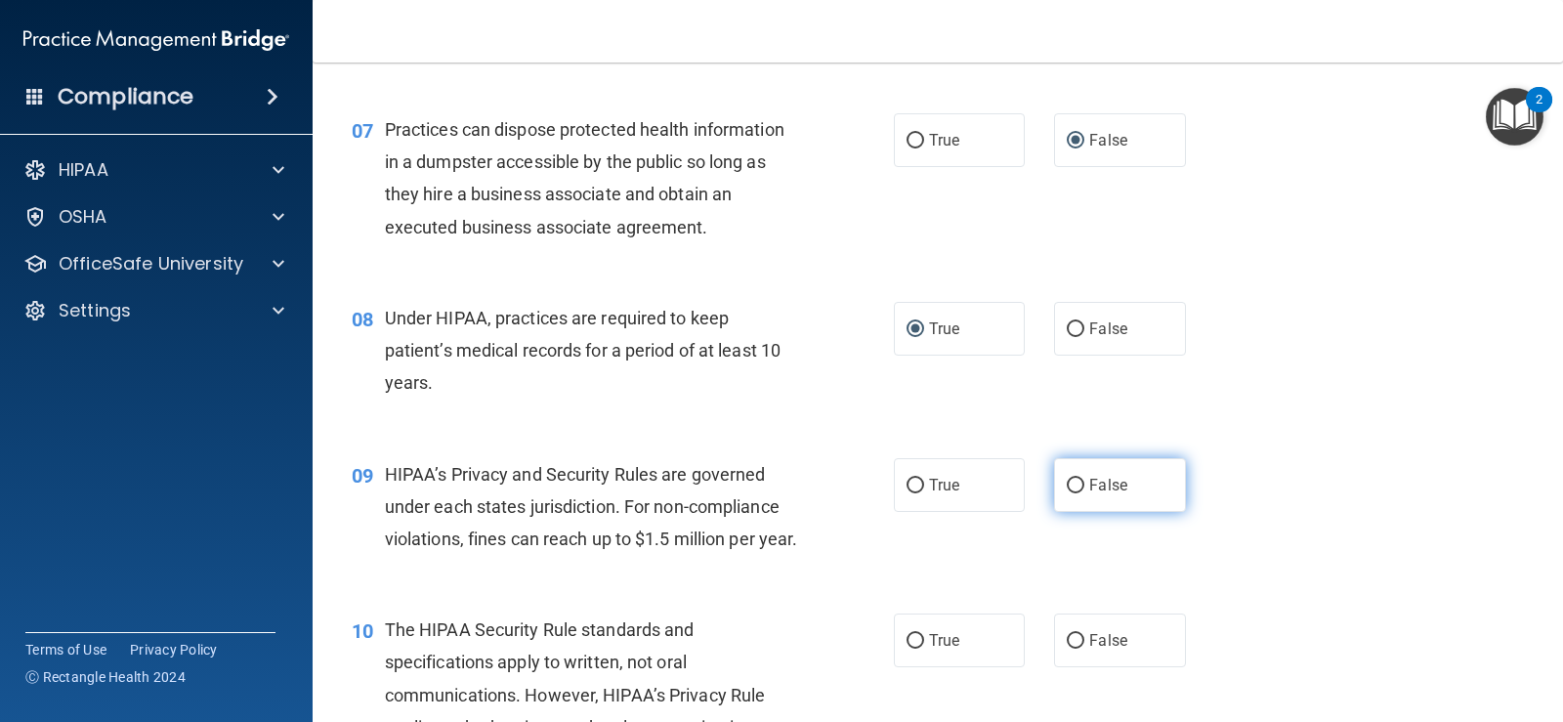
click at [1067, 479] on input "False" at bounding box center [1076, 486] width 18 height 15
radio input "true"
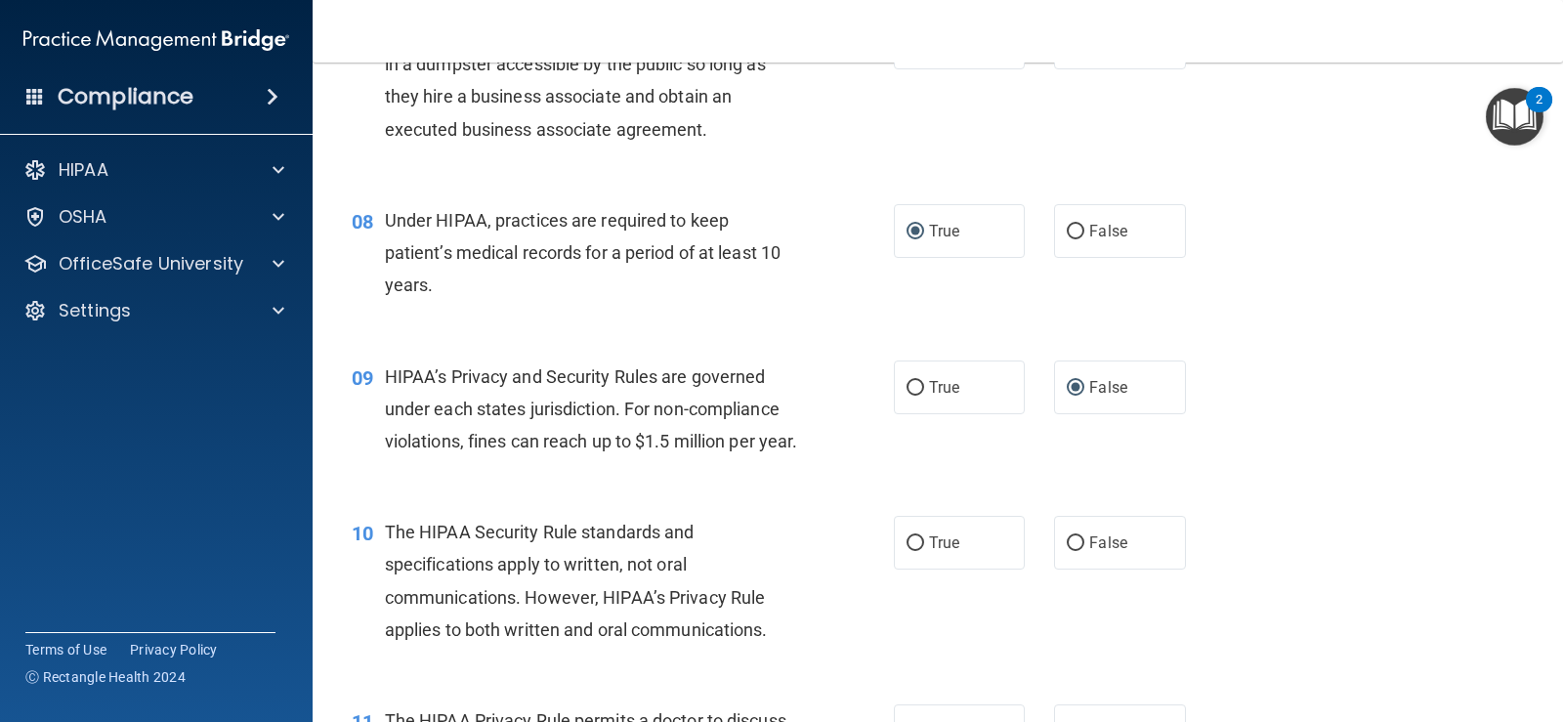
scroll to position [1270, 0]
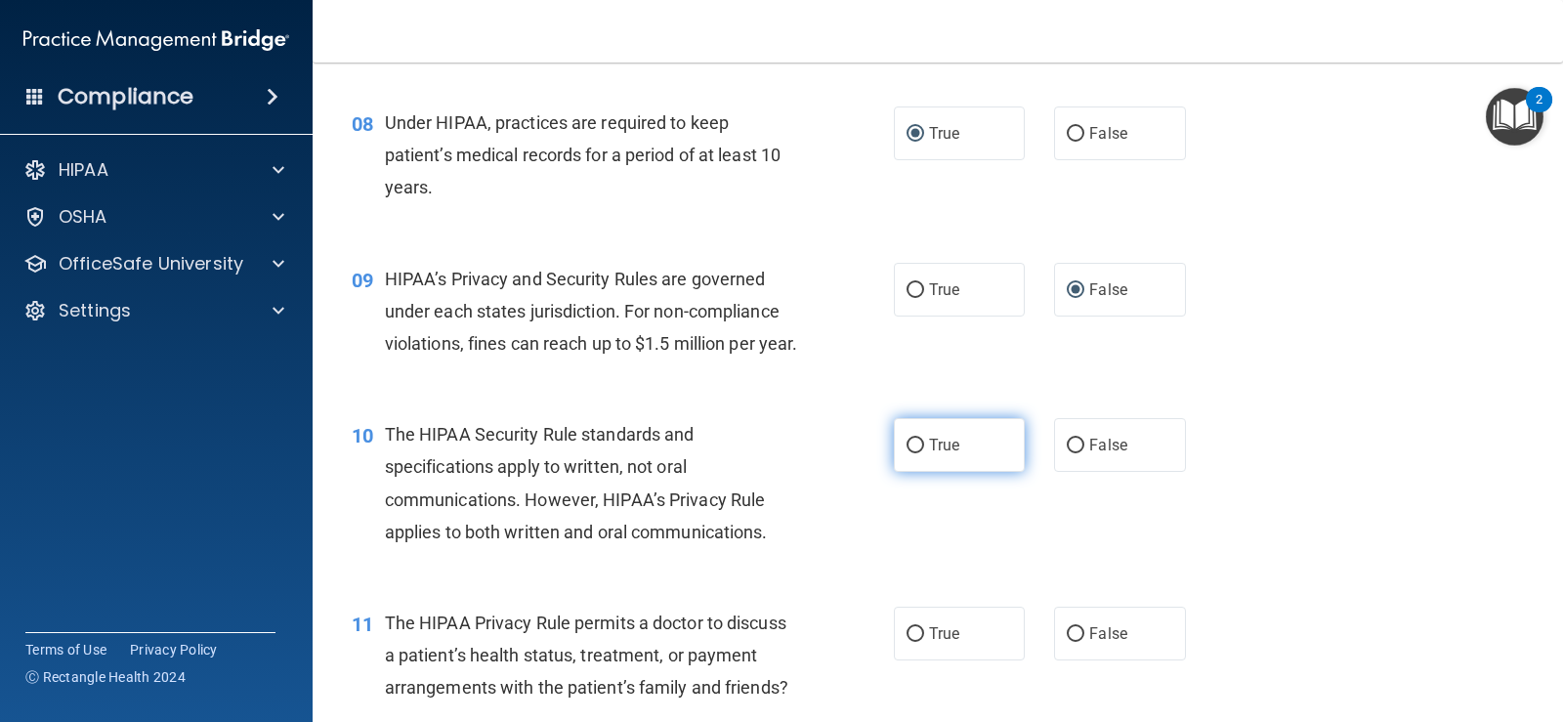
click at [910, 453] on input "True" at bounding box center [916, 446] width 18 height 15
radio input "true"
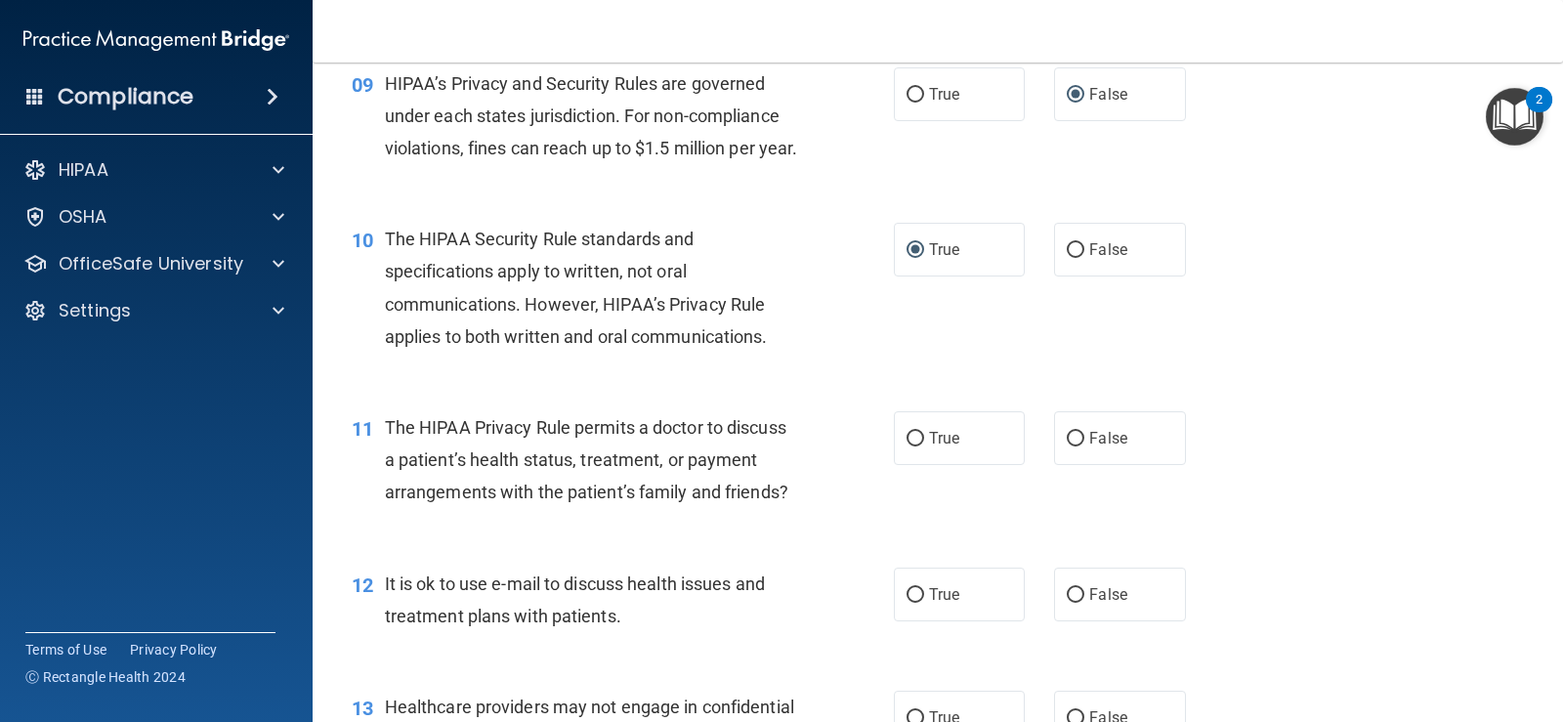
scroll to position [1563, 0]
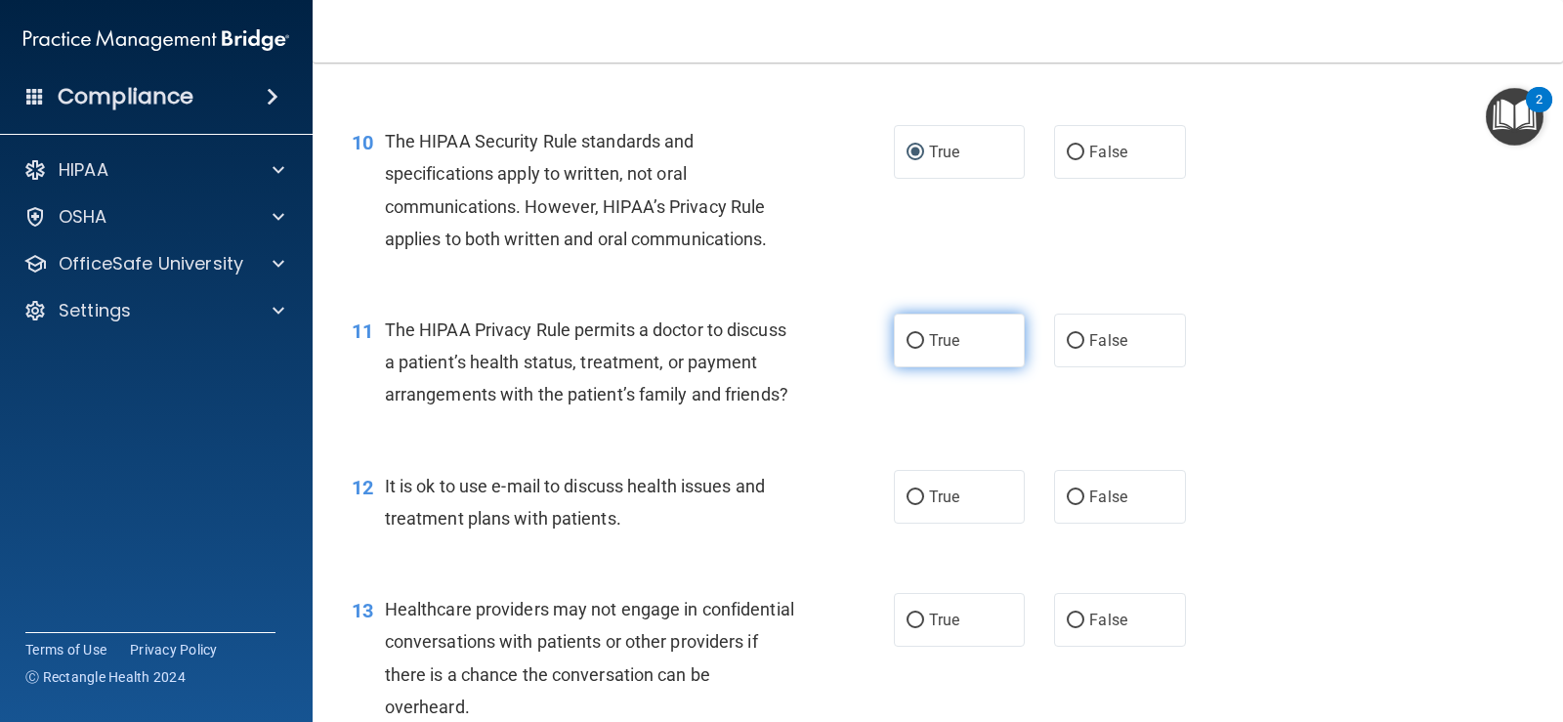
click at [909, 349] on input "True" at bounding box center [916, 341] width 18 height 15
radio input "true"
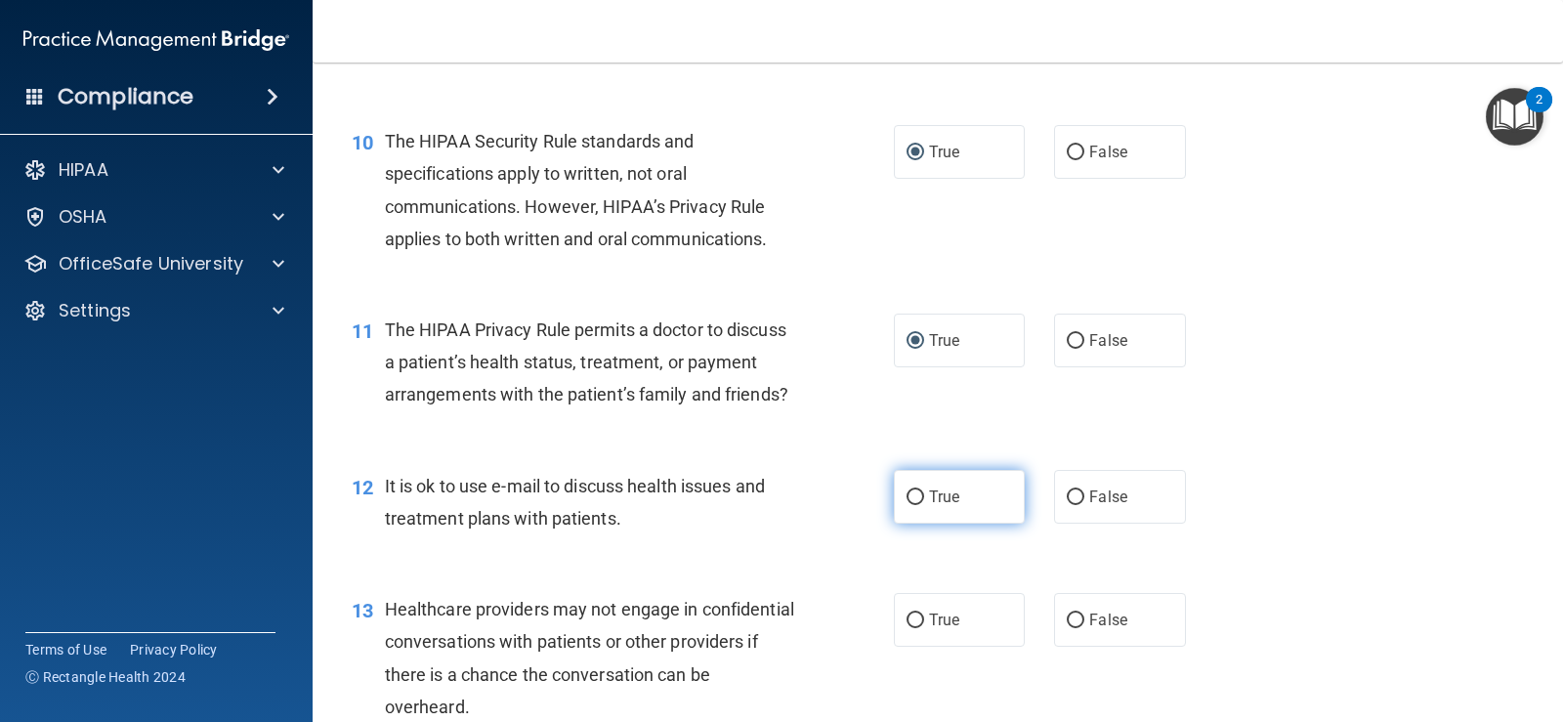
click at [907, 505] on input "True" at bounding box center [916, 497] width 18 height 15
radio input "true"
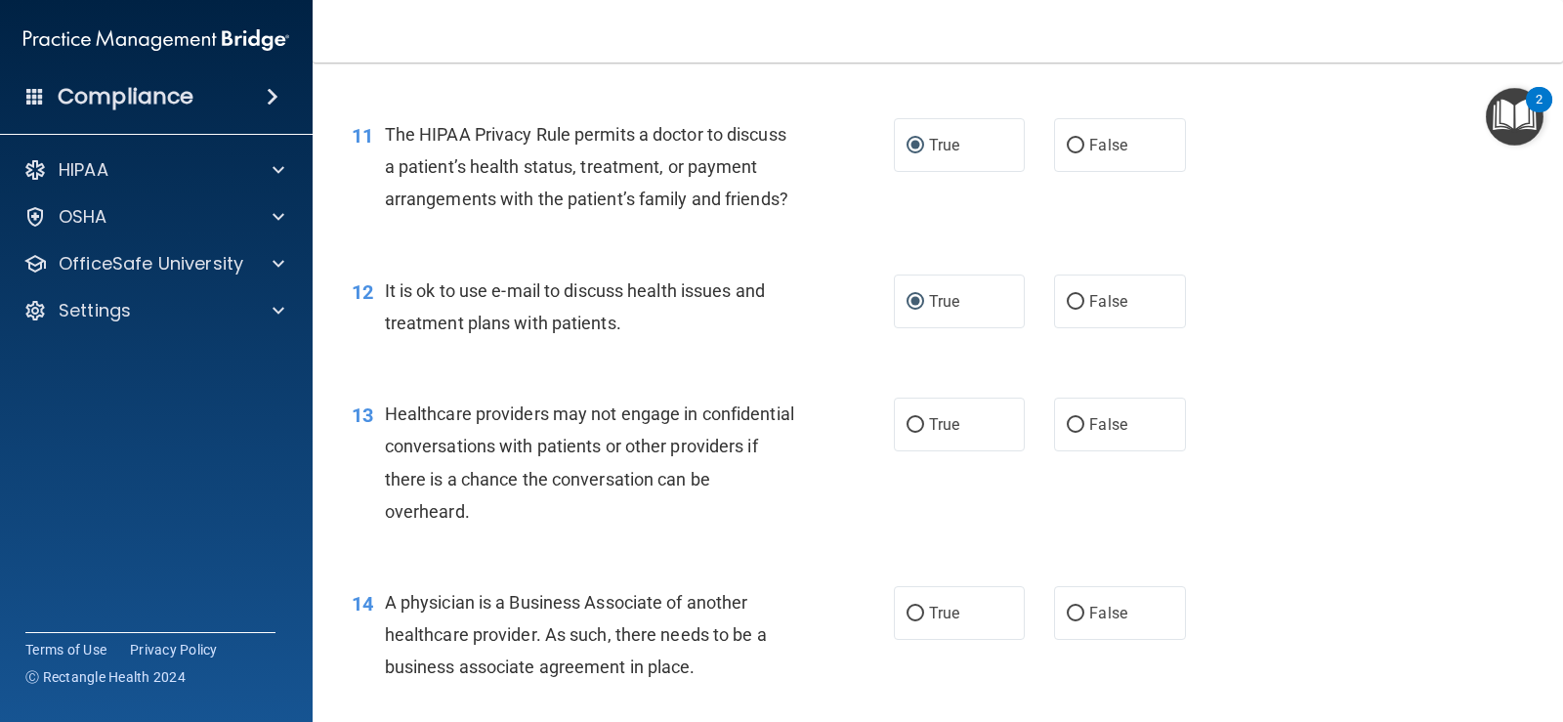
drag, startPoint x: 1067, startPoint y: 453, endPoint x: 1102, endPoint y: 553, distance: 105.7
click at [1068, 433] on input "False" at bounding box center [1076, 425] width 18 height 15
radio input "true"
click at [1070, 621] on input "False" at bounding box center [1076, 614] width 18 height 15
radio input "true"
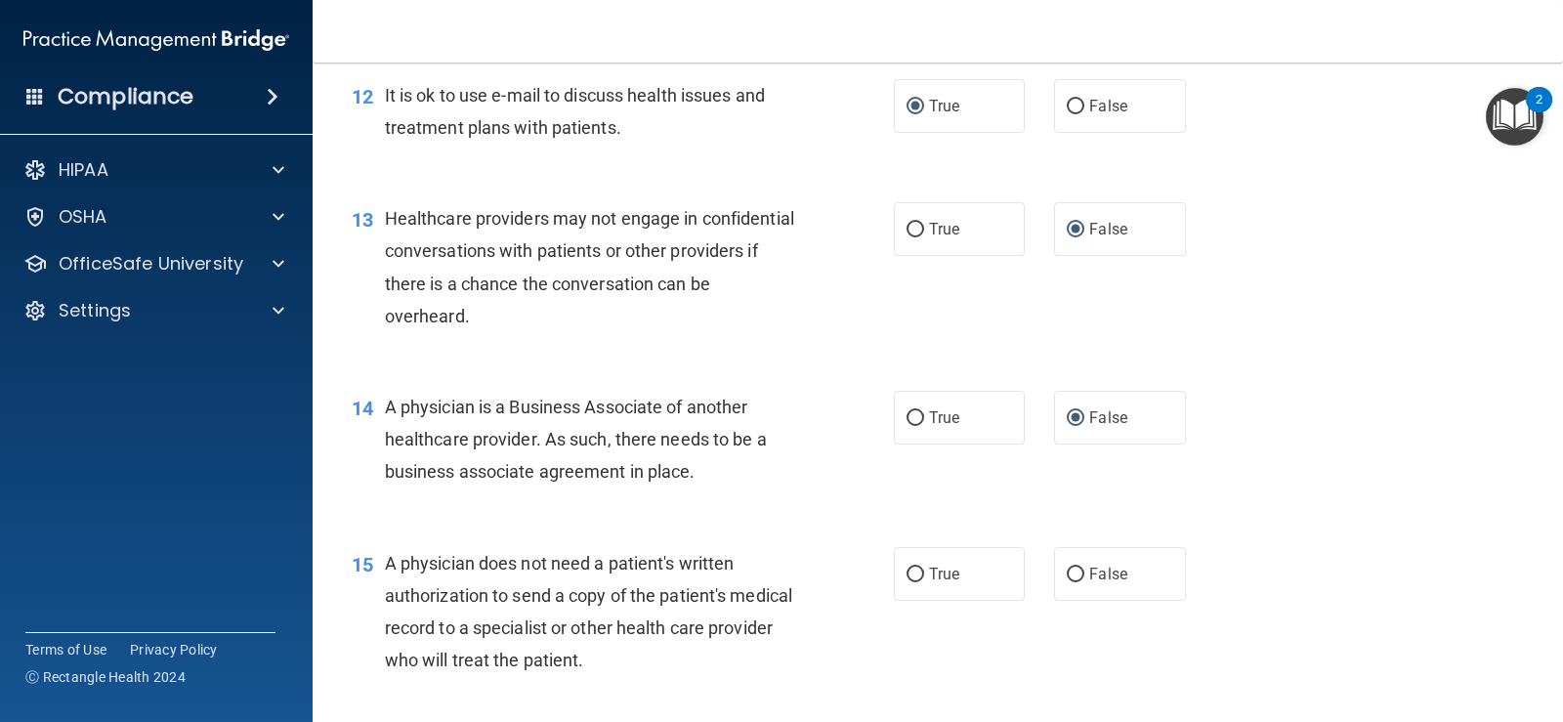
scroll to position [2052, 0]
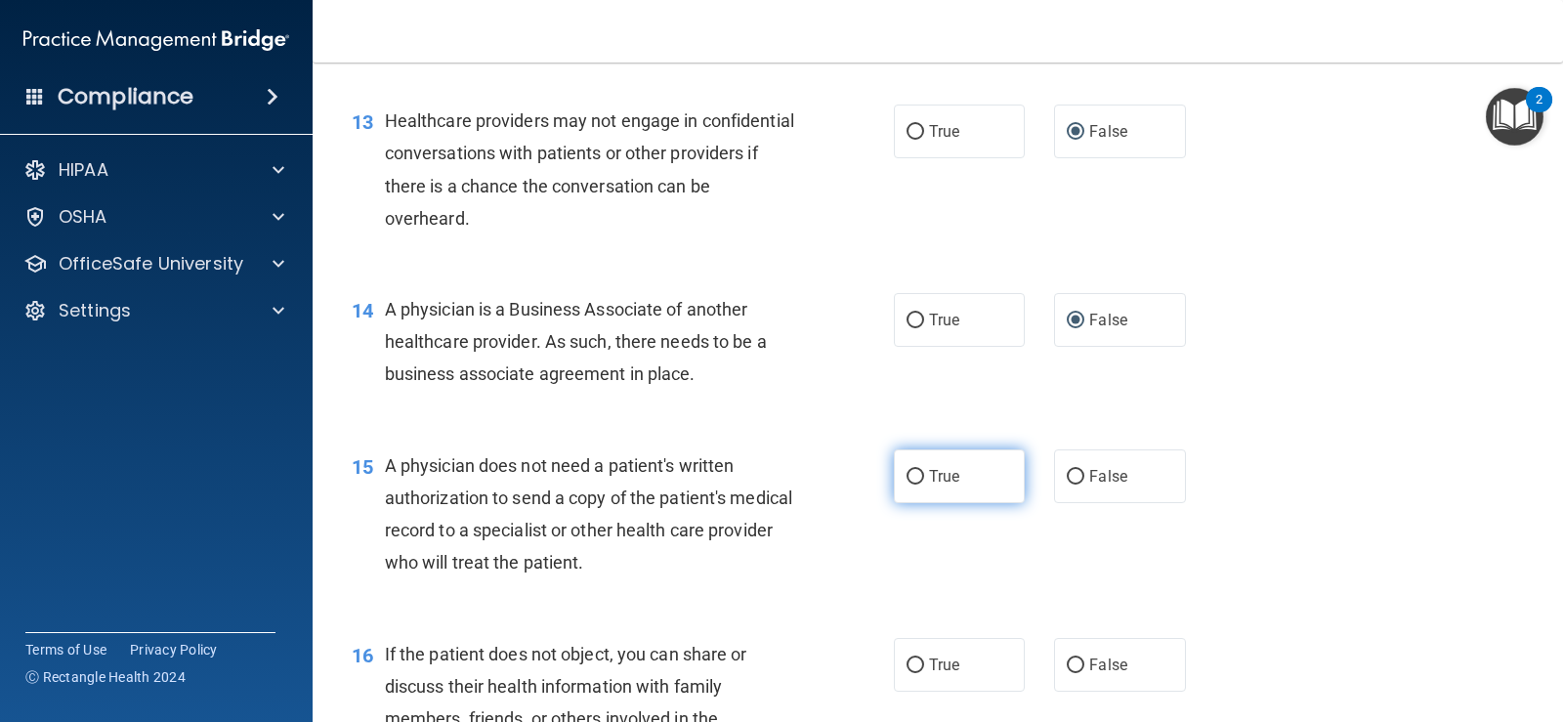
click at [910, 485] on input "True" at bounding box center [916, 477] width 18 height 15
radio input "true"
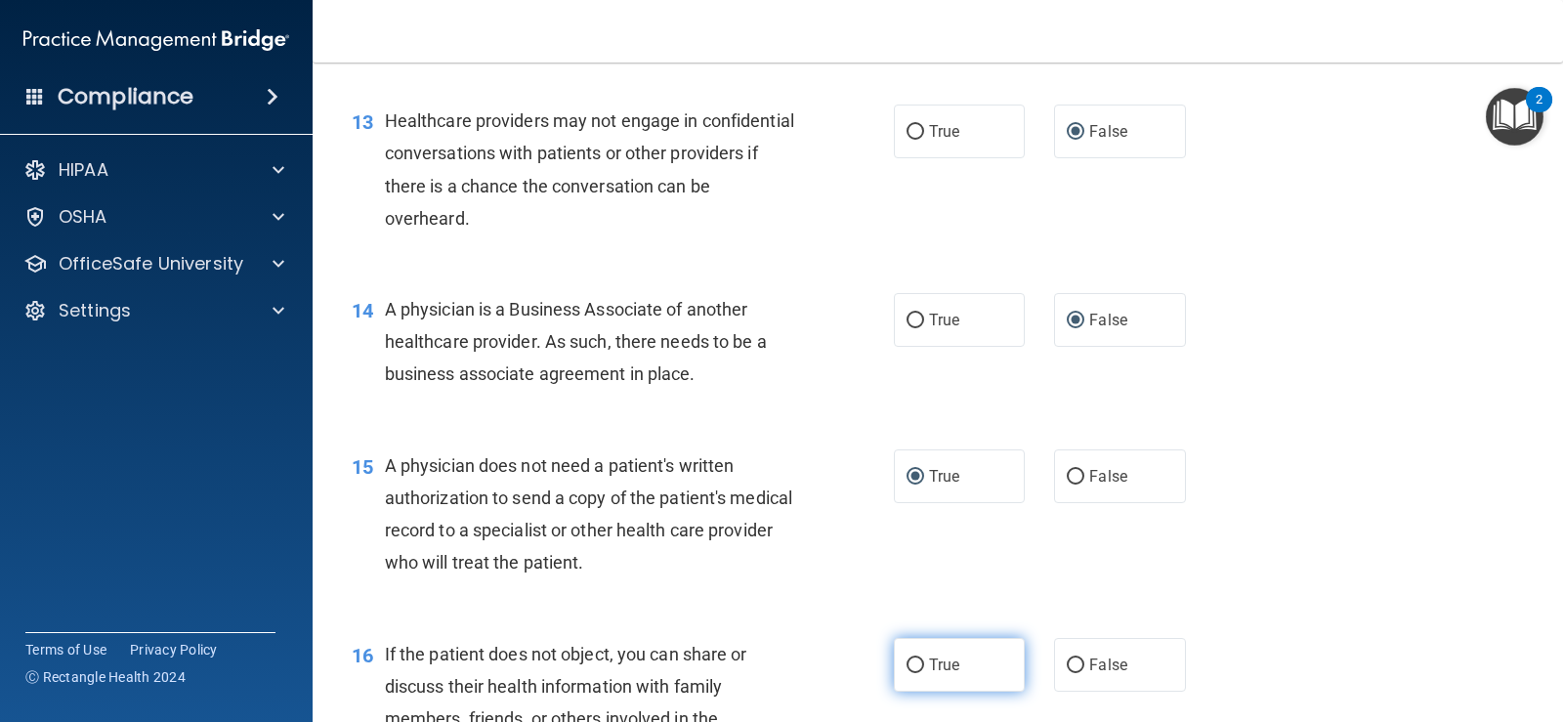
click at [913, 684] on label "True" at bounding box center [959, 665] width 131 height 54
click at [913, 673] on input "True" at bounding box center [916, 666] width 18 height 15
radio input "true"
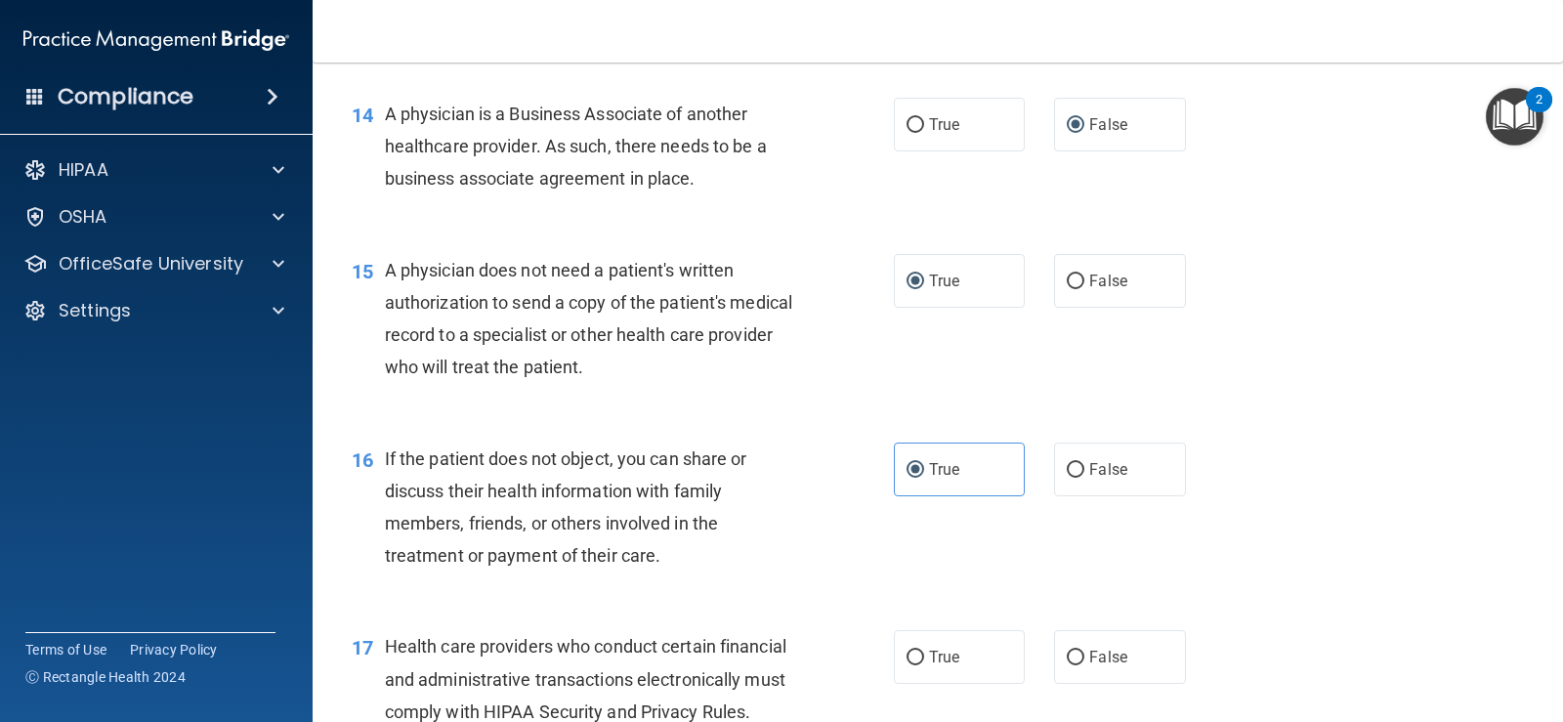
scroll to position [2345, 0]
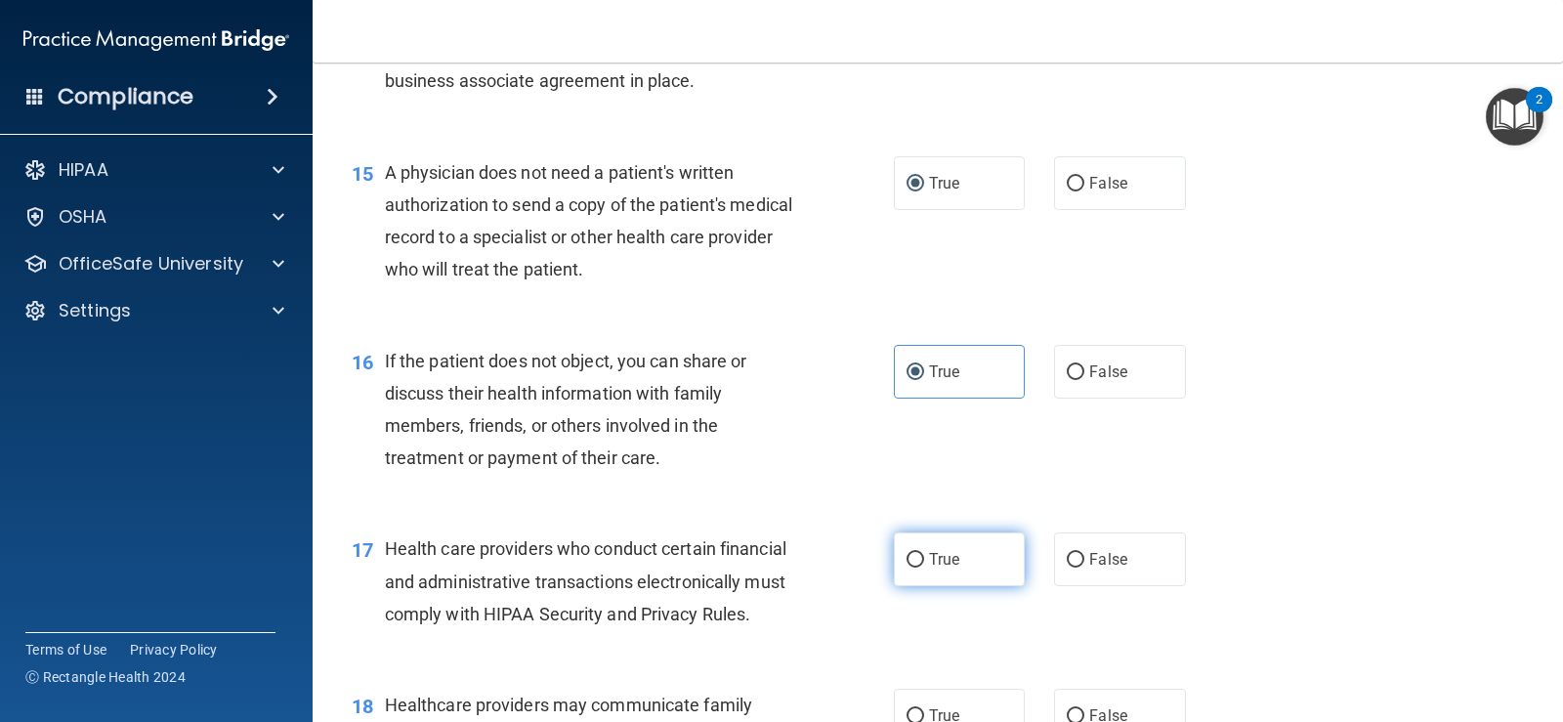
click at [907, 568] on input "True" at bounding box center [916, 560] width 18 height 15
radio input "true"
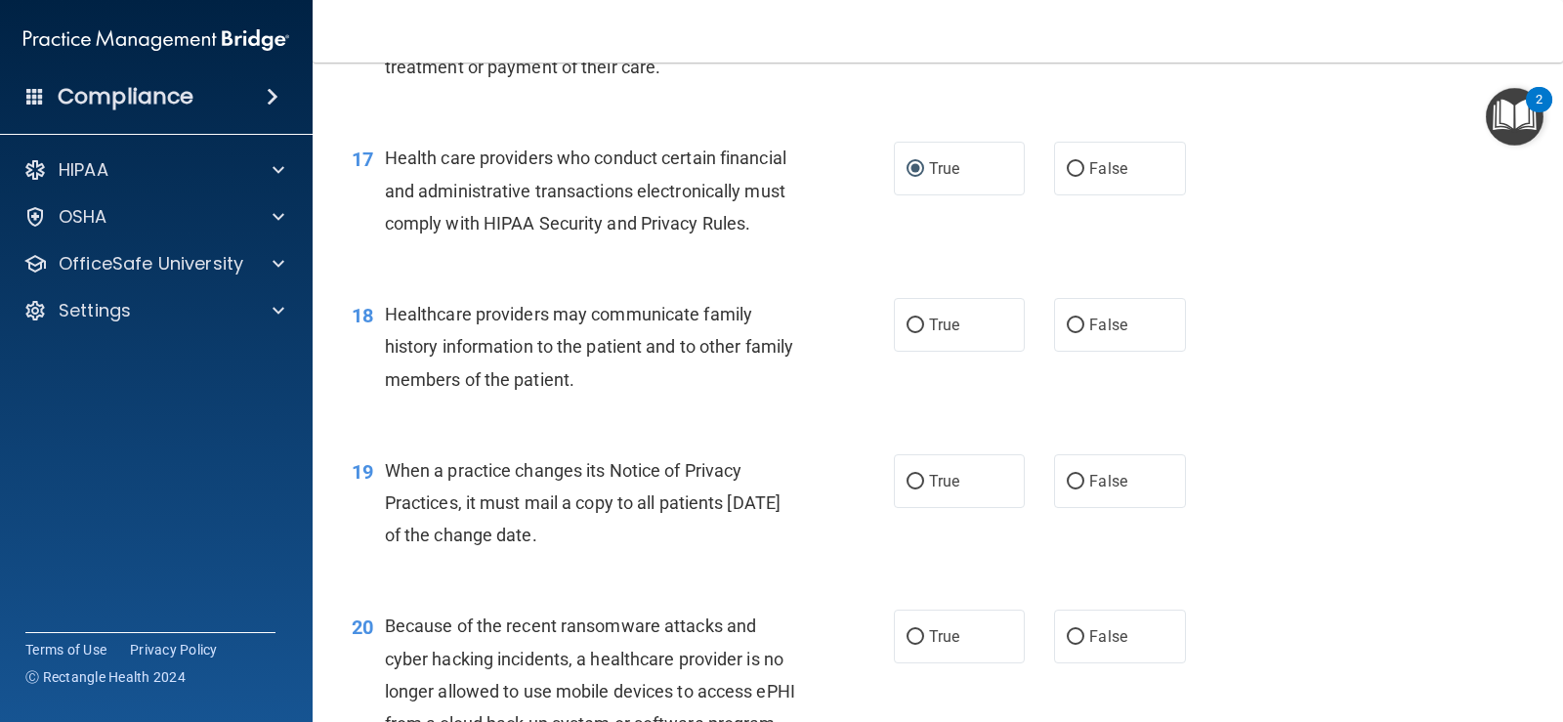
scroll to position [2833, 0]
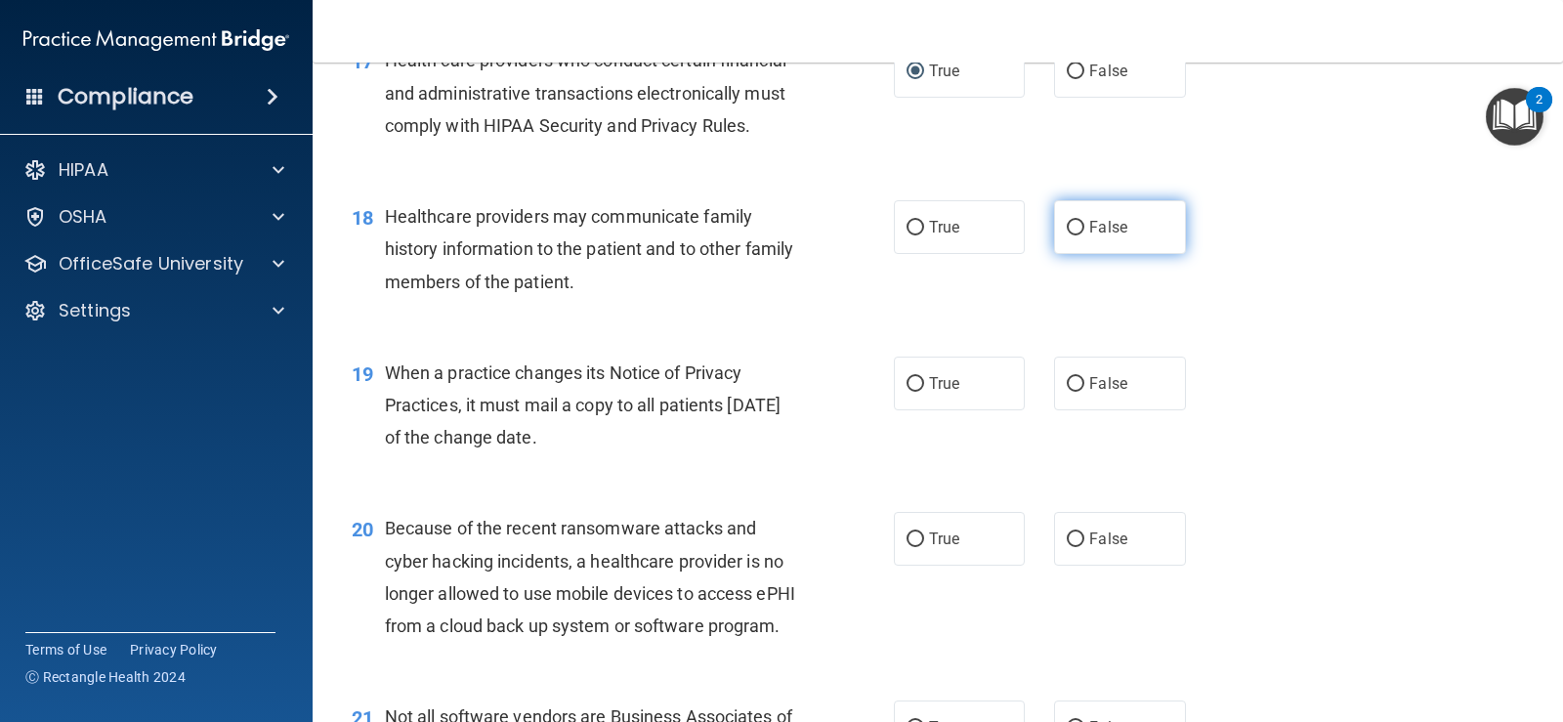
click at [1072, 235] on input "False" at bounding box center [1076, 228] width 18 height 15
radio input "true"
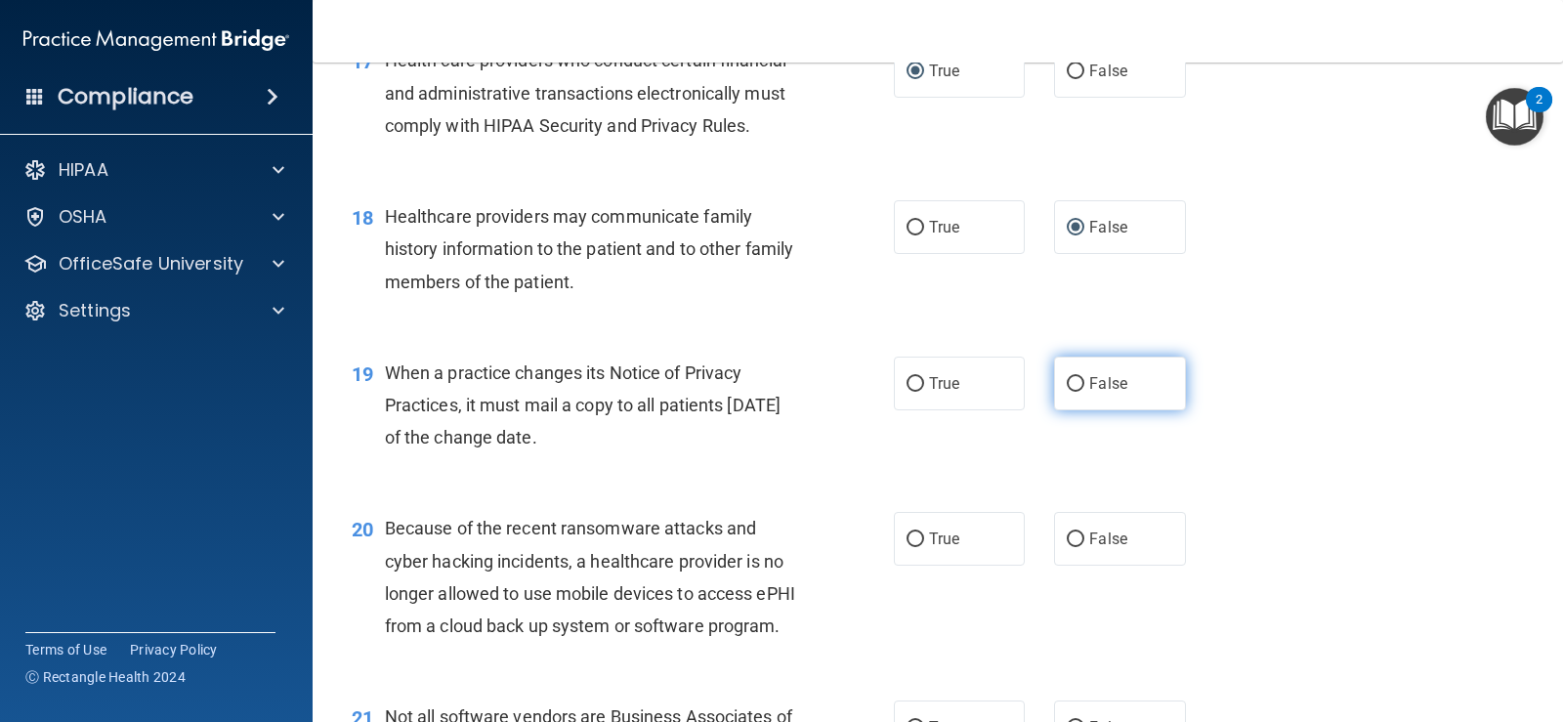
click at [1071, 392] on input "False" at bounding box center [1076, 384] width 18 height 15
radio input "true"
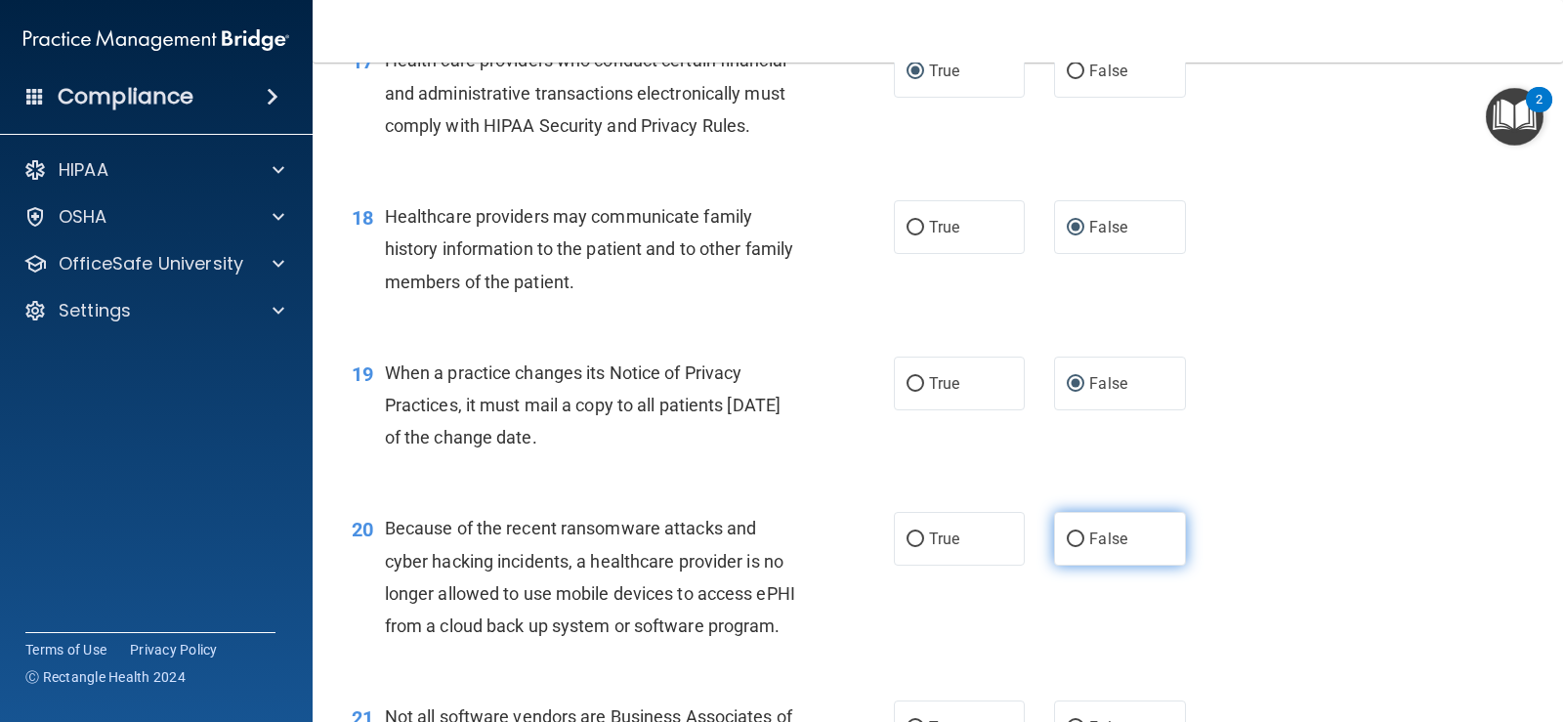
click at [1078, 566] on label "False" at bounding box center [1119, 539] width 131 height 54
click at [1078, 547] on input "False" at bounding box center [1076, 539] width 18 height 15
radio input "true"
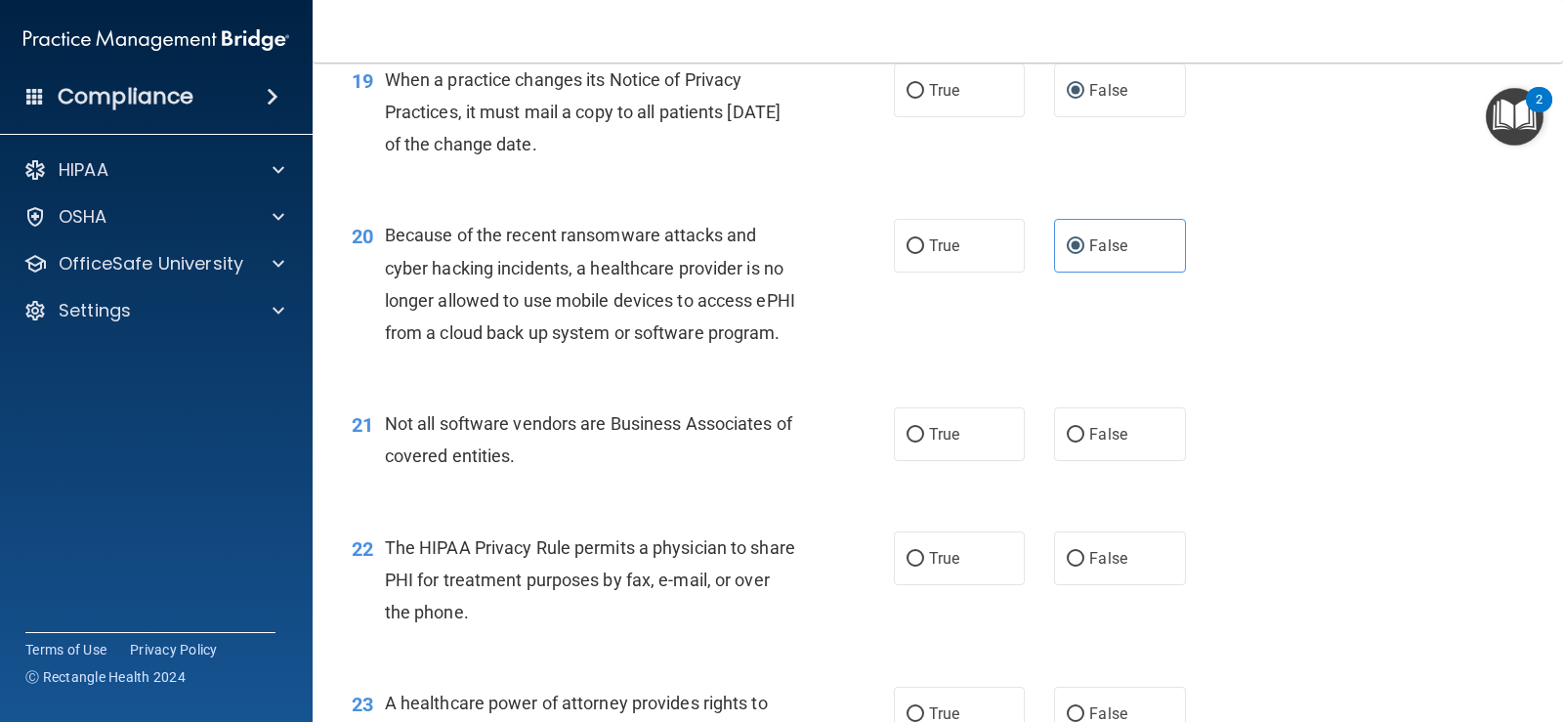
scroll to position [3224, 0]
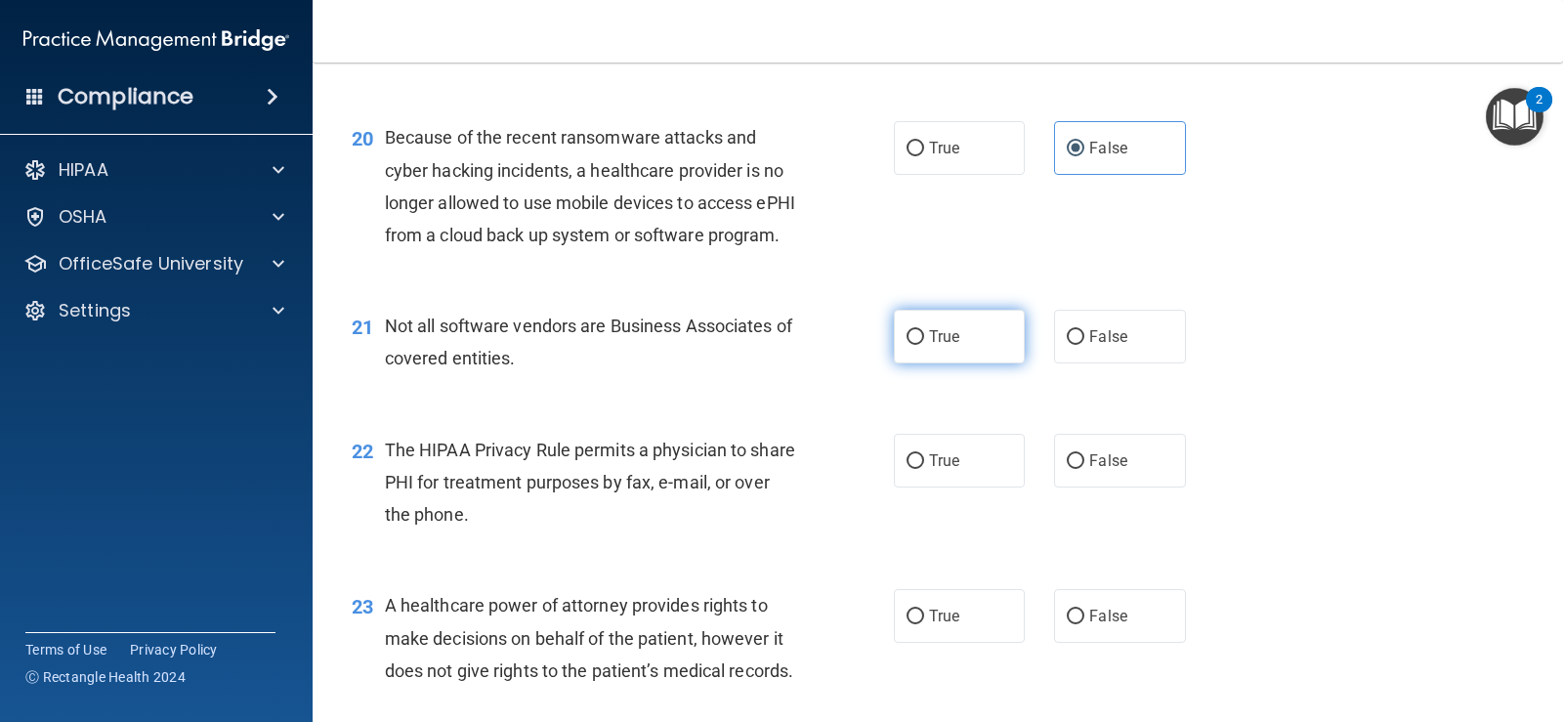
click at [909, 345] on input "True" at bounding box center [916, 337] width 18 height 15
radio input "true"
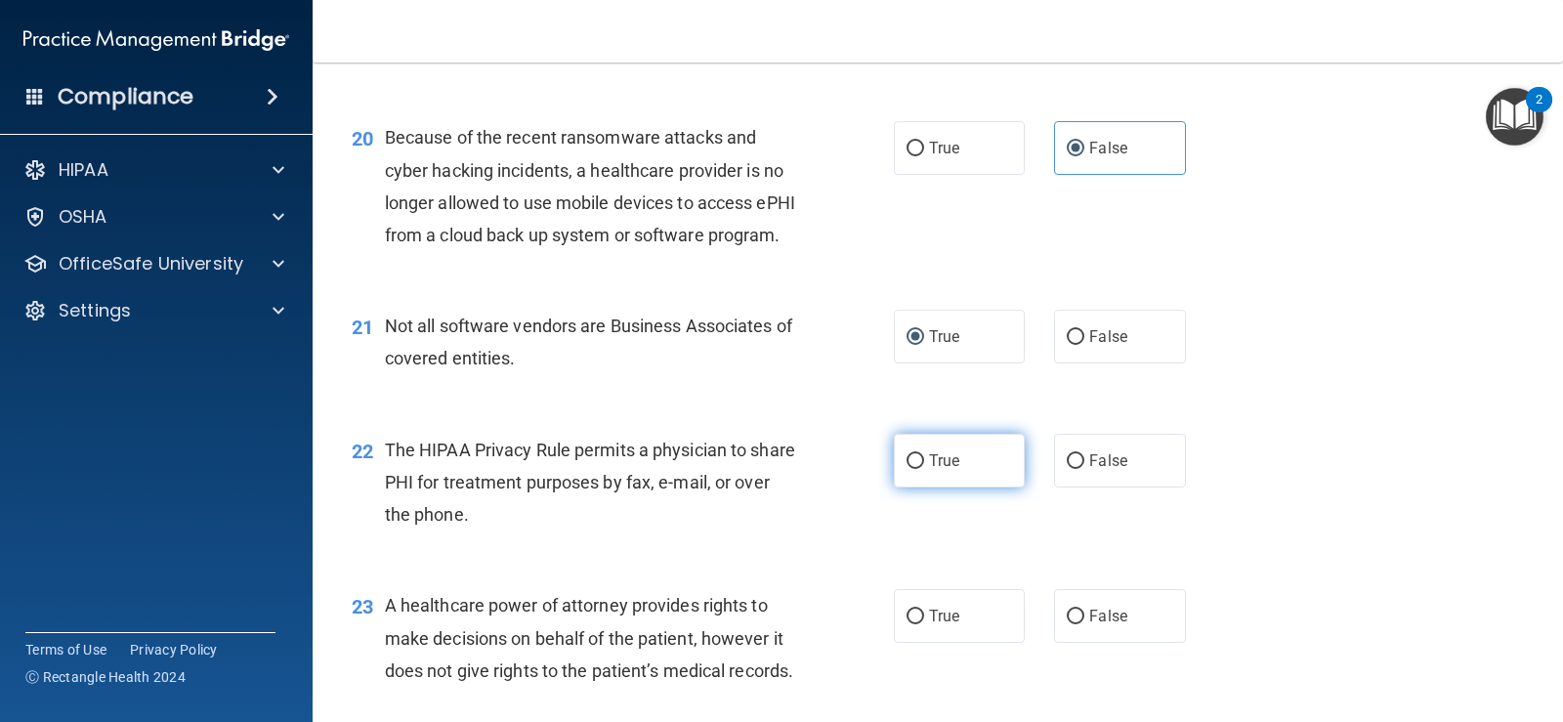
click at [918, 488] on label "True" at bounding box center [959, 461] width 131 height 54
click at [918, 469] on input "True" at bounding box center [916, 461] width 18 height 15
radio input "true"
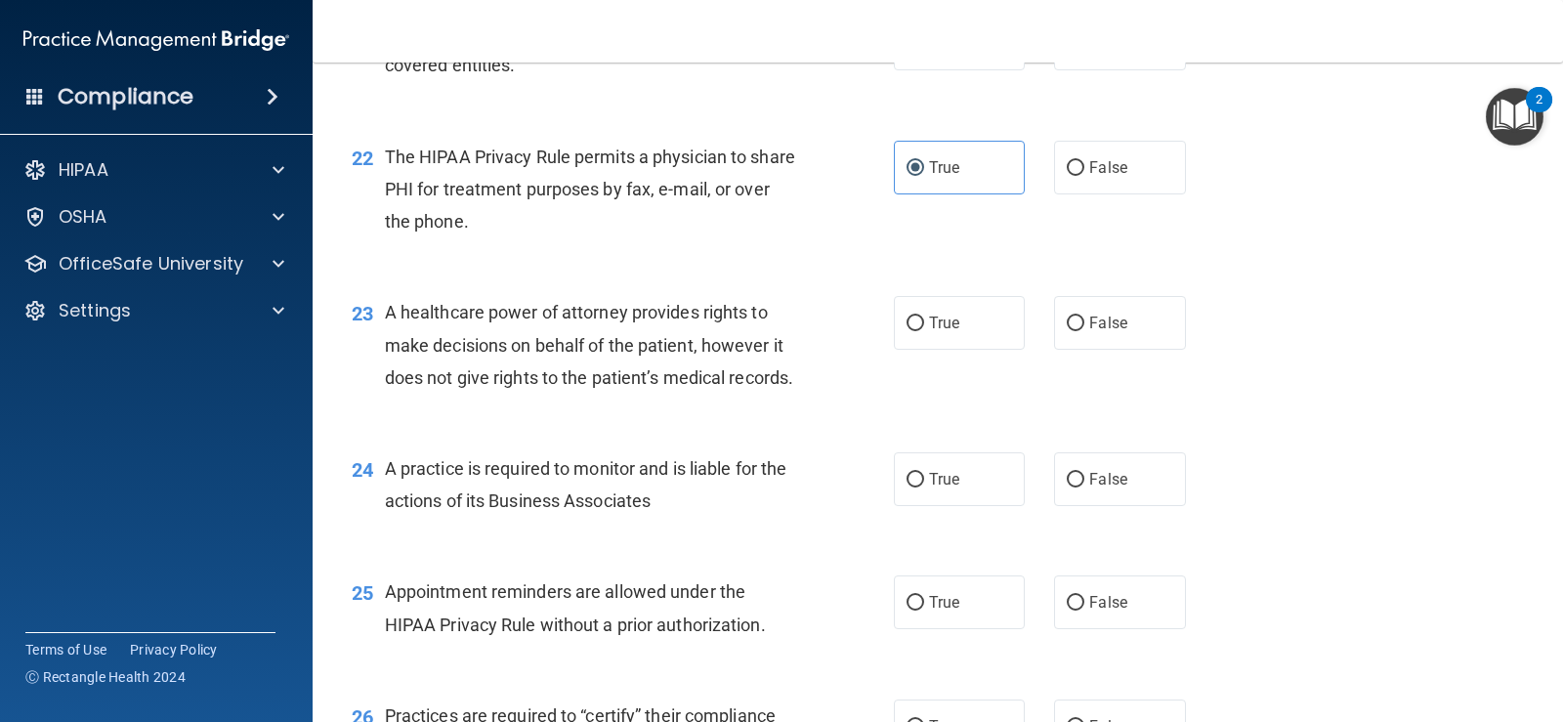
scroll to position [3615, 0]
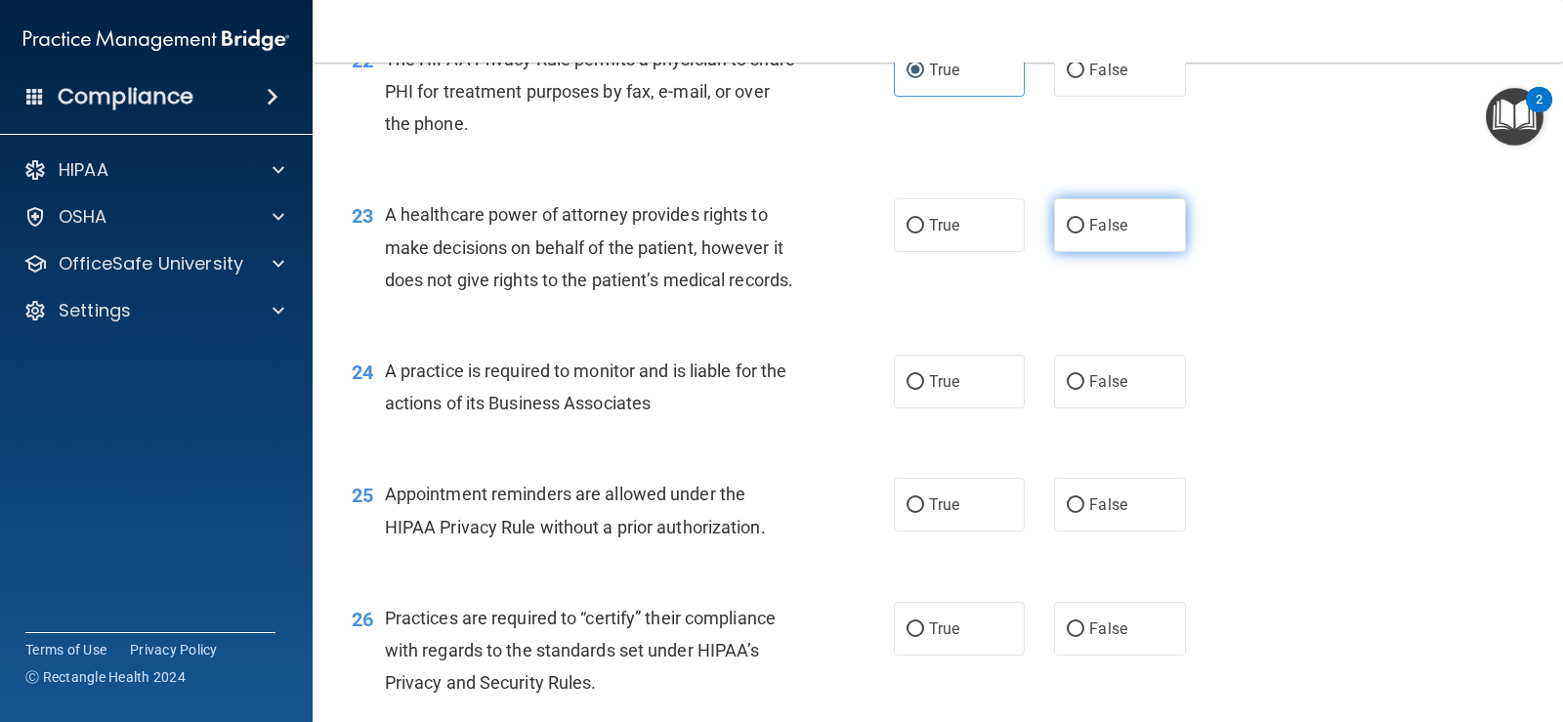
click at [1067, 234] on input "False" at bounding box center [1076, 226] width 18 height 15
radio input "true"
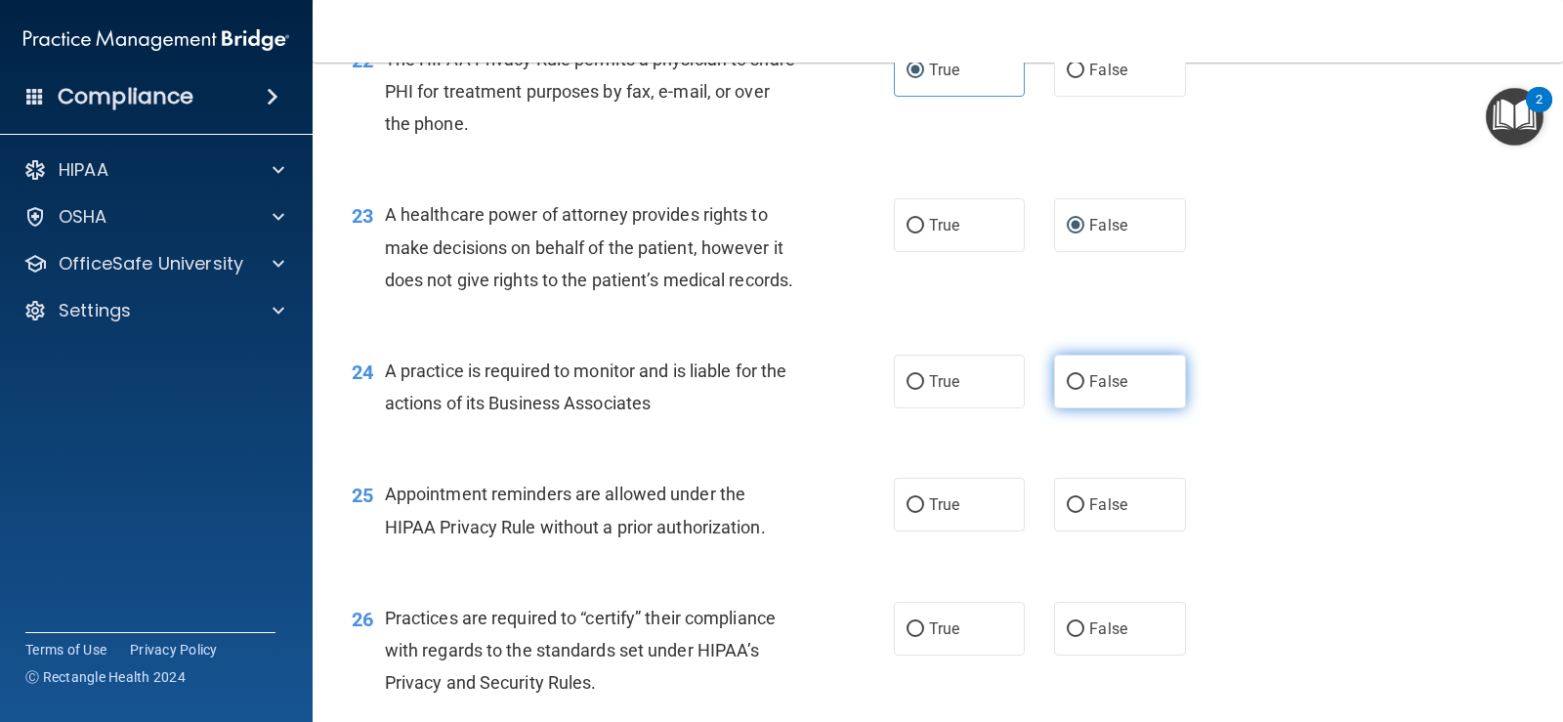
click at [1077, 408] on label "False" at bounding box center [1119, 382] width 131 height 54
click at [1077, 390] on input "False" at bounding box center [1076, 382] width 18 height 15
radio input "true"
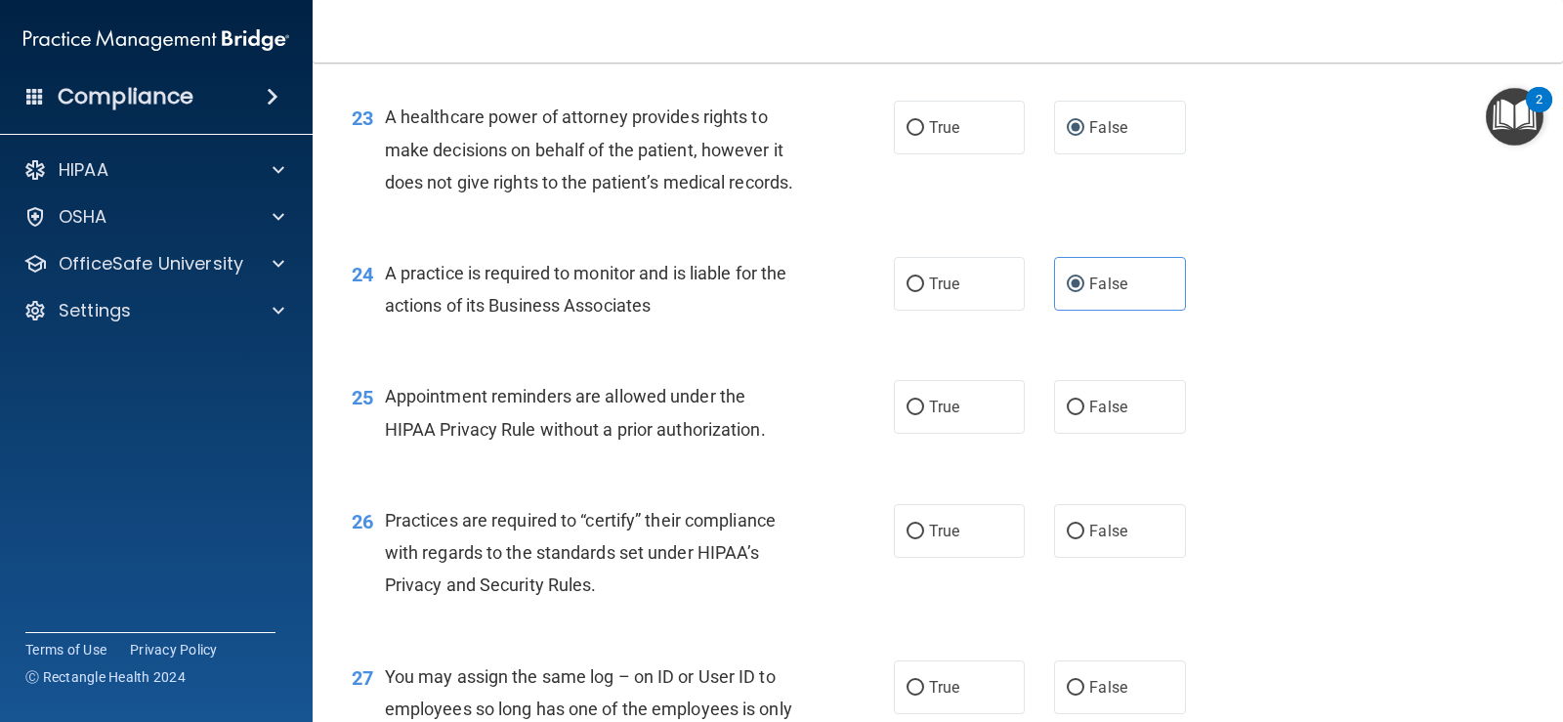
scroll to position [3810, 0]
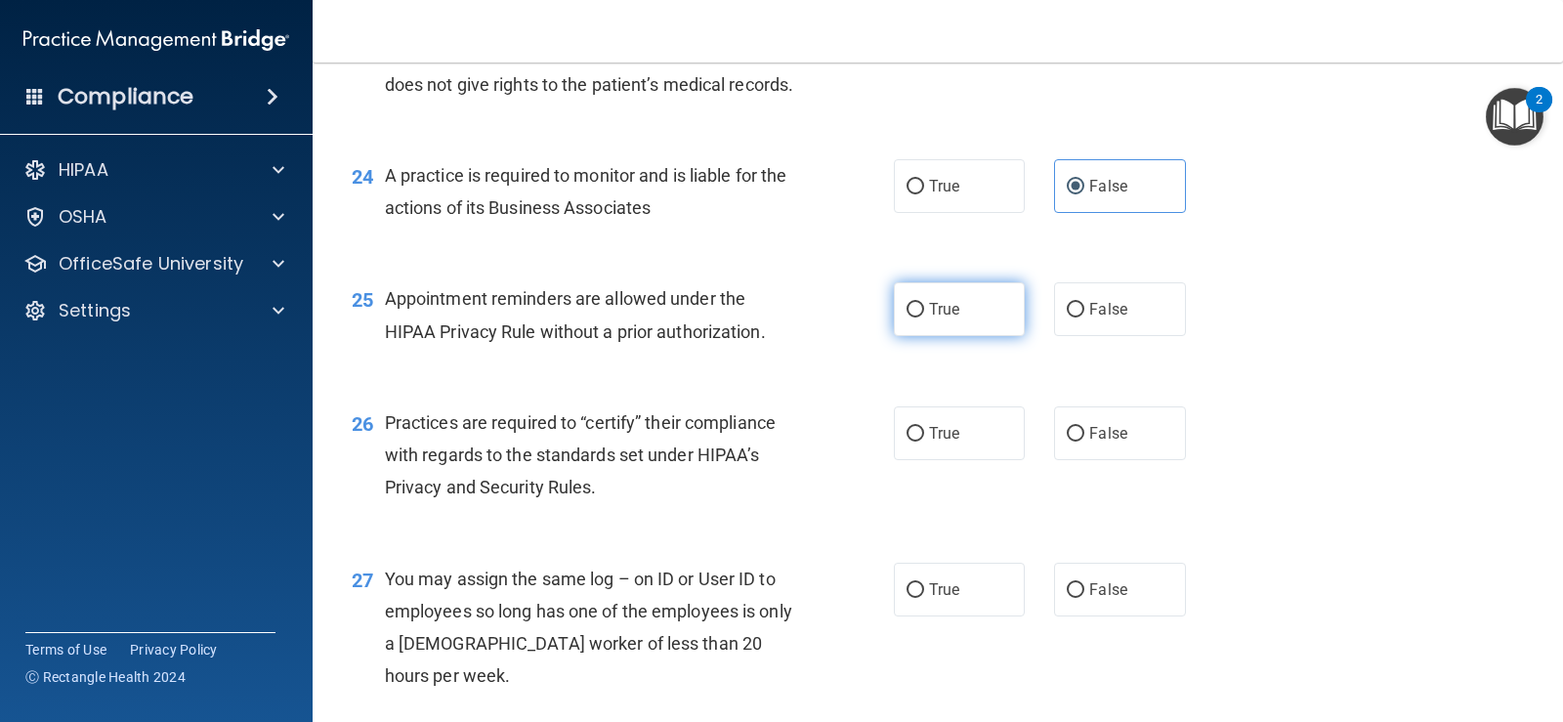
click at [907, 318] on input "True" at bounding box center [916, 310] width 18 height 15
radio input "true"
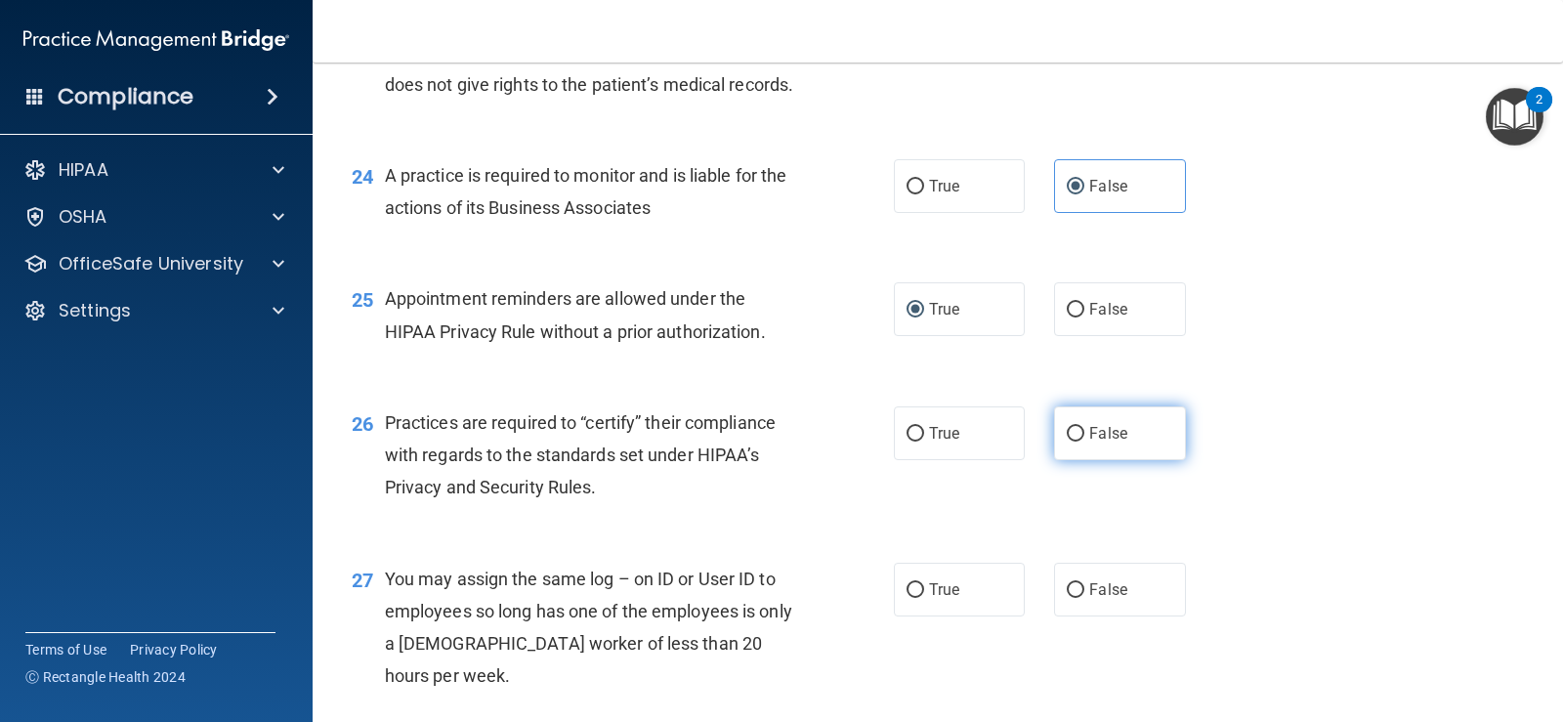
click at [1069, 442] on input "False" at bounding box center [1076, 434] width 18 height 15
radio input "true"
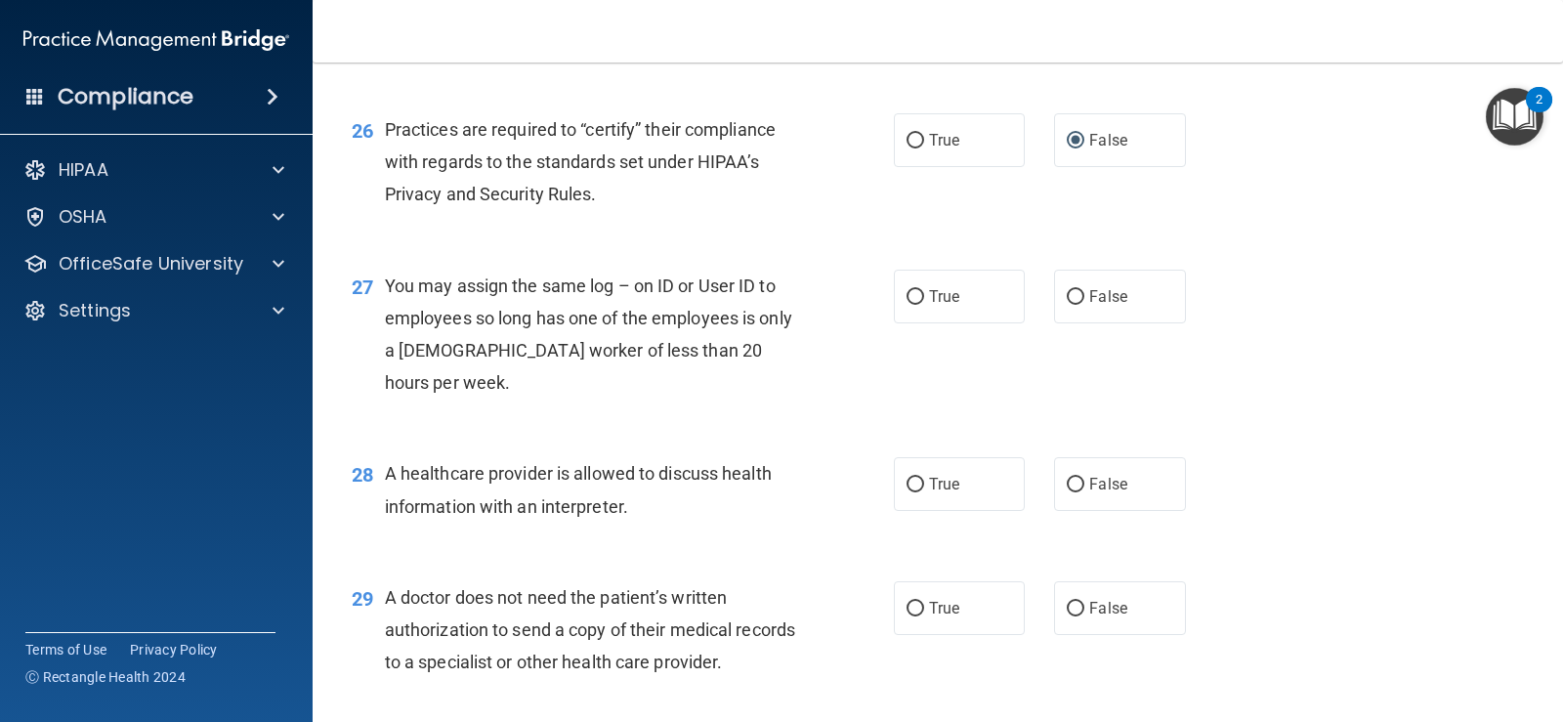
scroll to position [4201, 0]
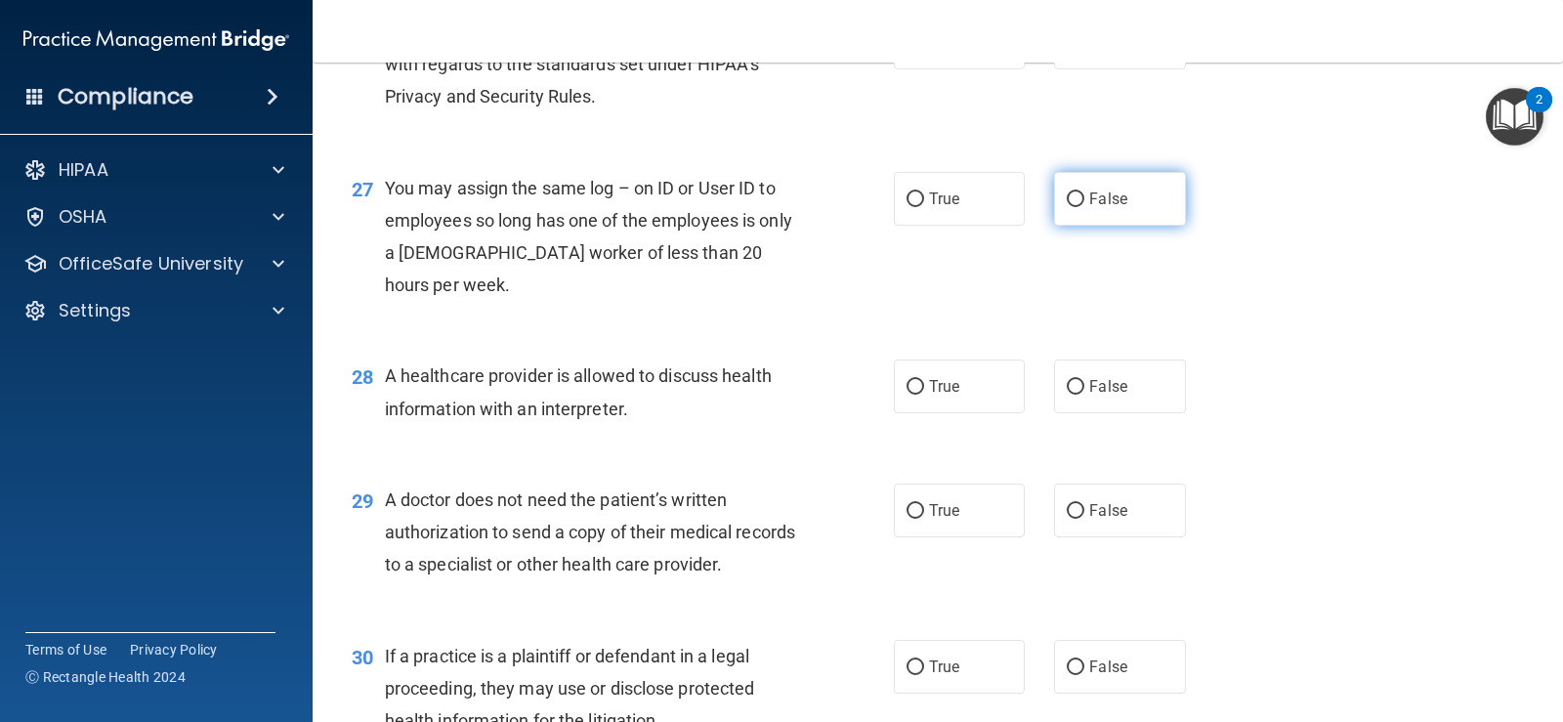
click at [1067, 207] on input "False" at bounding box center [1076, 199] width 18 height 15
radio input "true"
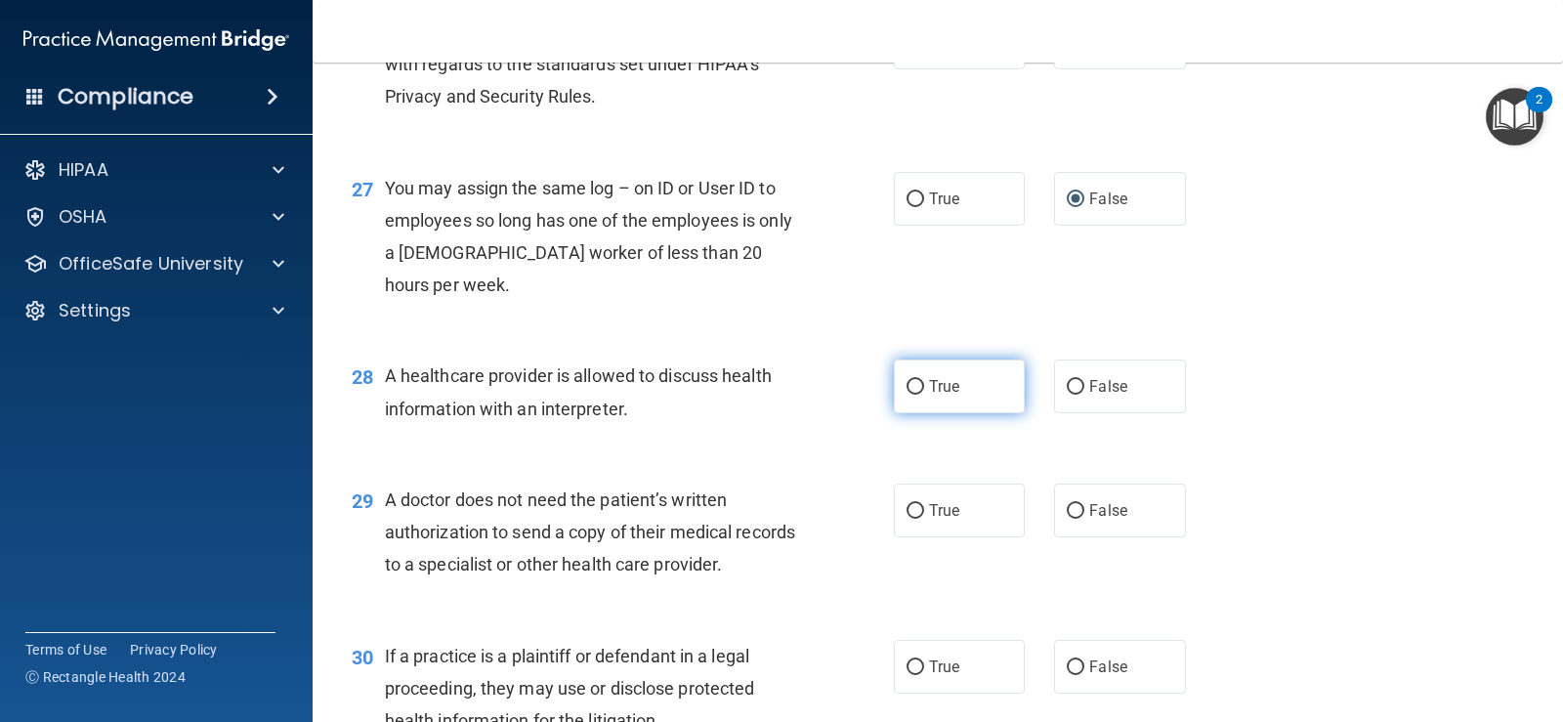
click at [913, 395] on input "True" at bounding box center [916, 387] width 18 height 15
radio input "true"
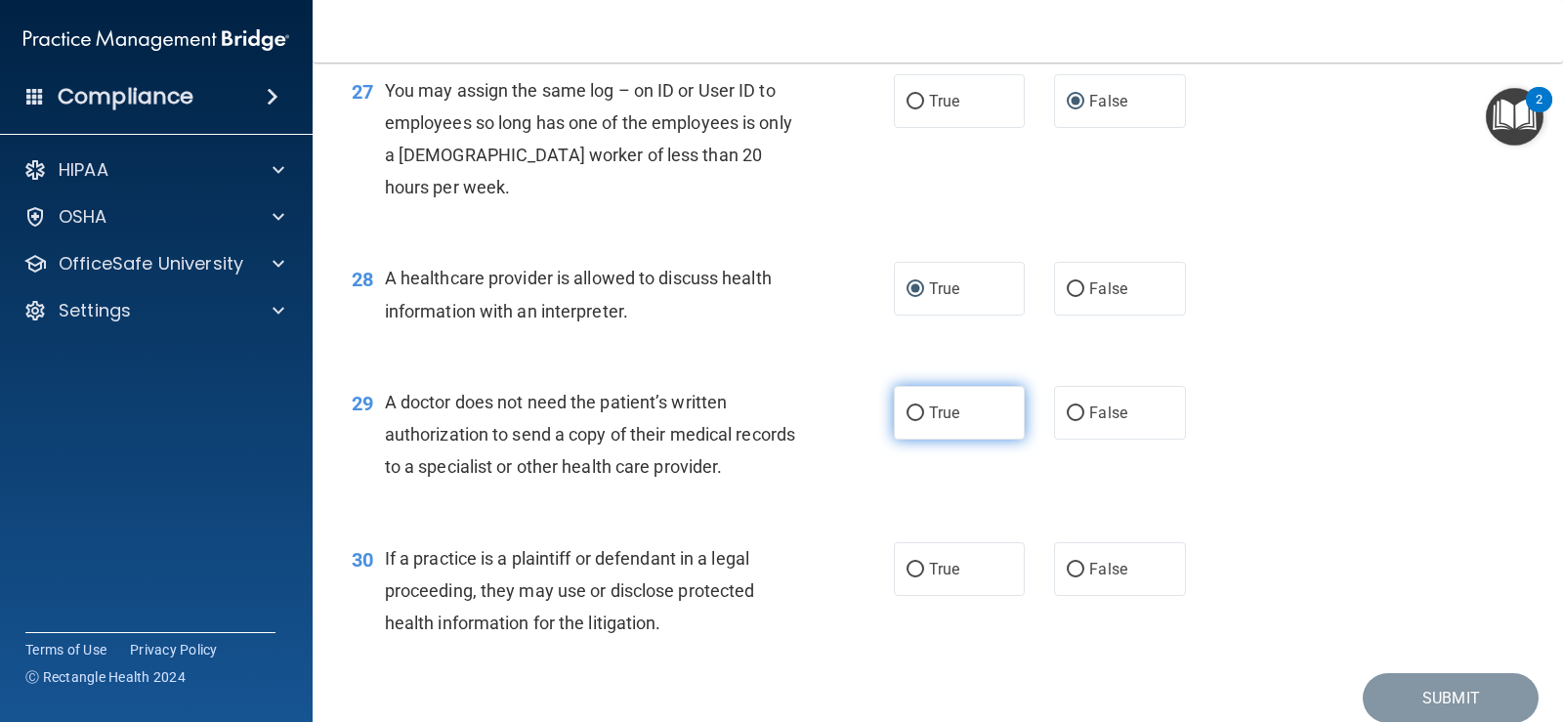
click at [907, 421] on input "True" at bounding box center [916, 413] width 18 height 15
radio input "true"
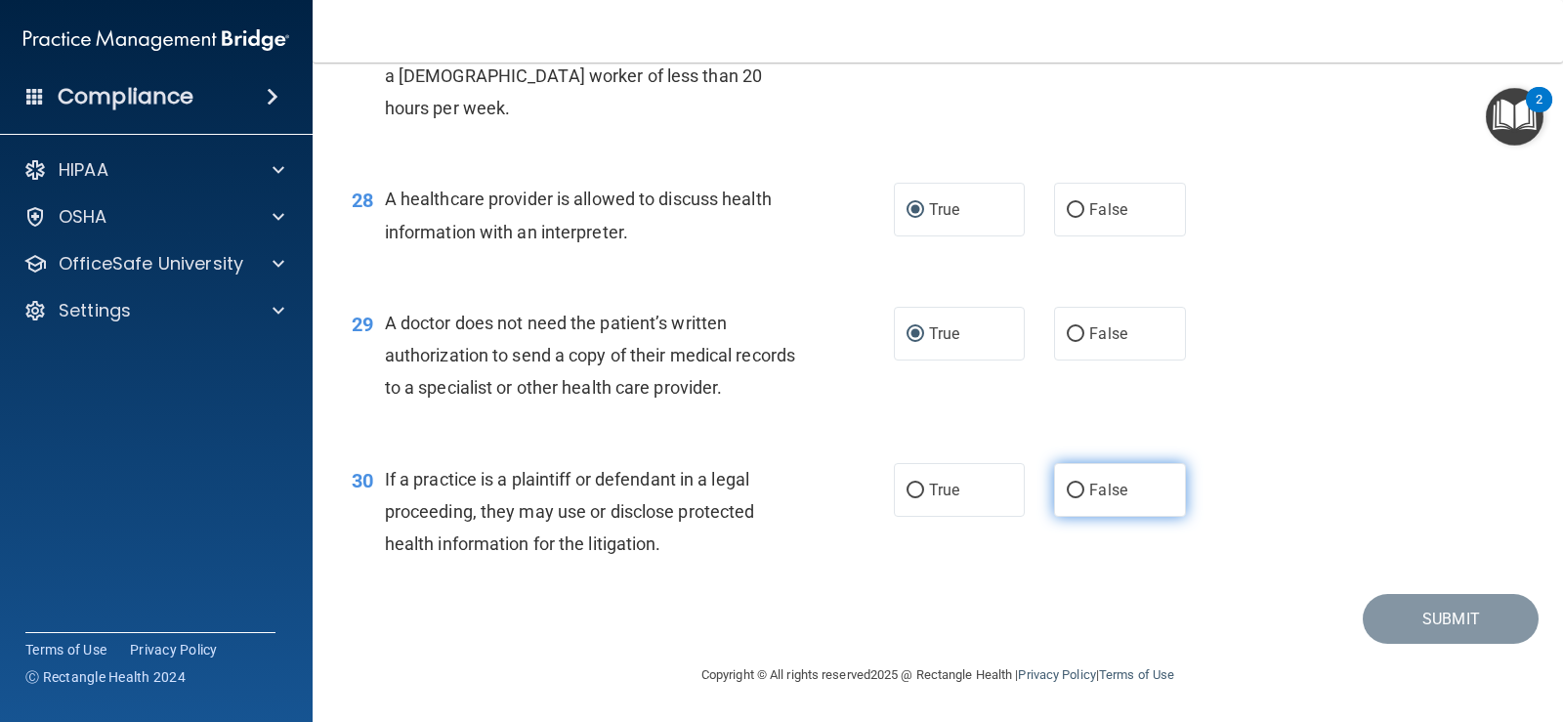
click at [1069, 498] on input "False" at bounding box center [1076, 491] width 18 height 15
radio input "true"
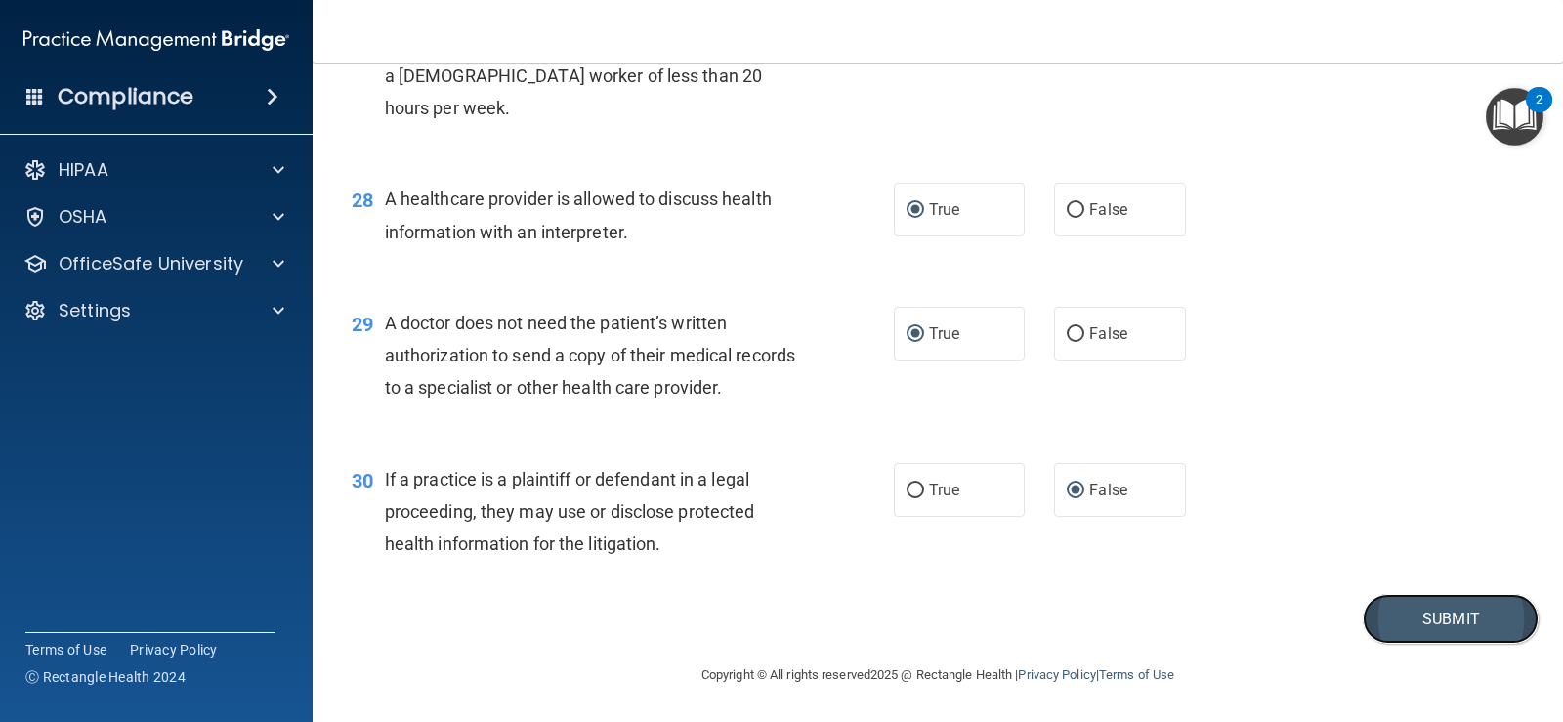
click at [1438, 644] on button "Submit" at bounding box center [1451, 619] width 176 height 50
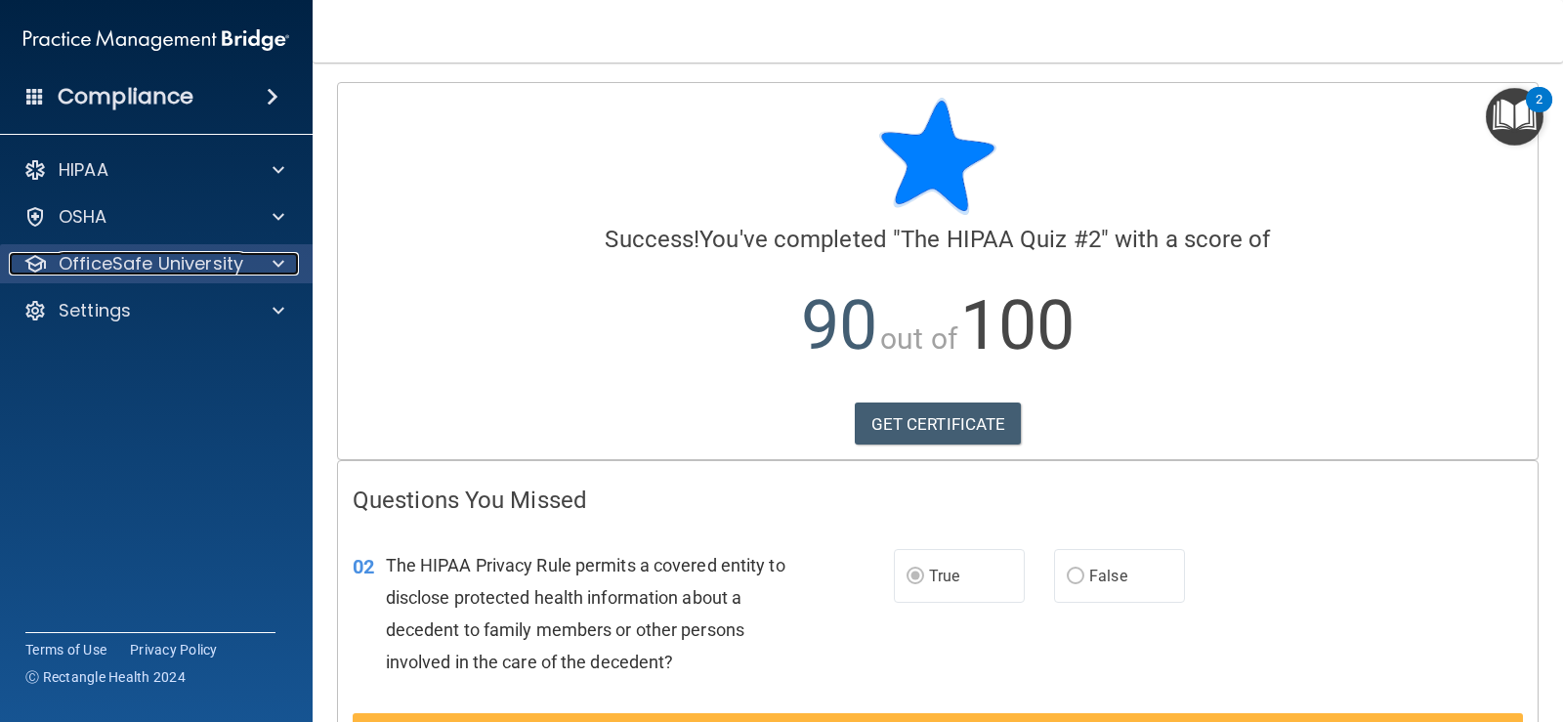
click at [115, 270] on p "OfficeSafe University" at bounding box center [151, 263] width 185 height 23
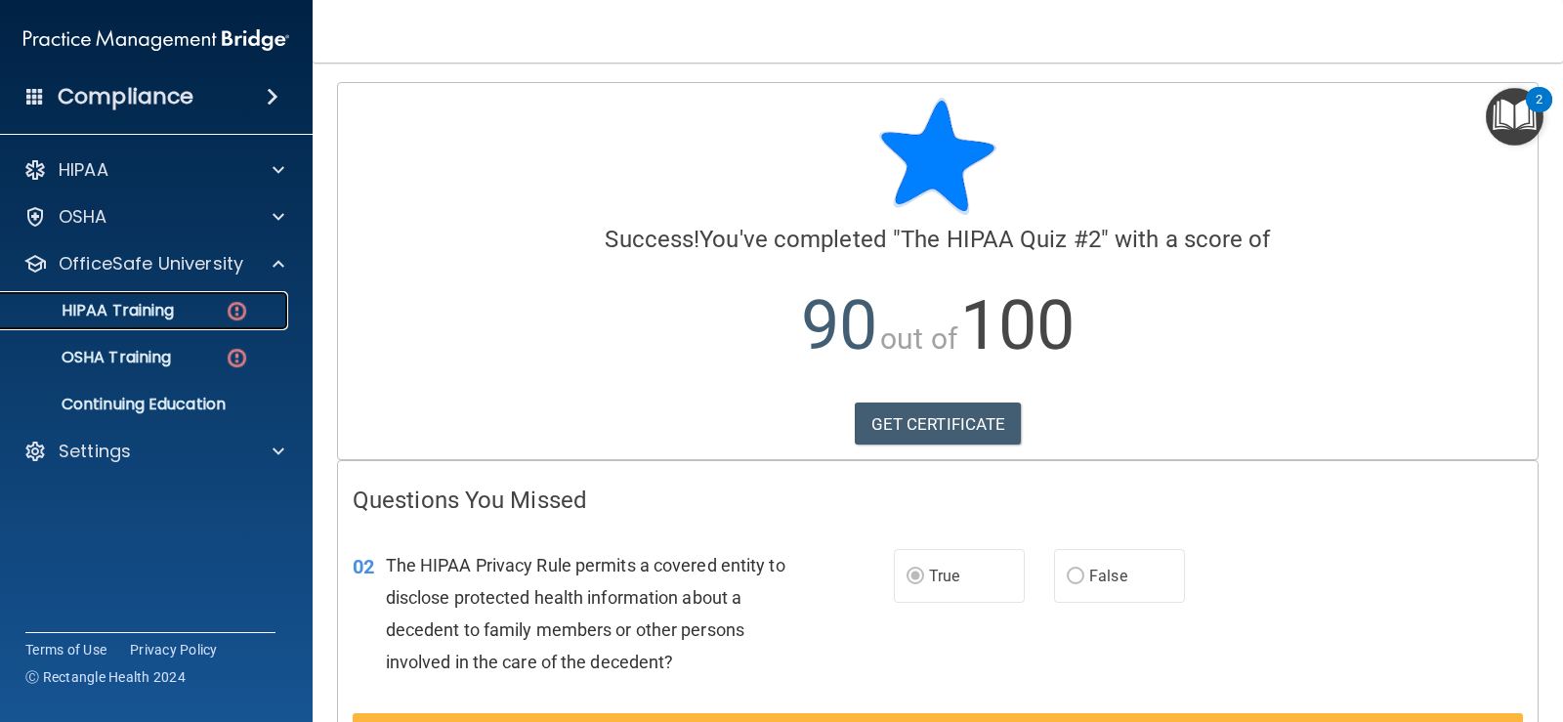
click at [135, 313] on p "HIPAA Training" at bounding box center [93, 311] width 161 height 20
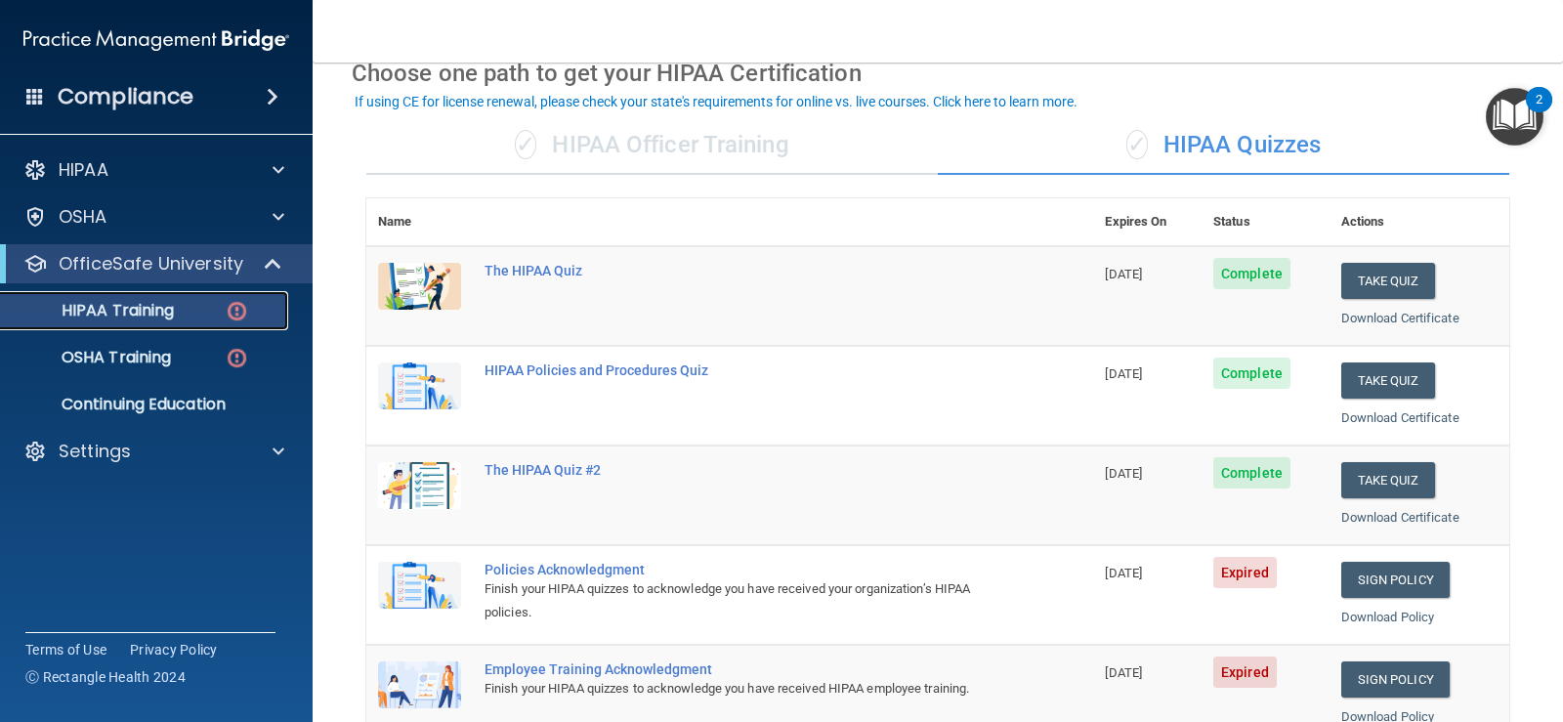
scroll to position [195, 0]
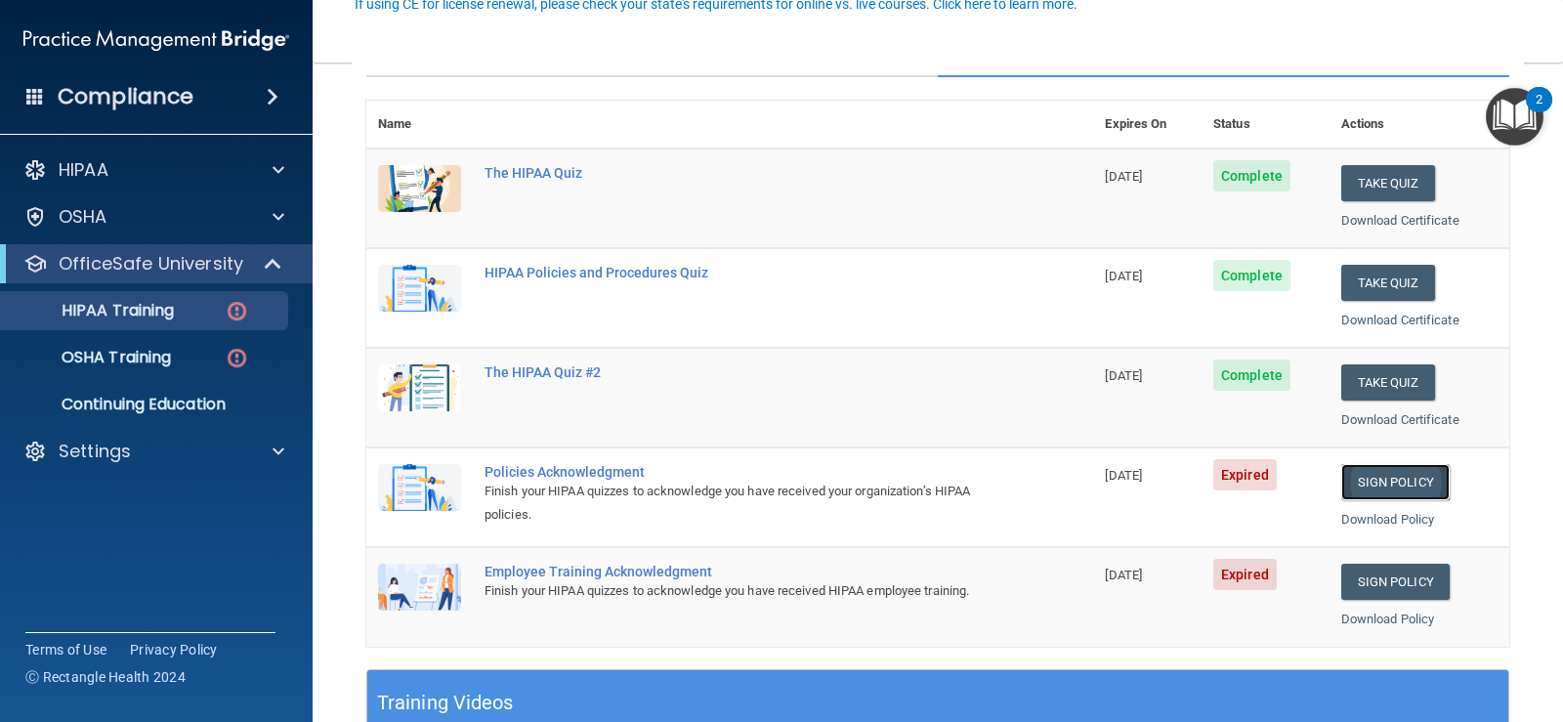
click at [1400, 485] on link "Sign Policy" at bounding box center [1395, 482] width 108 height 36
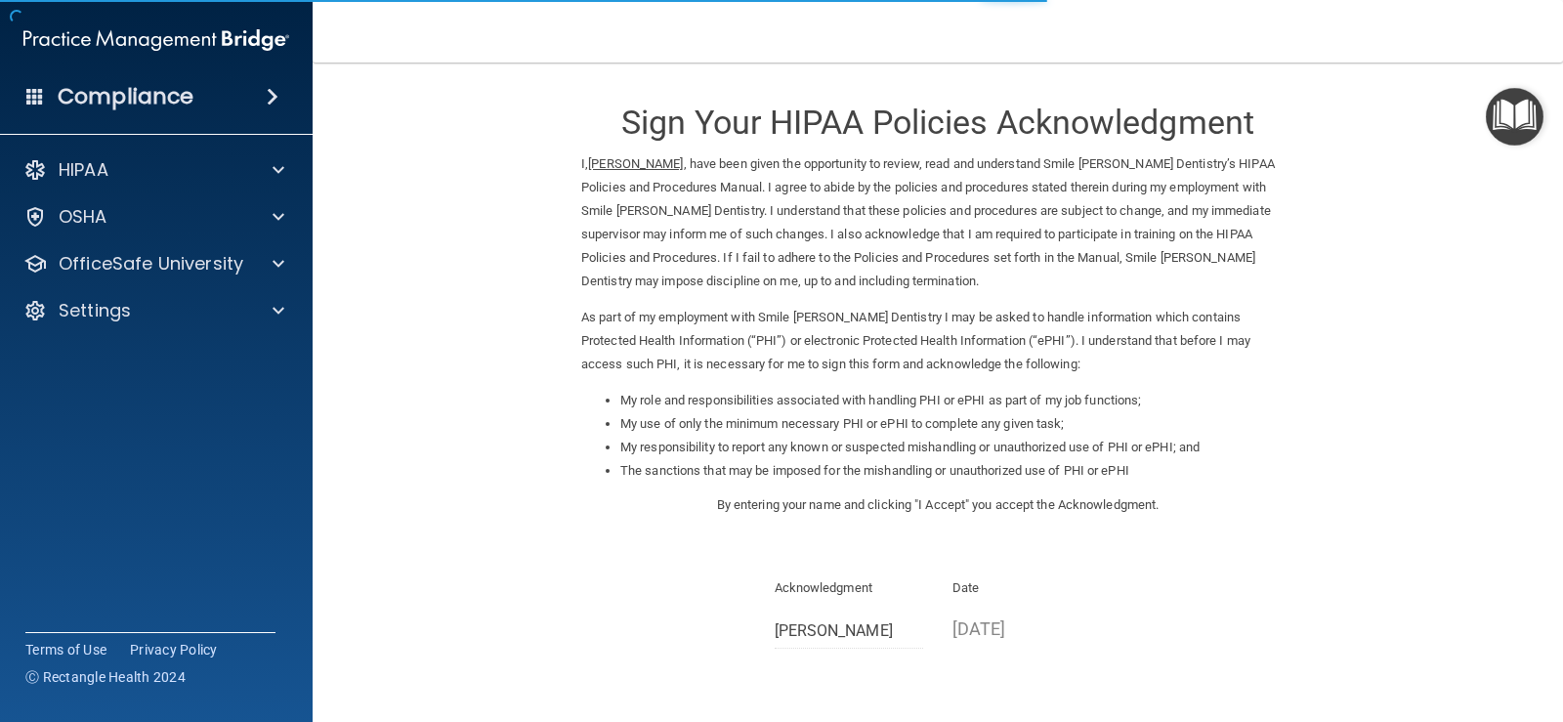
scroll to position [173, 0]
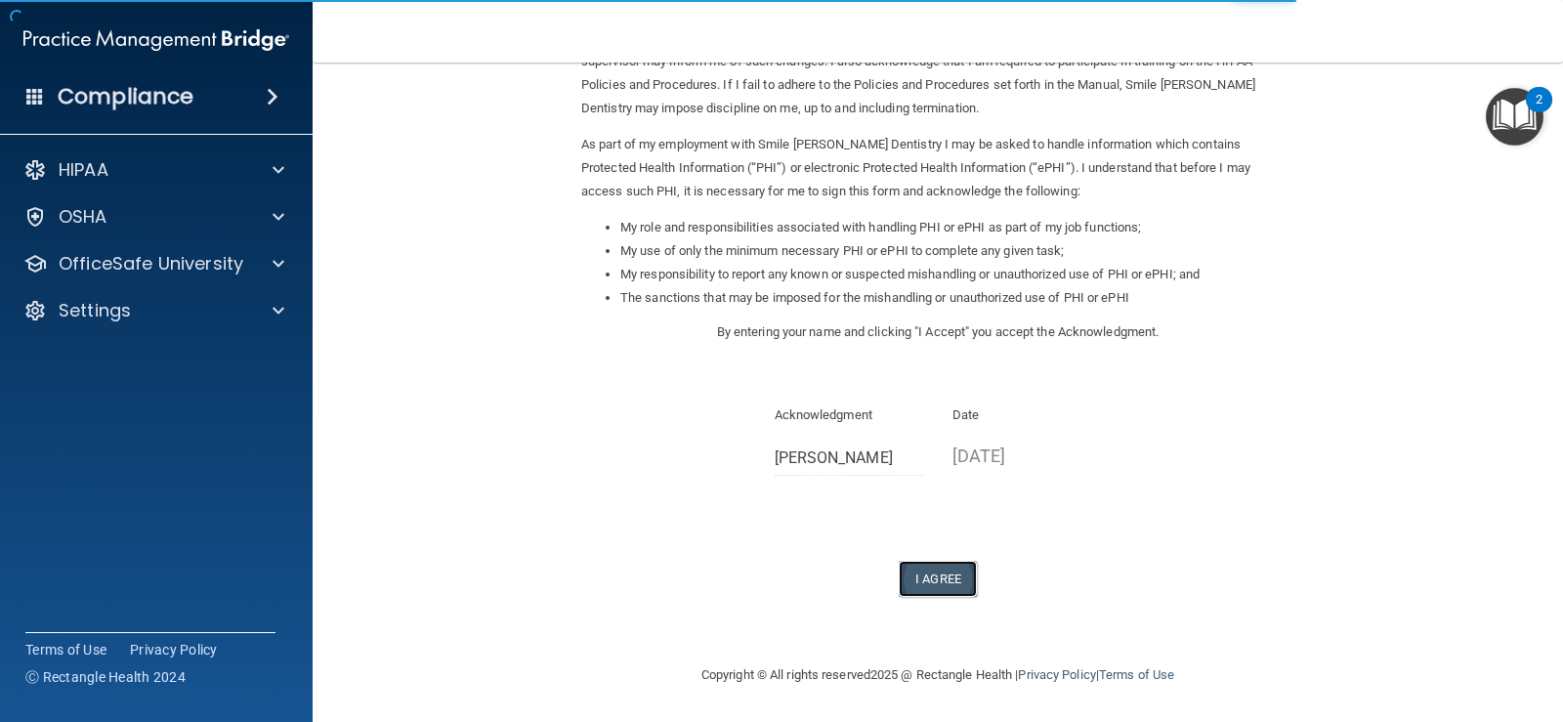
click at [922, 574] on button "I Agree" at bounding box center [938, 579] width 78 height 36
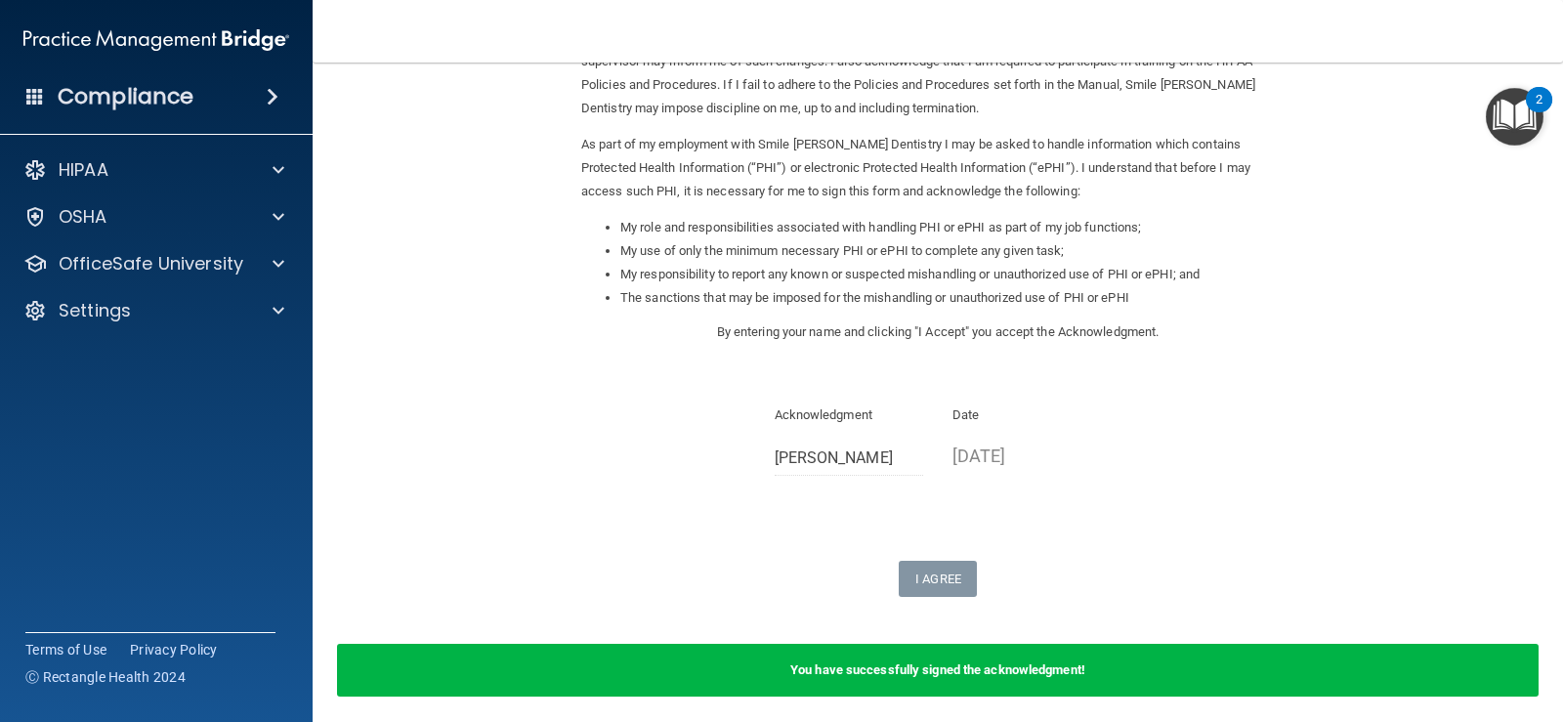
scroll to position [249, 0]
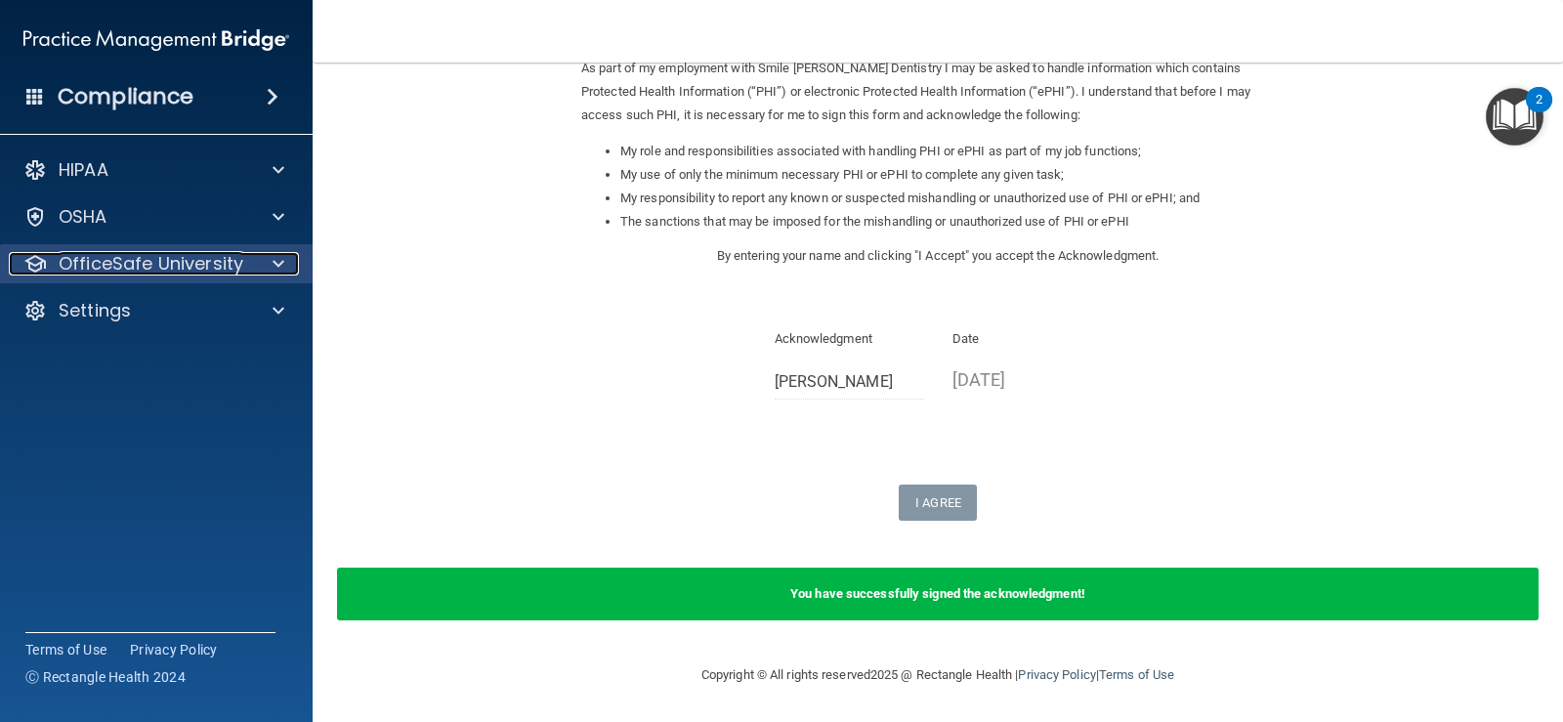
click at [195, 275] on p "OfficeSafe University" at bounding box center [151, 263] width 185 height 23
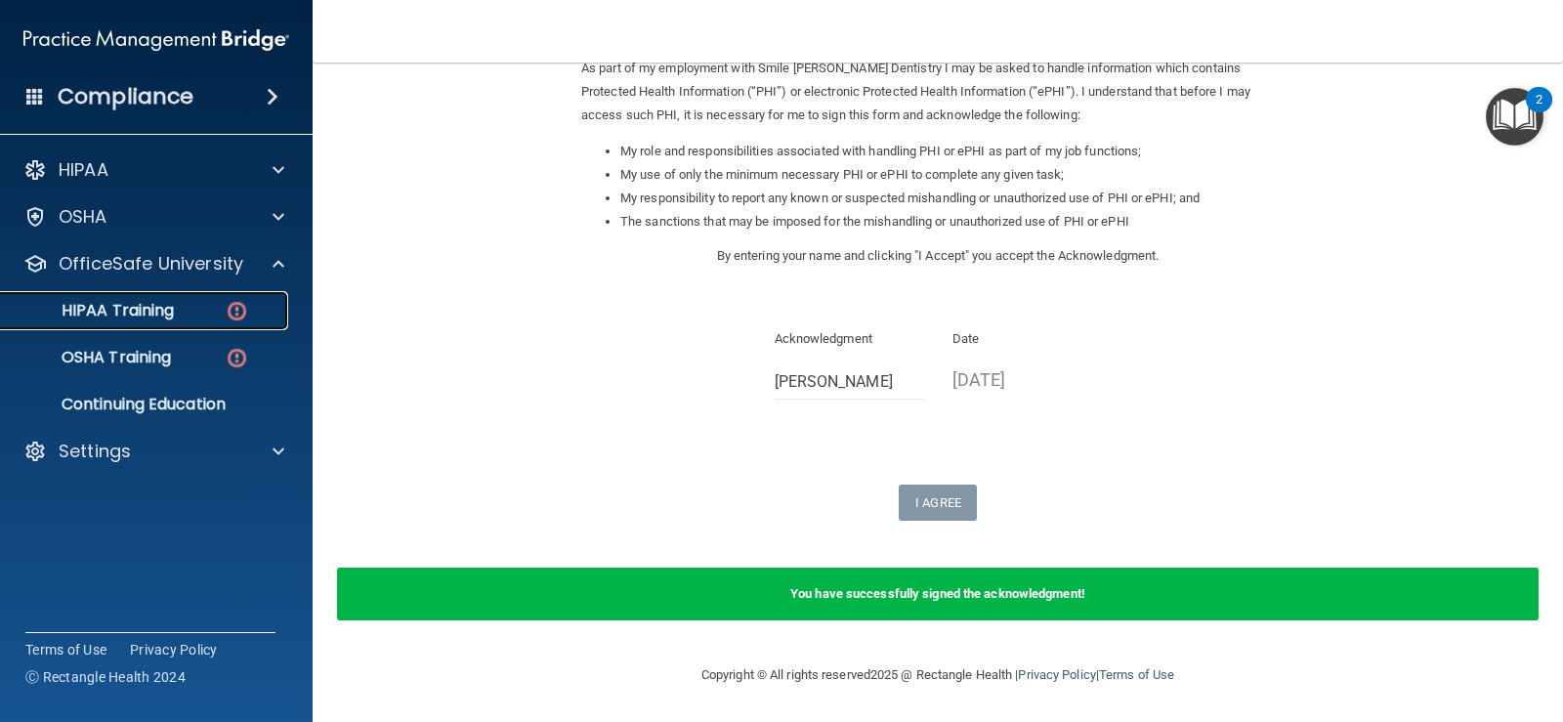
click at [208, 314] on div "HIPAA Training" at bounding box center [146, 311] width 267 height 20
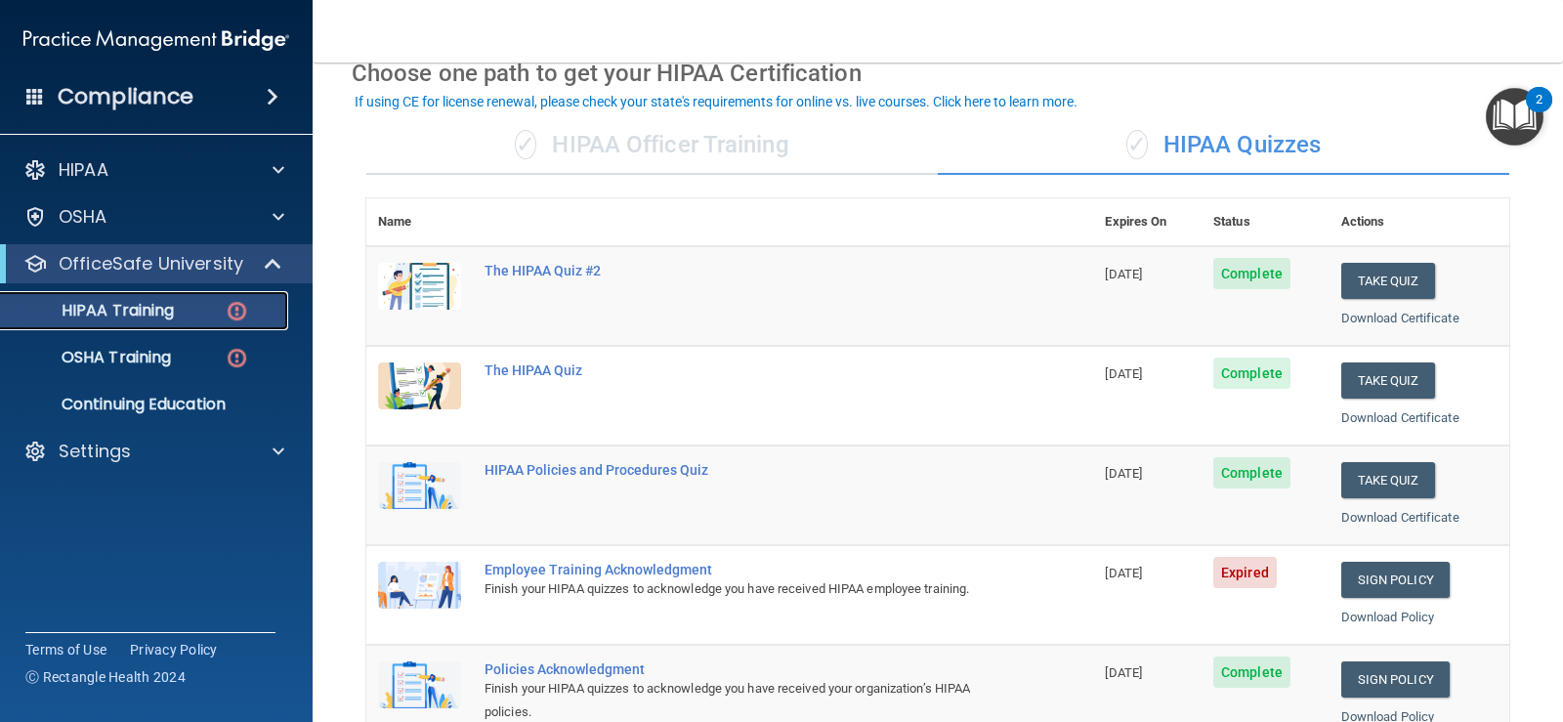
scroll to position [195, 0]
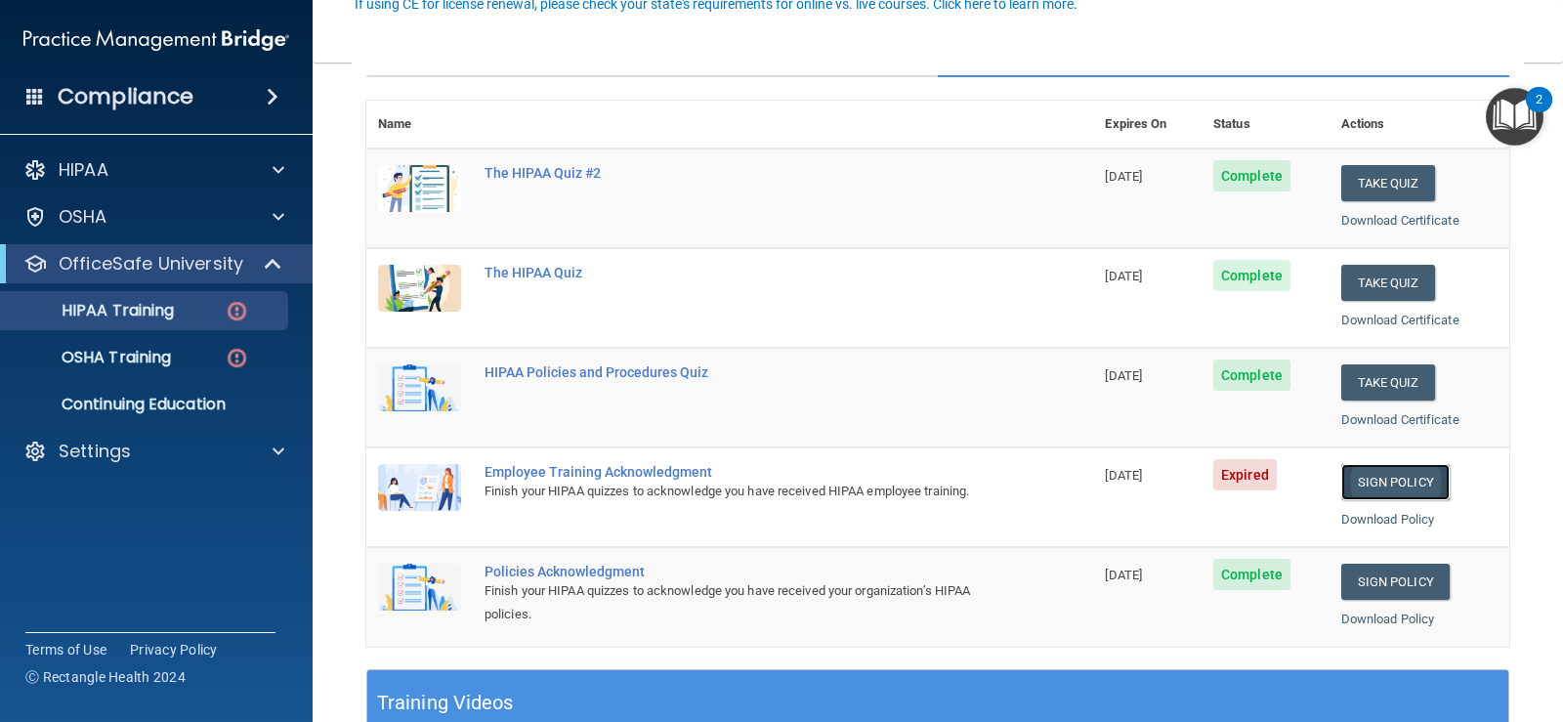
click at [1404, 478] on link "Sign Policy" at bounding box center [1395, 482] width 108 height 36
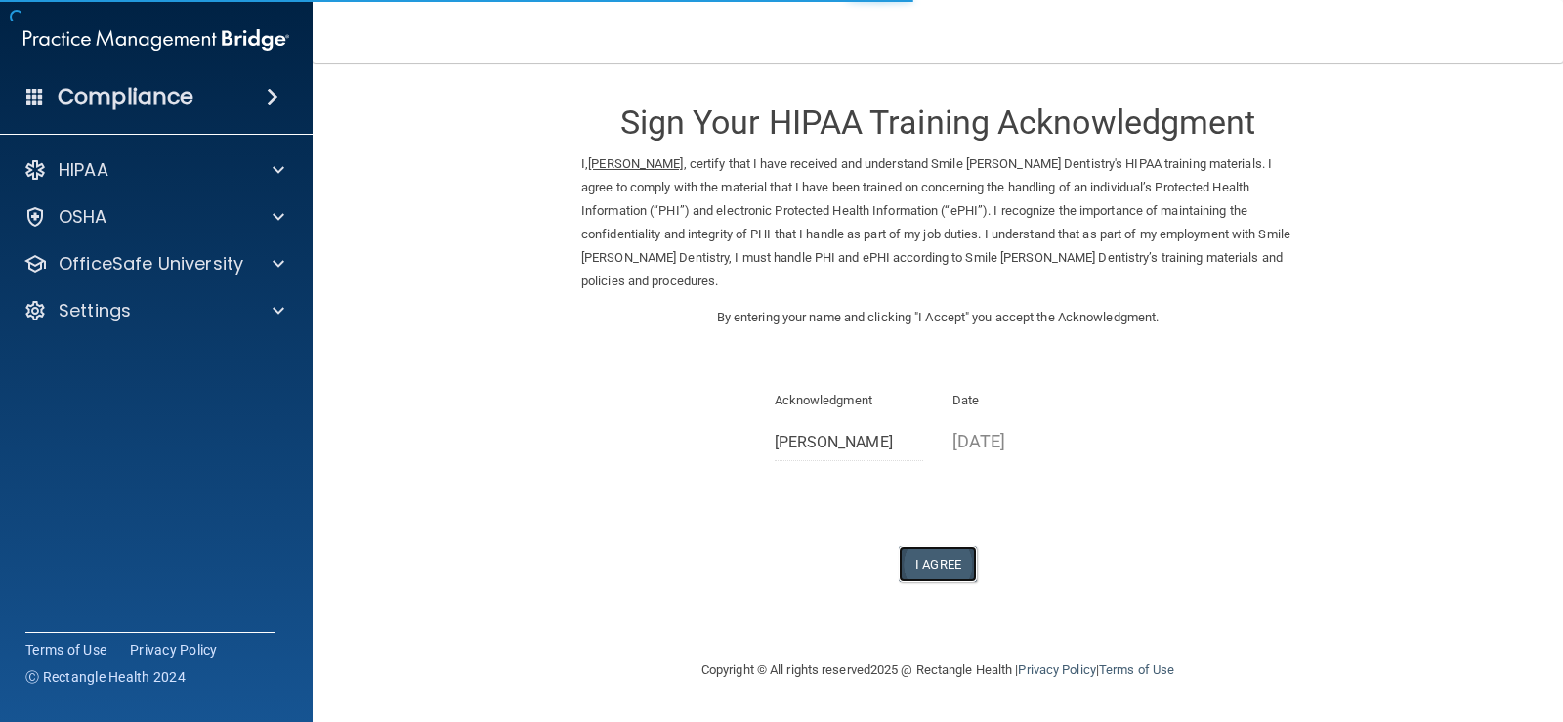
click at [953, 546] on button "I Agree" at bounding box center [938, 564] width 78 height 36
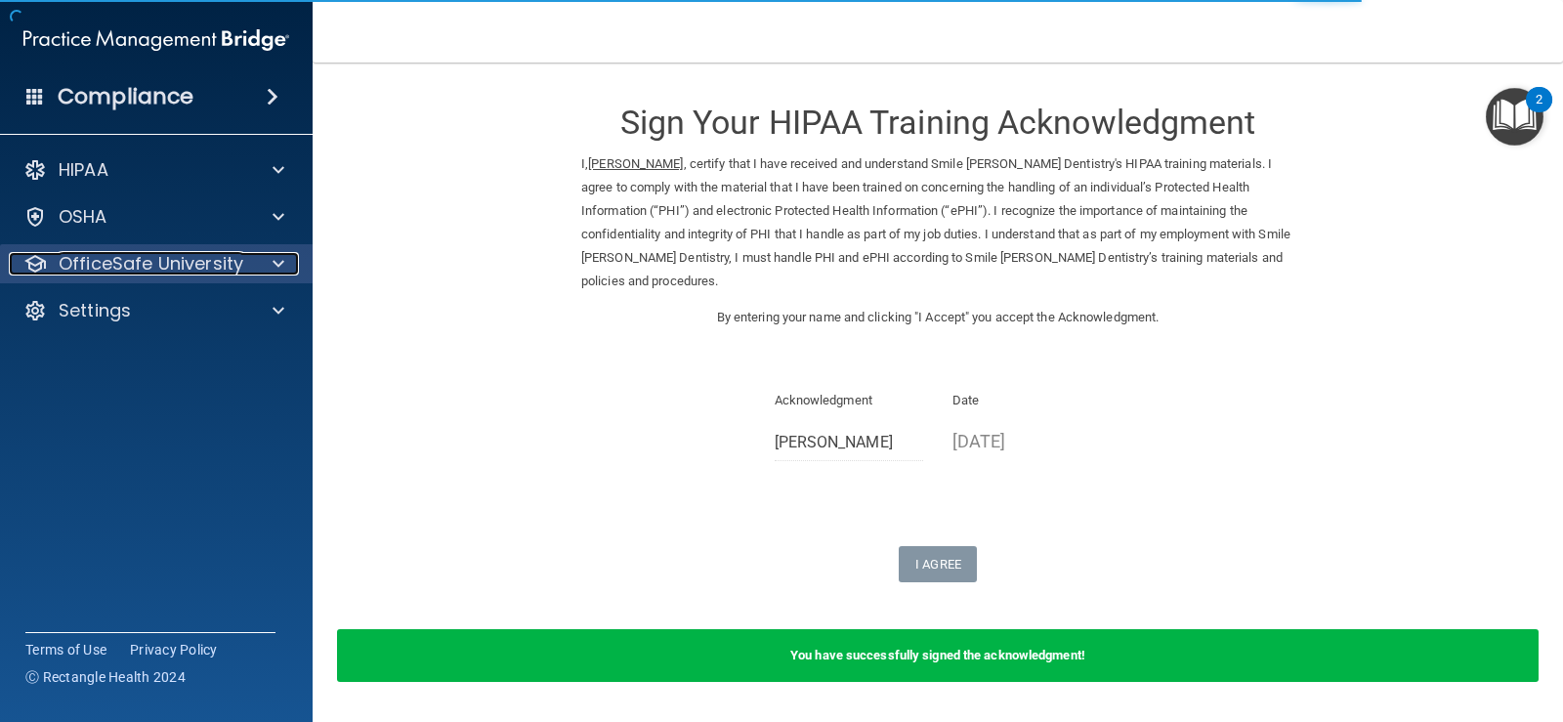
click at [273, 257] on span at bounding box center [279, 263] width 12 height 23
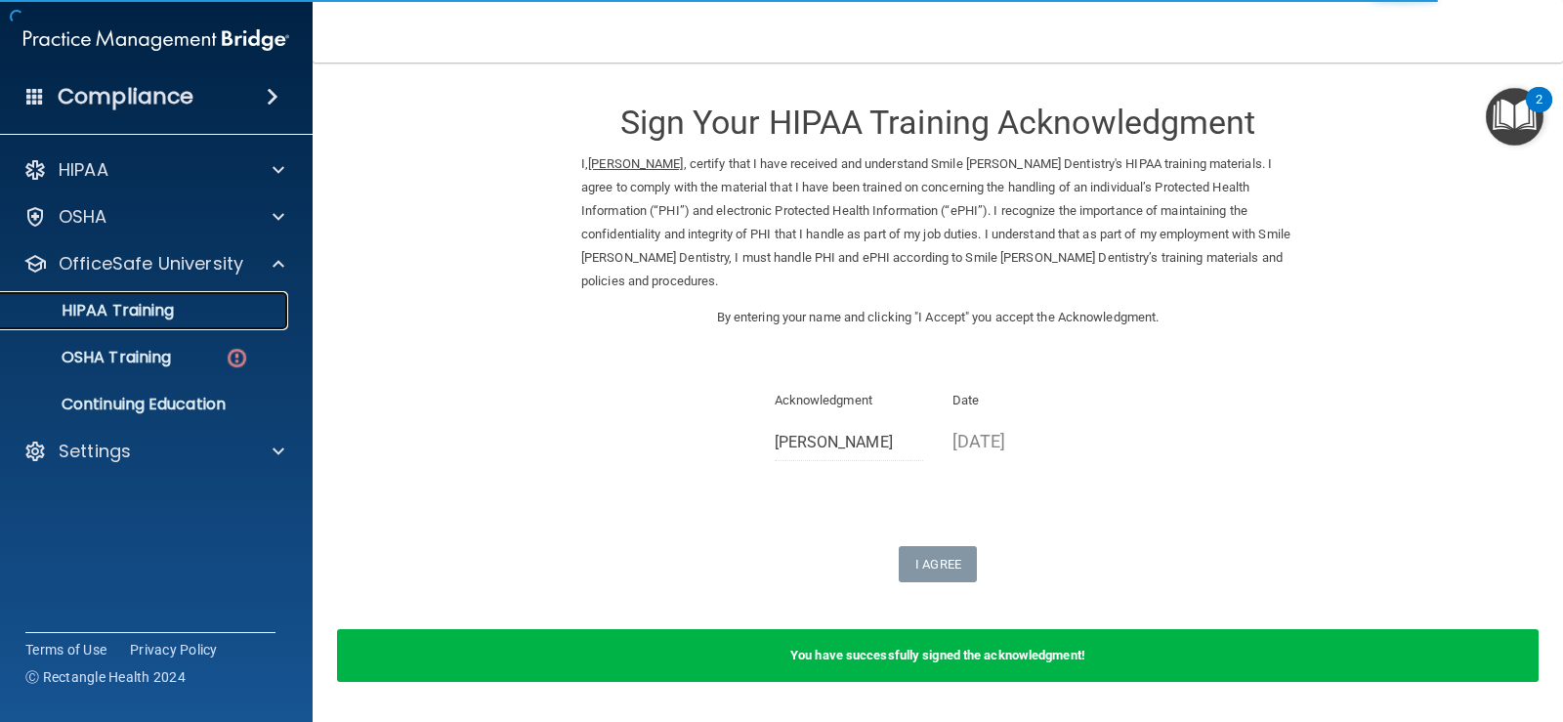
click at [166, 311] on p "HIPAA Training" at bounding box center [93, 311] width 161 height 20
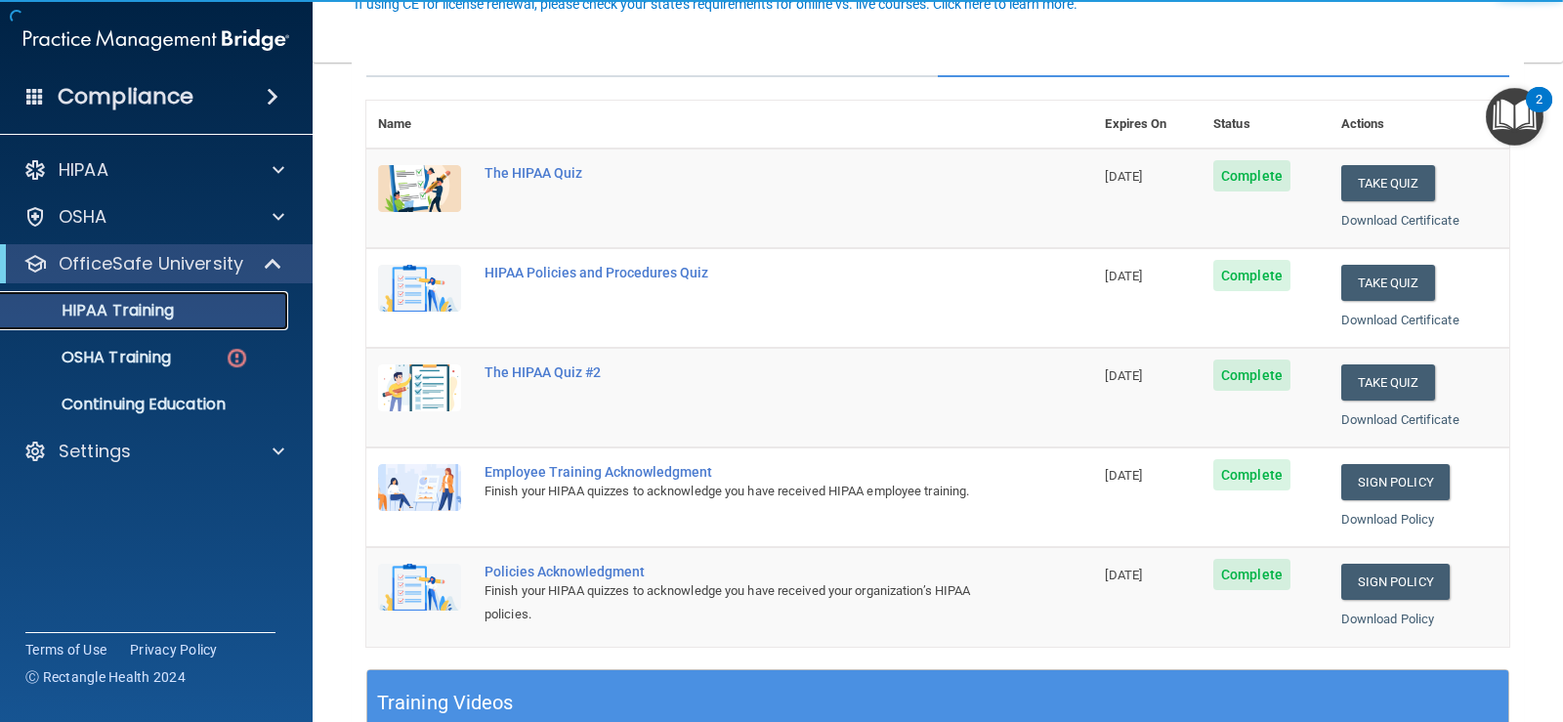
scroll to position [293, 0]
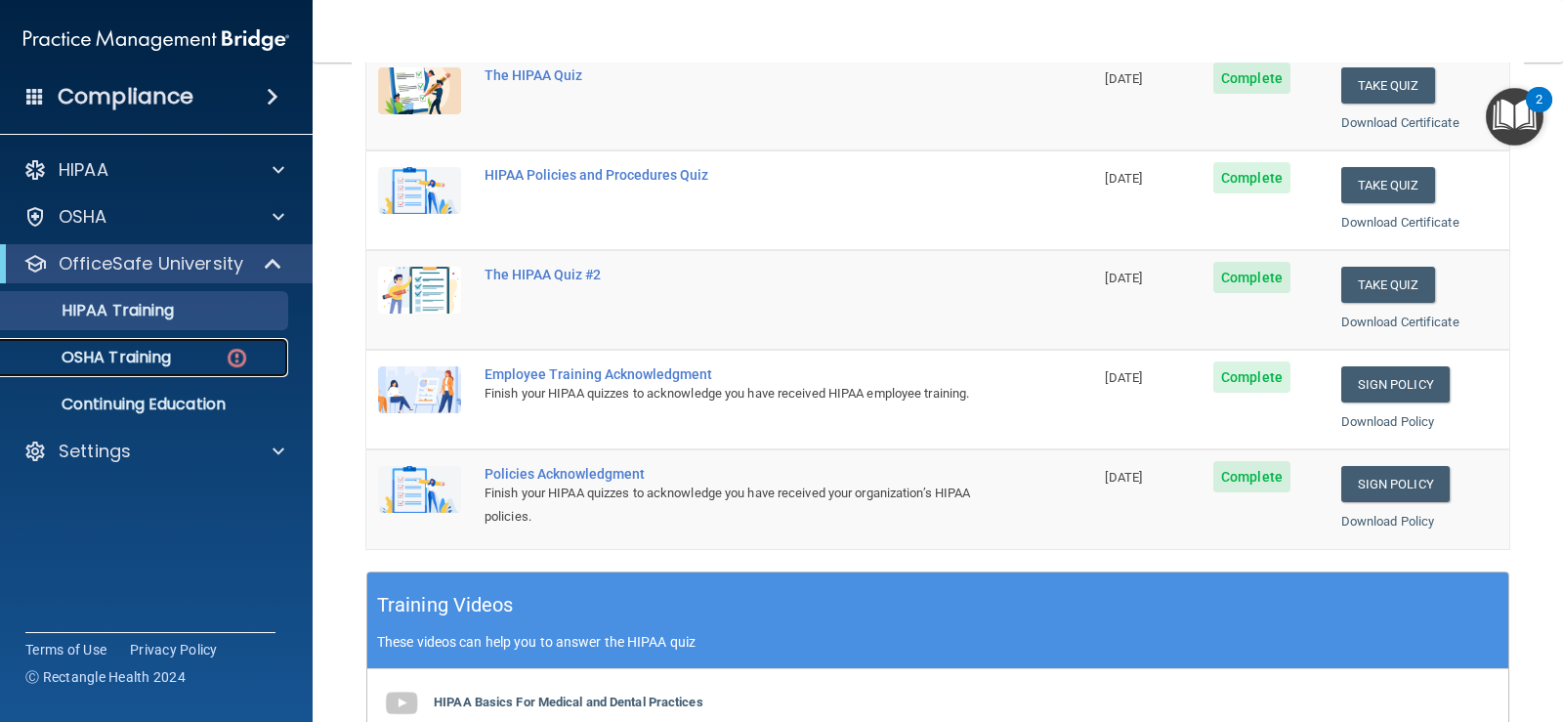
click at [107, 359] on p "OSHA Training" at bounding box center [92, 358] width 158 height 20
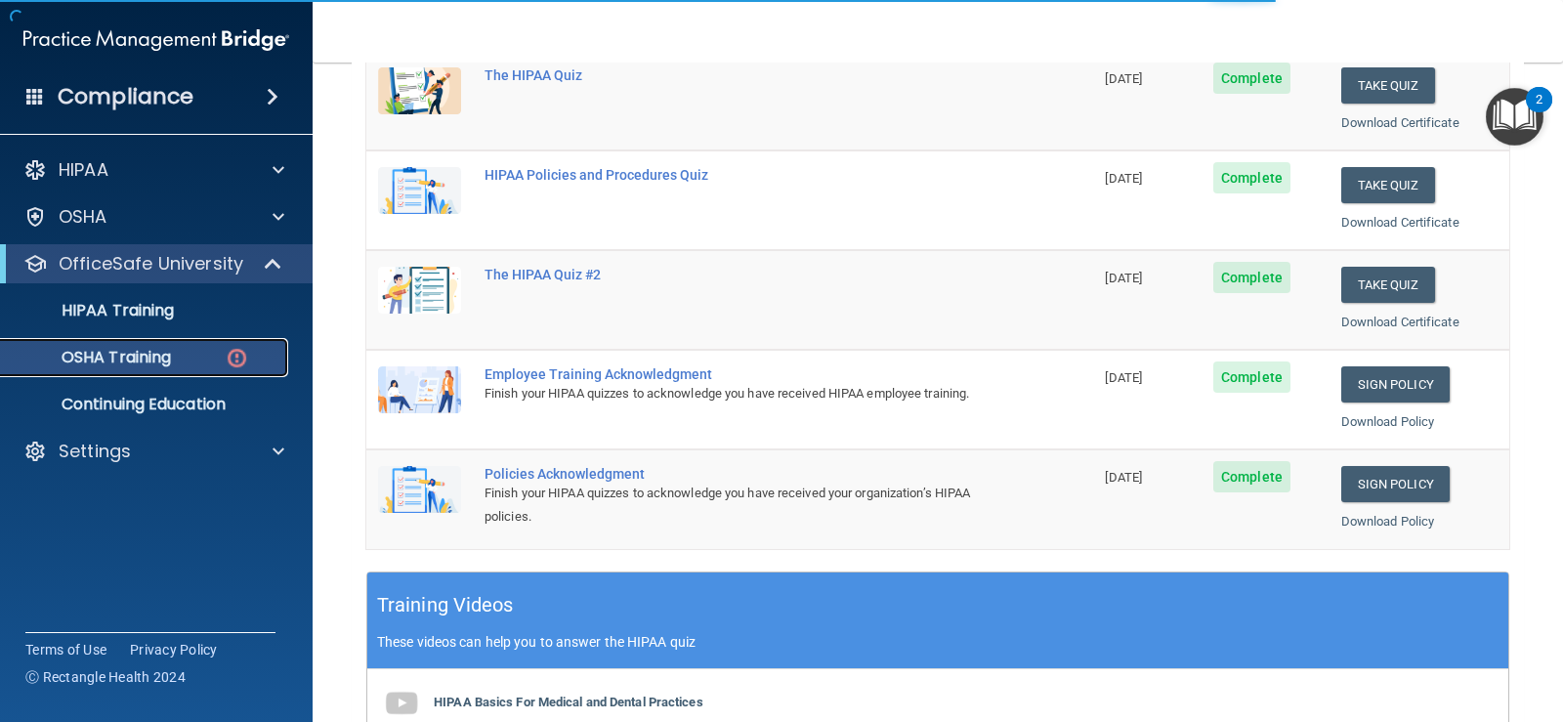
scroll to position [220, 0]
